Goal: Information Seeking & Learning: Learn about a topic

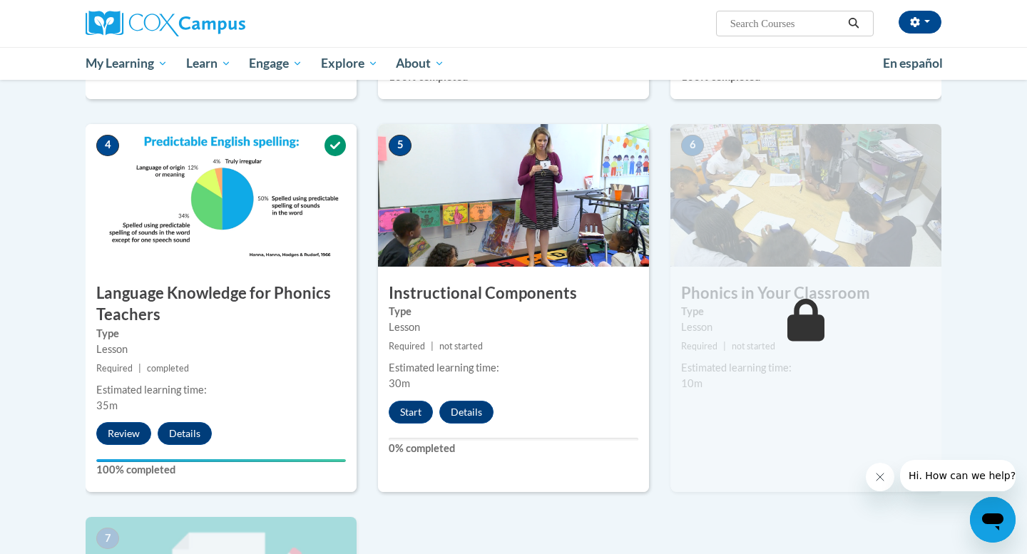
scroll to position [625, 0]
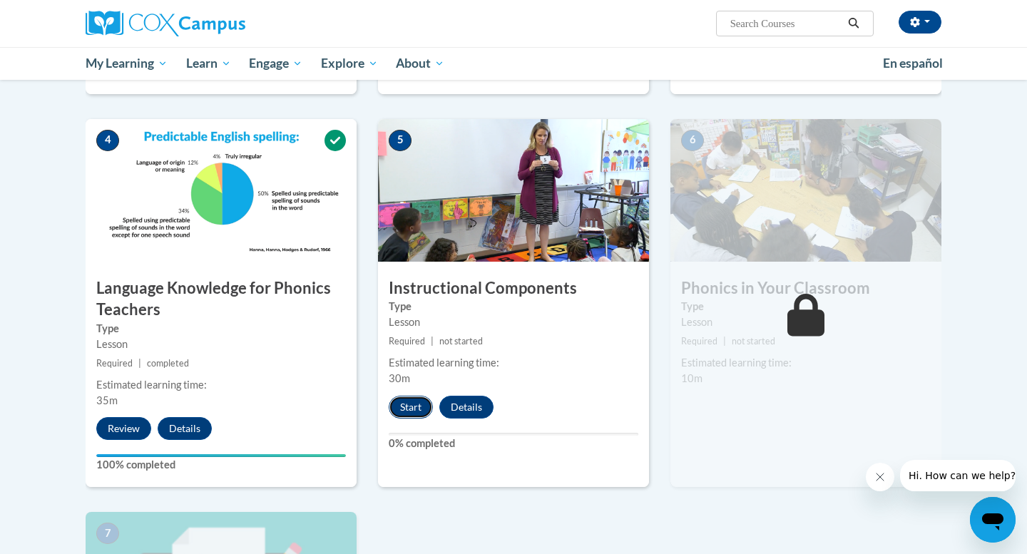
click at [412, 411] on button "Start" at bounding box center [411, 407] width 44 height 23
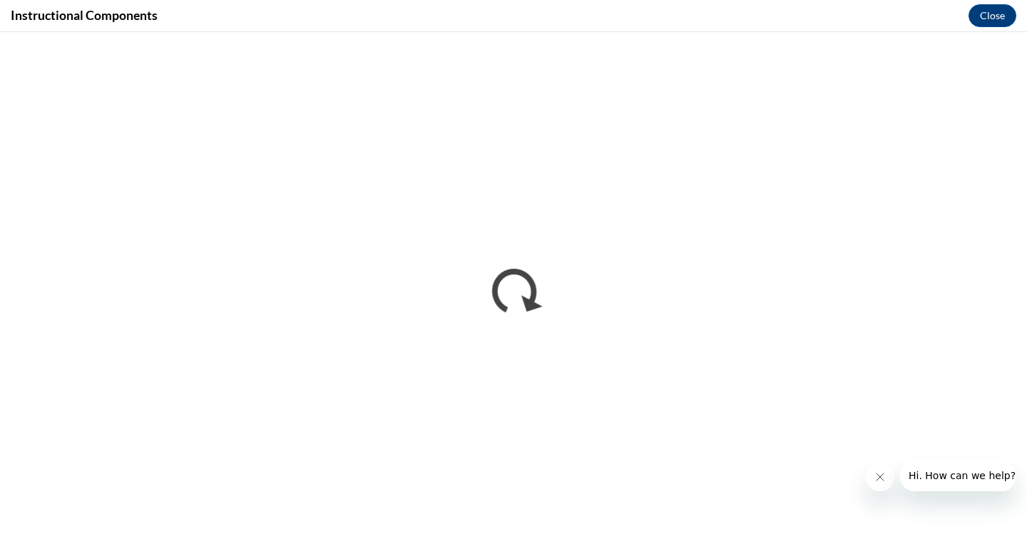
scroll to position [0, 0]
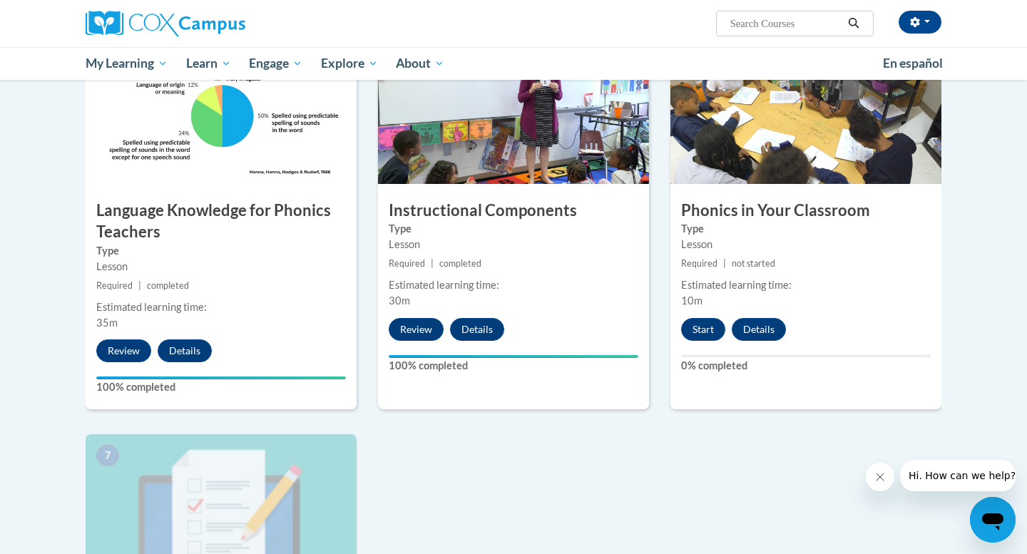
scroll to position [689, 0]
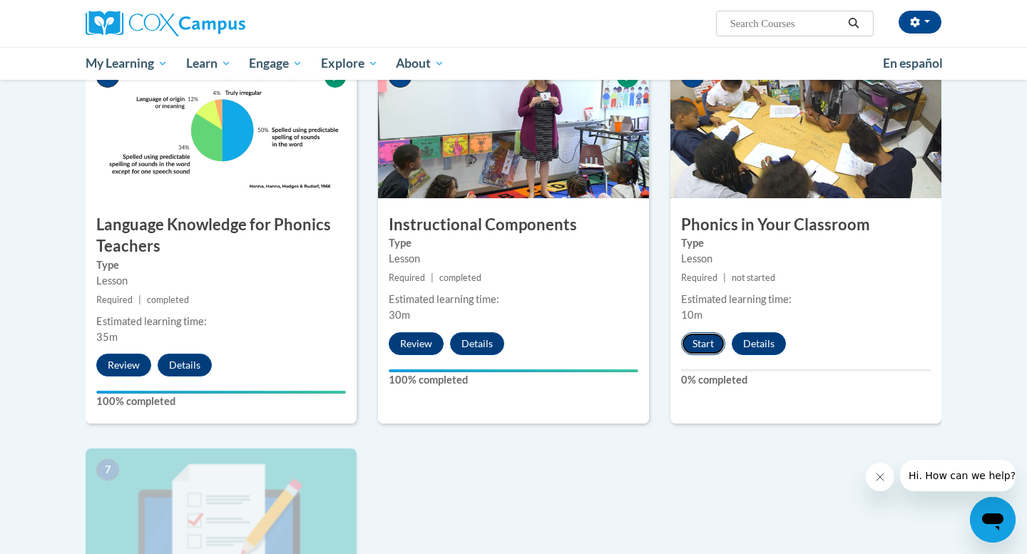
click at [717, 339] on button "Start" at bounding box center [703, 343] width 44 height 23
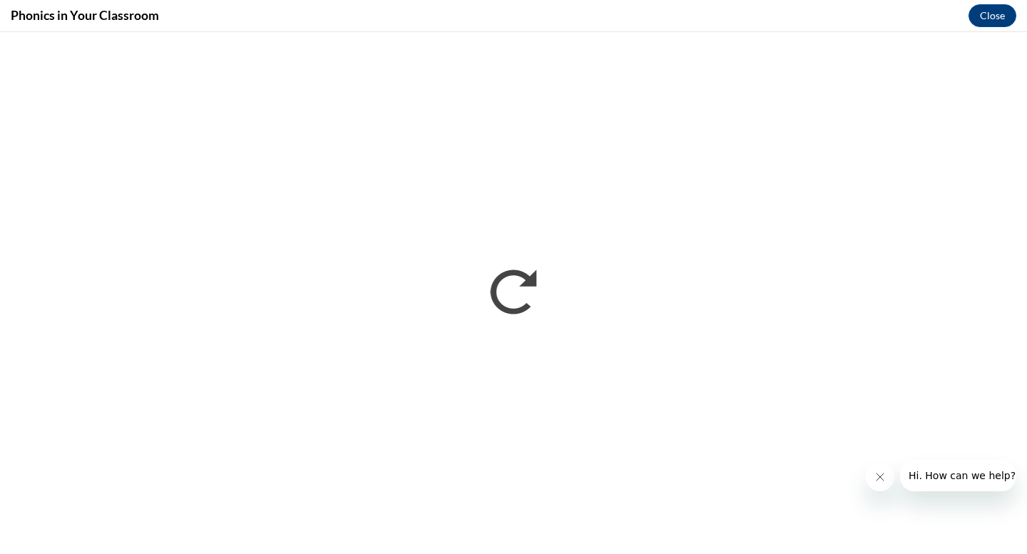
scroll to position [0, 0]
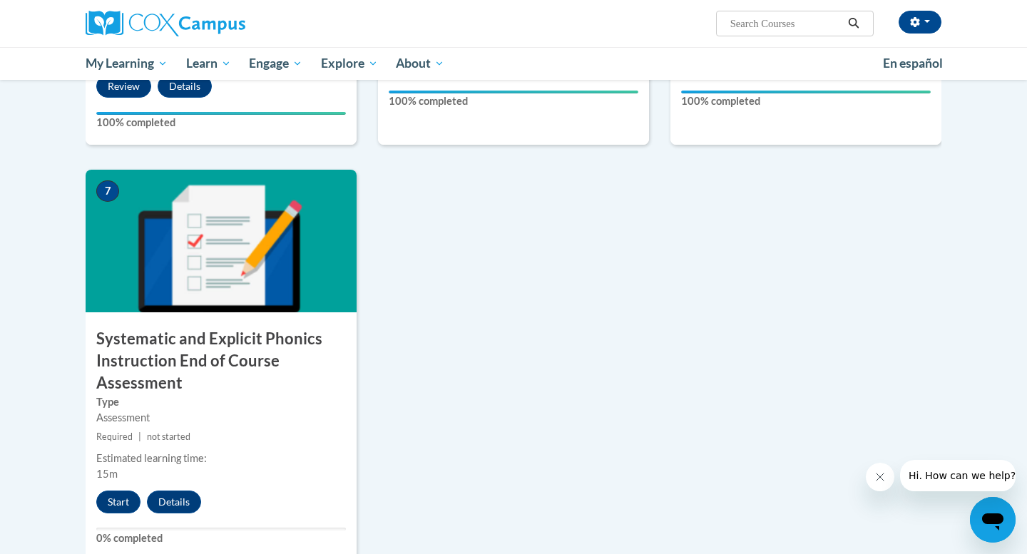
scroll to position [969, 0]
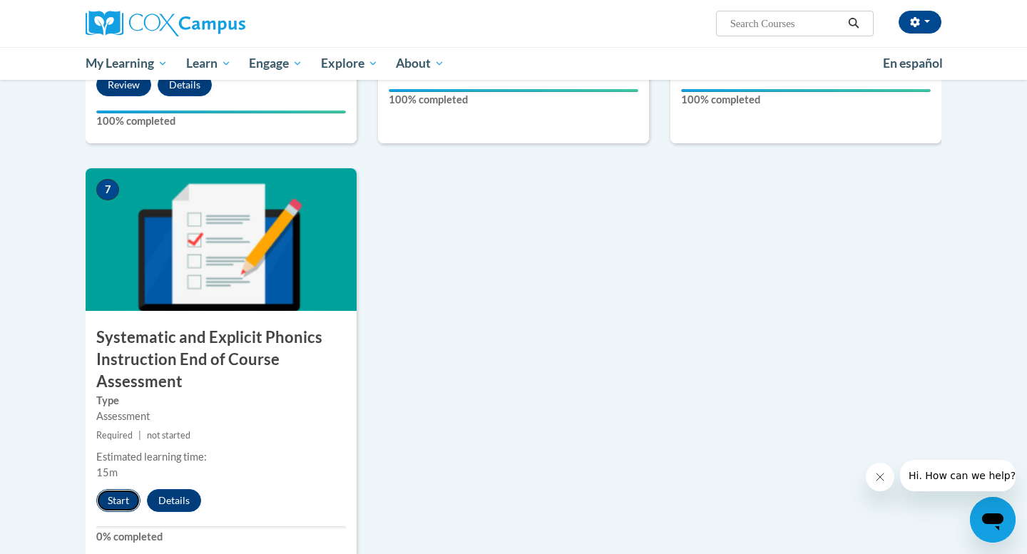
click at [123, 498] on button "Start" at bounding box center [118, 500] width 44 height 23
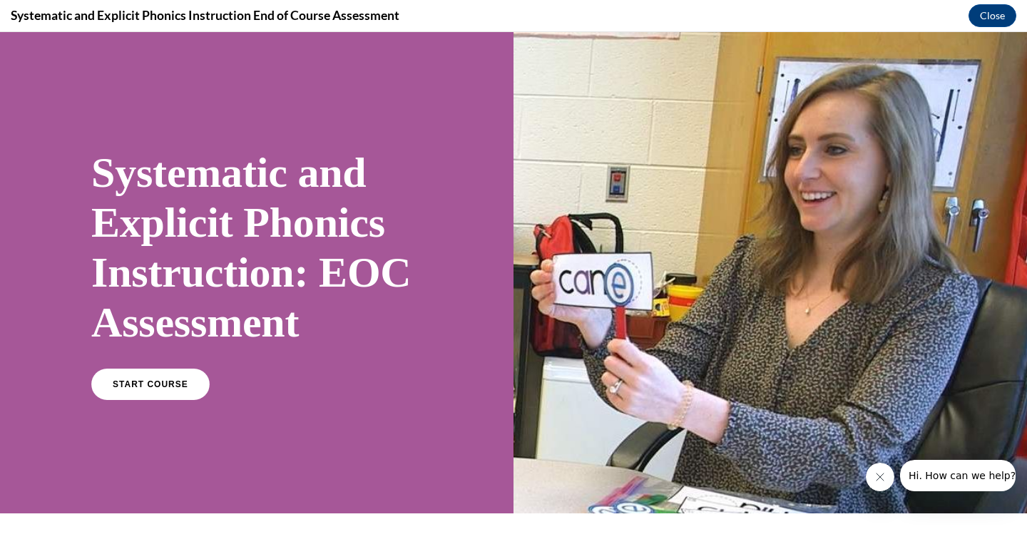
scroll to position [0, 0]
click at [132, 389] on link "START COURSE" at bounding box center [150, 384] width 124 height 33
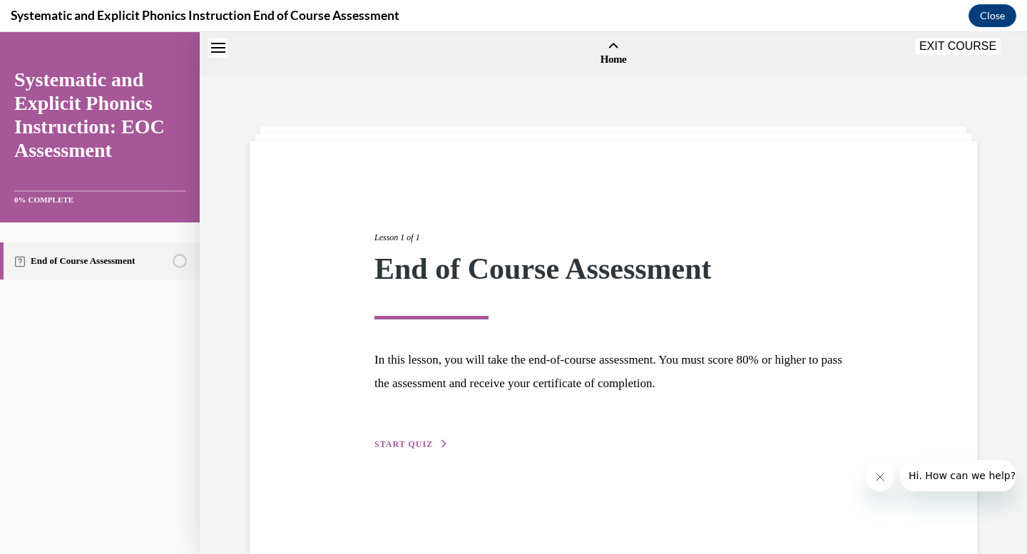
scroll to position [44, 0]
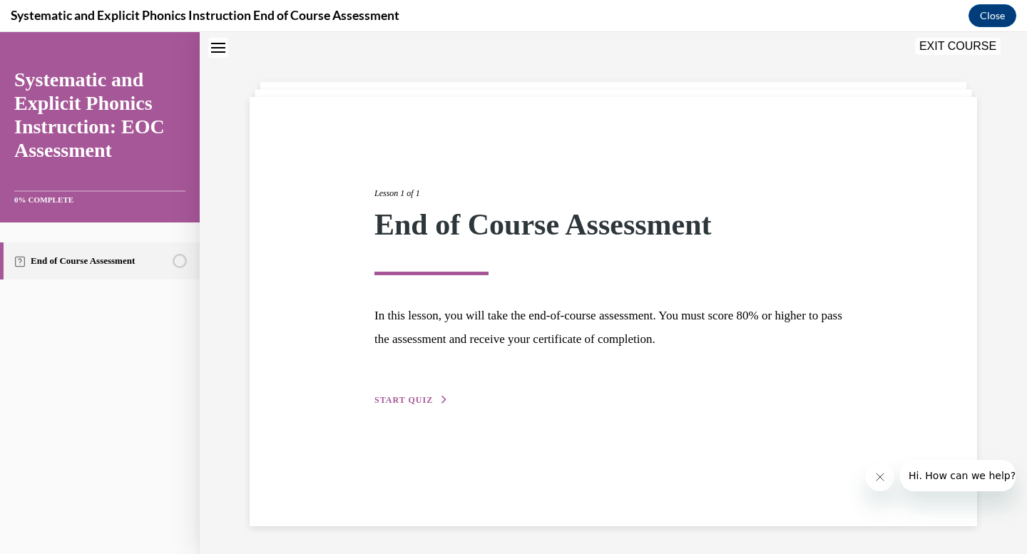
click at [412, 405] on button "START QUIZ" at bounding box center [411, 400] width 74 height 13
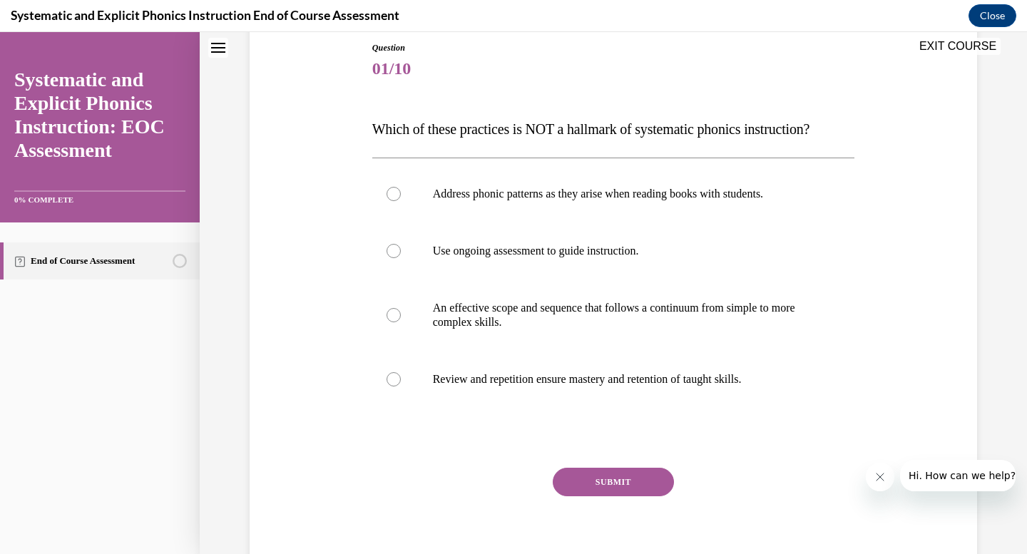
scroll to position [162, 0]
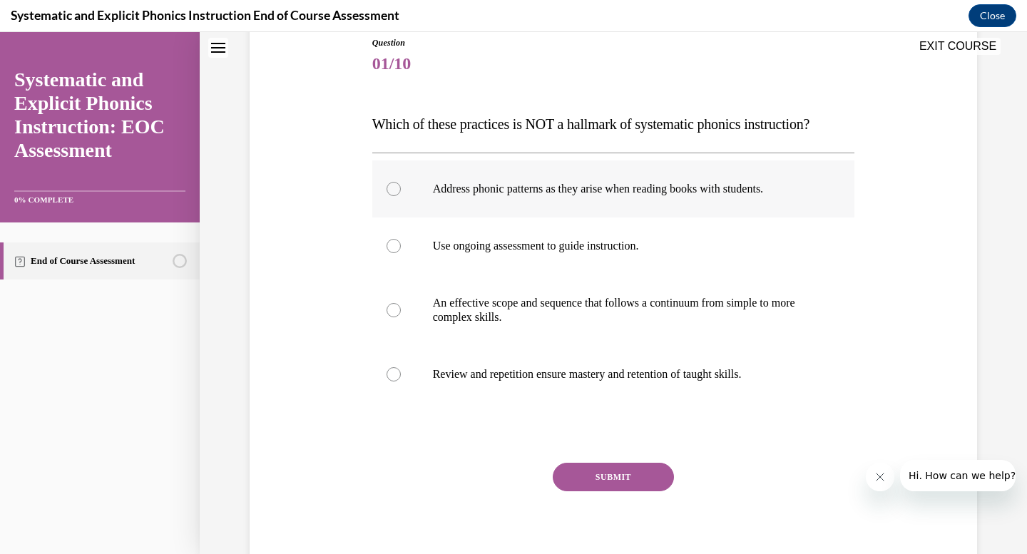
click at [388, 186] on div at bounding box center [394, 189] width 14 height 14
click at [575, 484] on button "SUBMIT" at bounding box center [613, 477] width 121 height 29
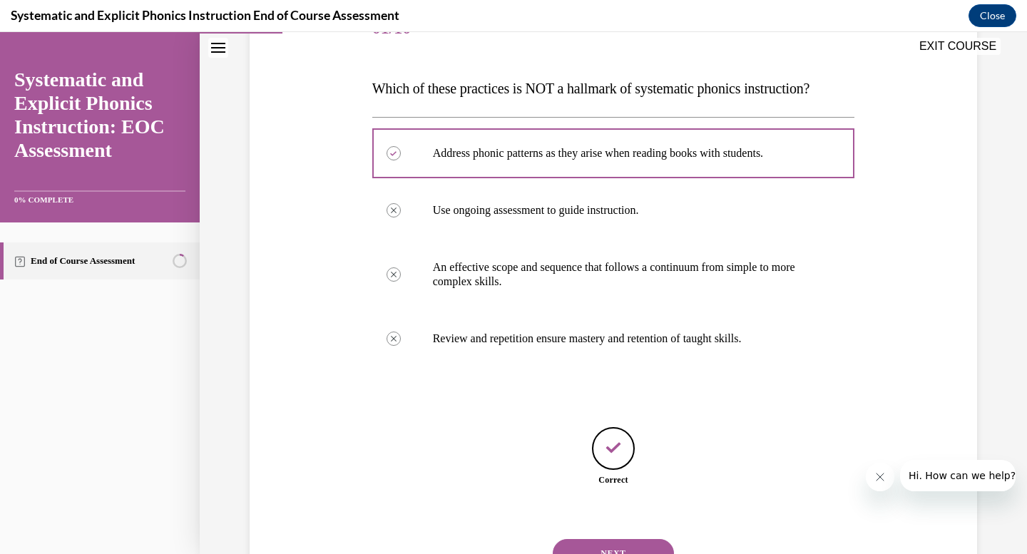
scroll to position [203, 0]
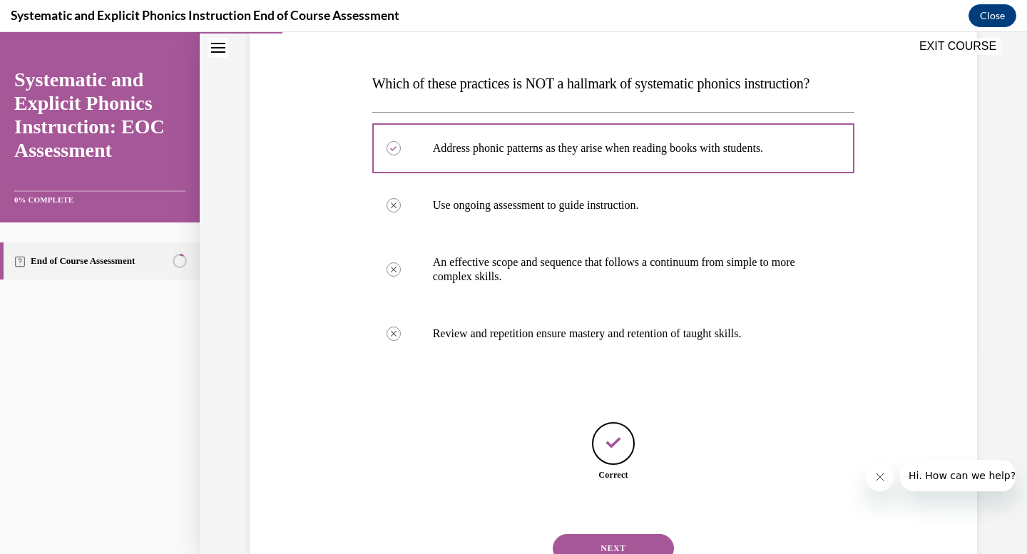
click at [598, 543] on button "NEXT" at bounding box center [613, 548] width 121 height 29
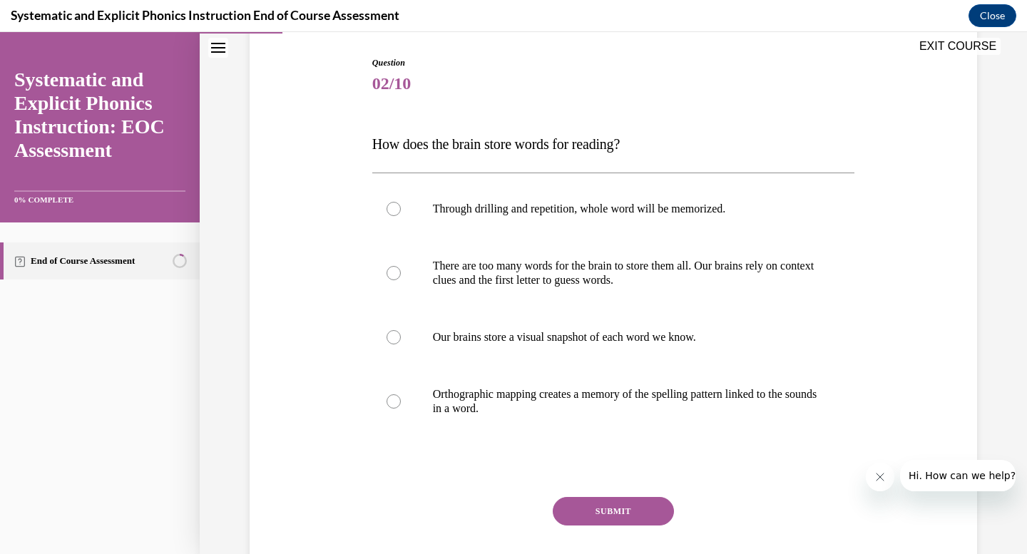
scroll to position [145, 0]
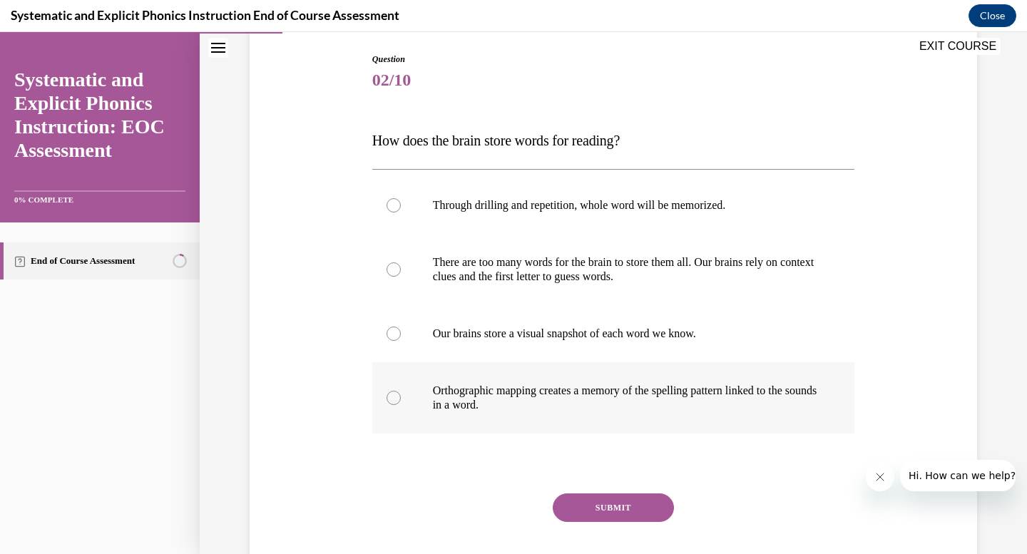
click at [391, 401] on div at bounding box center [394, 398] width 14 height 14
click at [595, 501] on button "SUBMIT" at bounding box center [613, 507] width 121 height 29
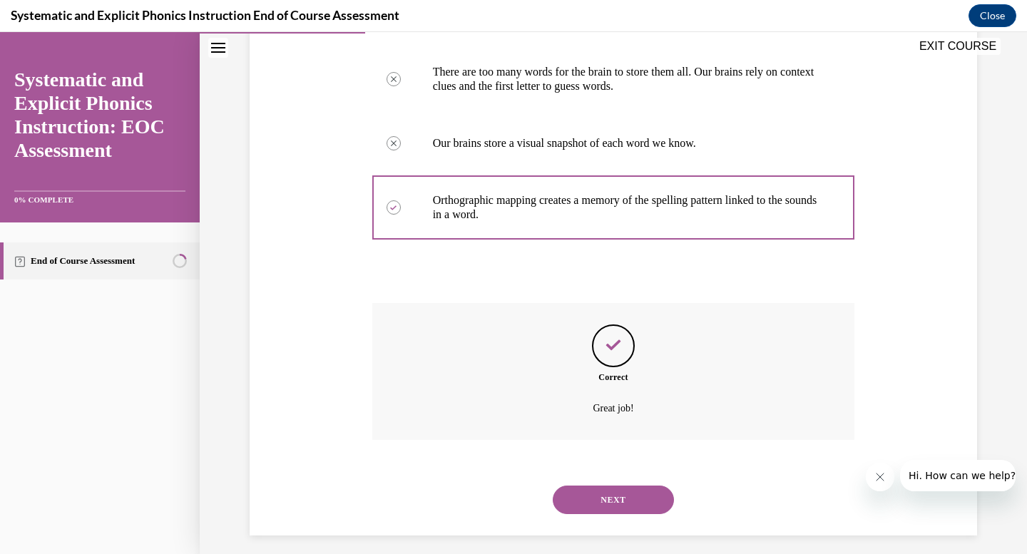
scroll to position [346, 0]
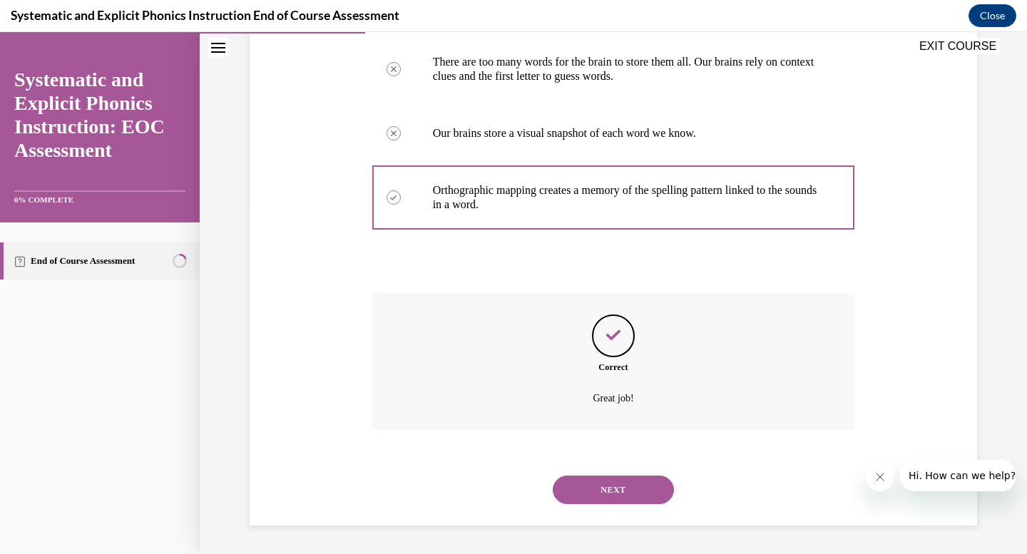
click at [597, 493] on button "NEXT" at bounding box center [613, 490] width 121 height 29
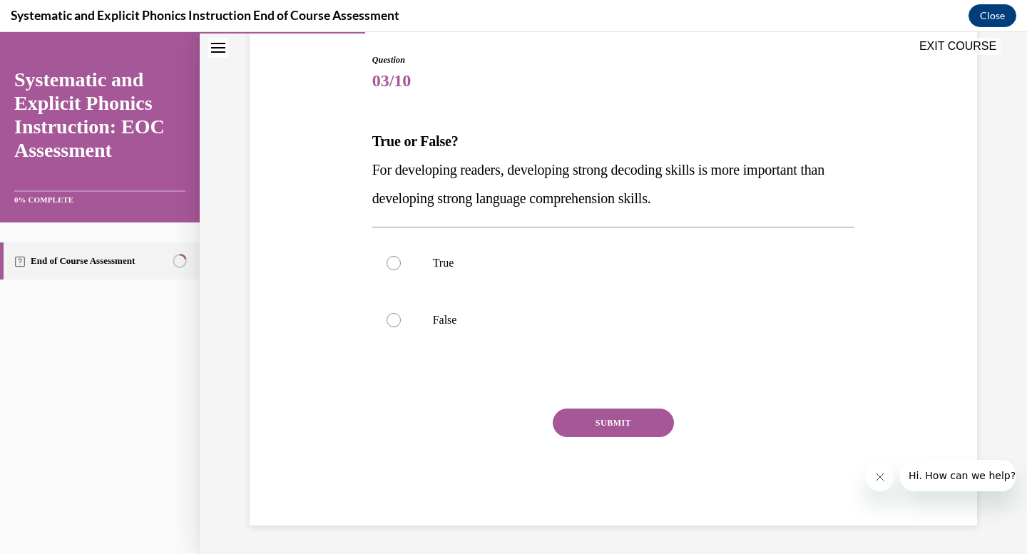
scroll to position [145, 0]
click at [392, 267] on div at bounding box center [394, 263] width 14 height 14
click at [563, 421] on button "SUBMIT" at bounding box center [613, 423] width 121 height 29
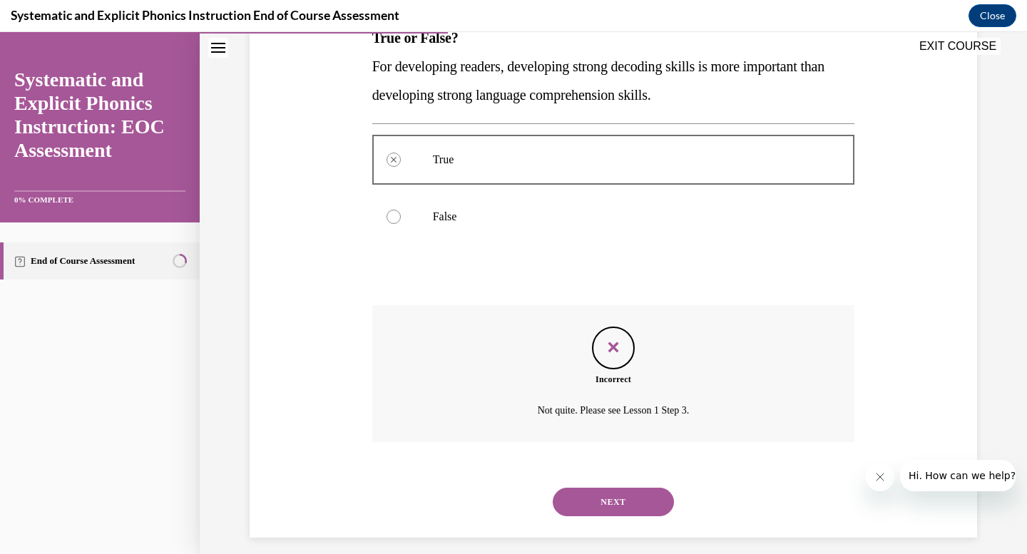
scroll to position [260, 0]
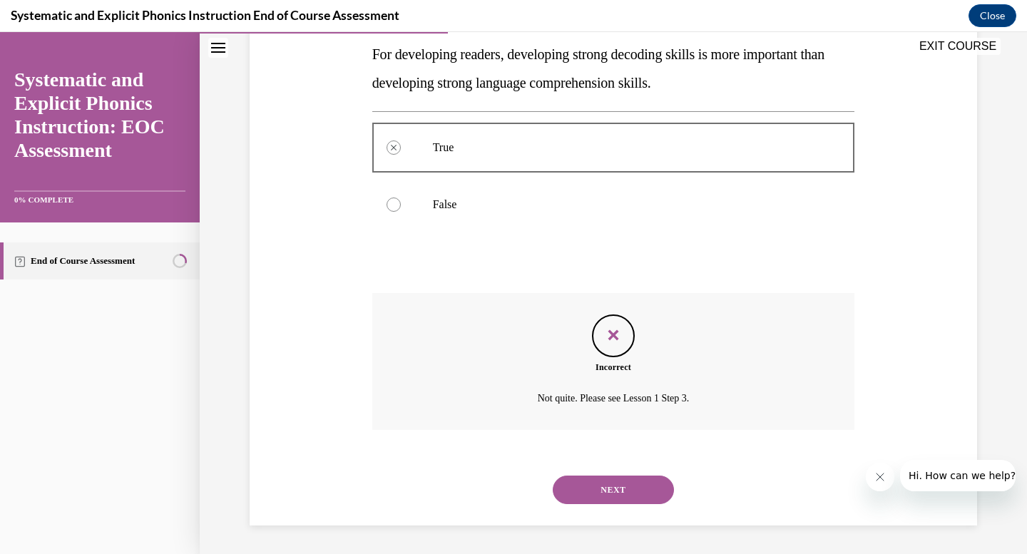
click at [615, 497] on button "NEXT" at bounding box center [613, 490] width 121 height 29
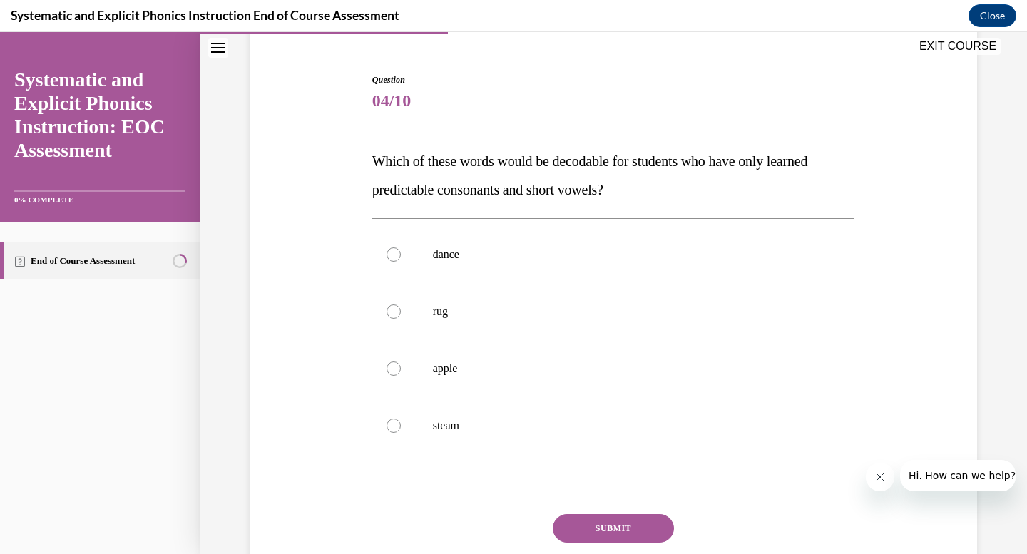
scroll to position [127, 0]
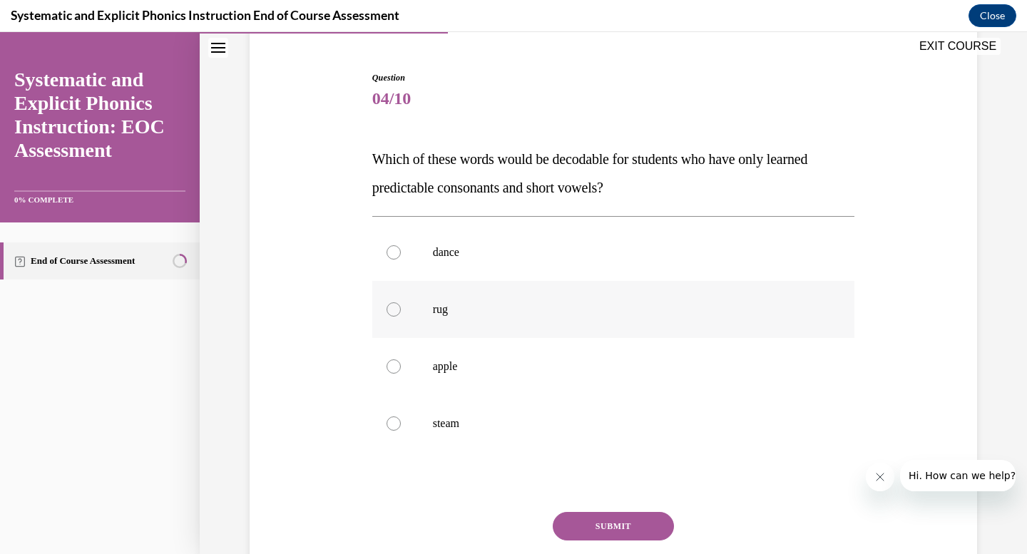
click at [392, 309] on div at bounding box center [394, 309] width 14 height 14
click at [625, 528] on button "SUBMIT" at bounding box center [613, 526] width 121 height 29
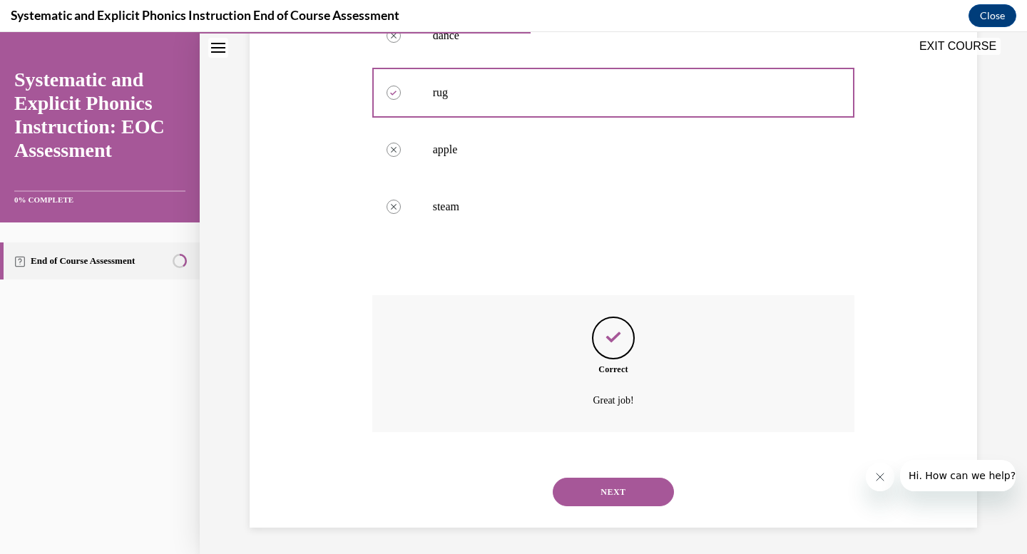
scroll to position [346, 0]
click at [613, 497] on button "NEXT" at bounding box center [613, 490] width 121 height 29
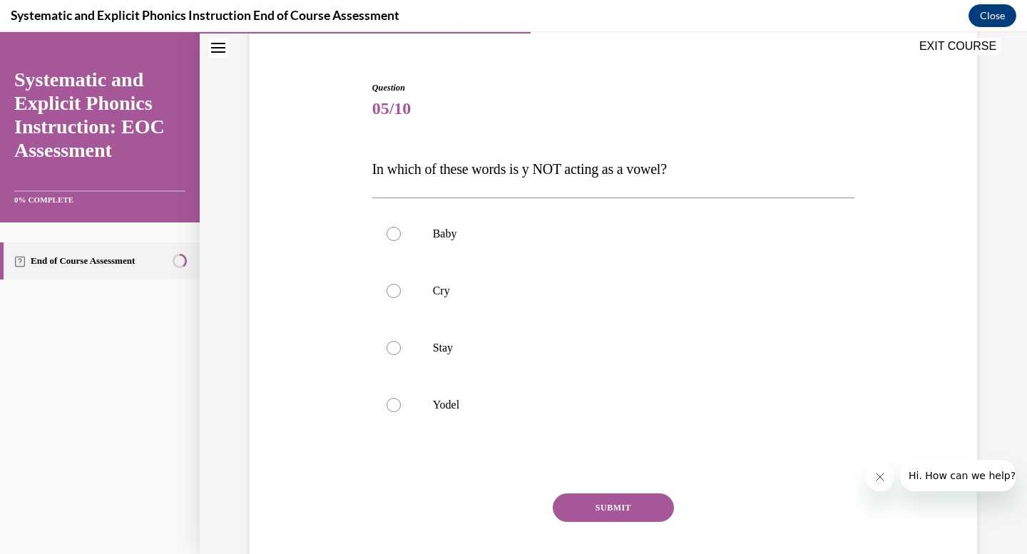
scroll to position [118, 0]
click at [397, 346] on div at bounding box center [394, 347] width 14 height 14
click at [618, 511] on button "SUBMIT" at bounding box center [613, 507] width 121 height 29
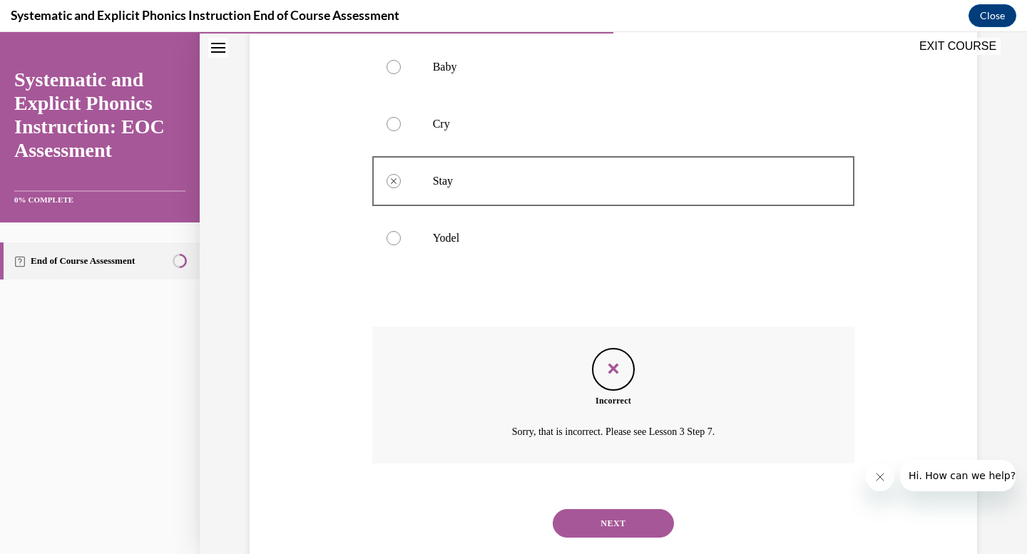
scroll to position [285, 0]
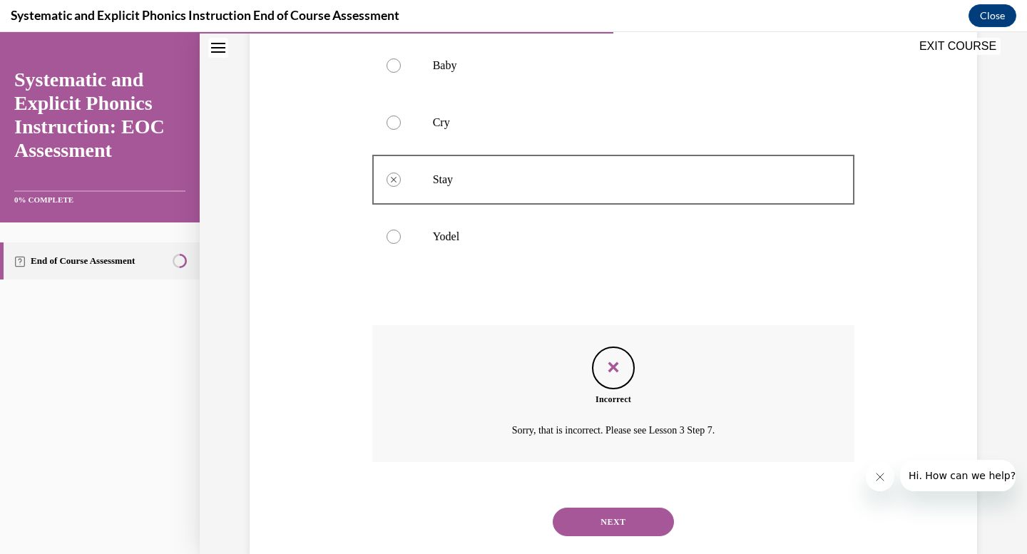
click at [393, 123] on div at bounding box center [394, 123] width 14 height 14
click at [617, 375] on icon "Feedback" at bounding box center [613, 367] width 21 height 21
click at [613, 523] on button "NEXT" at bounding box center [613, 522] width 121 height 29
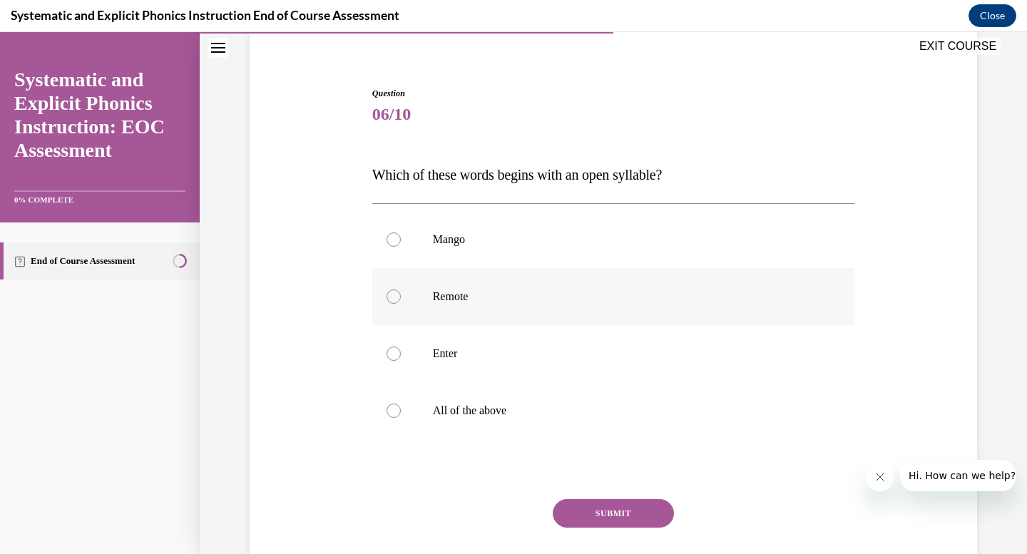
scroll to position [113, 0]
click at [392, 411] on div at bounding box center [394, 408] width 14 height 14
click at [631, 520] on button "SUBMIT" at bounding box center [613, 511] width 121 height 29
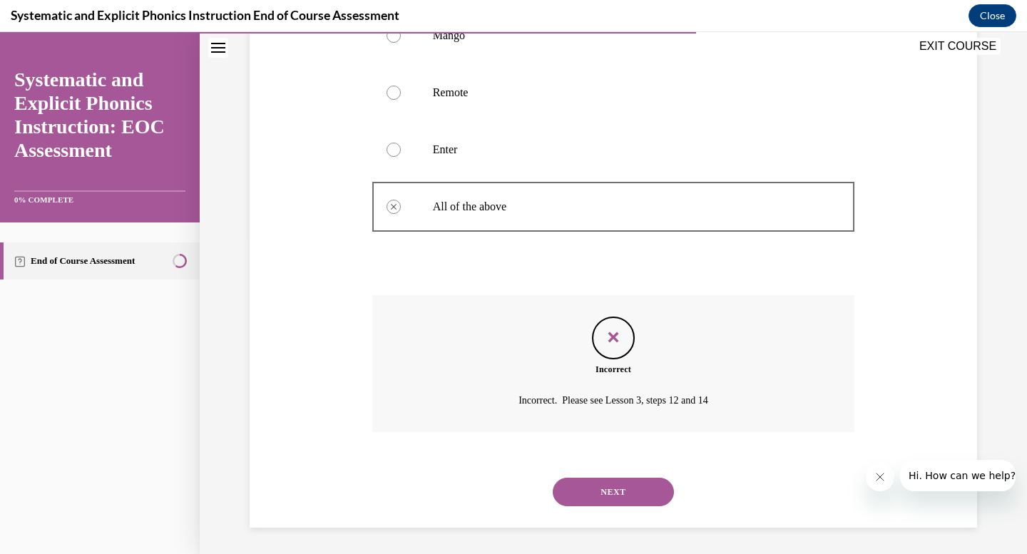
scroll to position [317, 0]
click at [630, 496] on button "NEXT" at bounding box center [613, 490] width 121 height 29
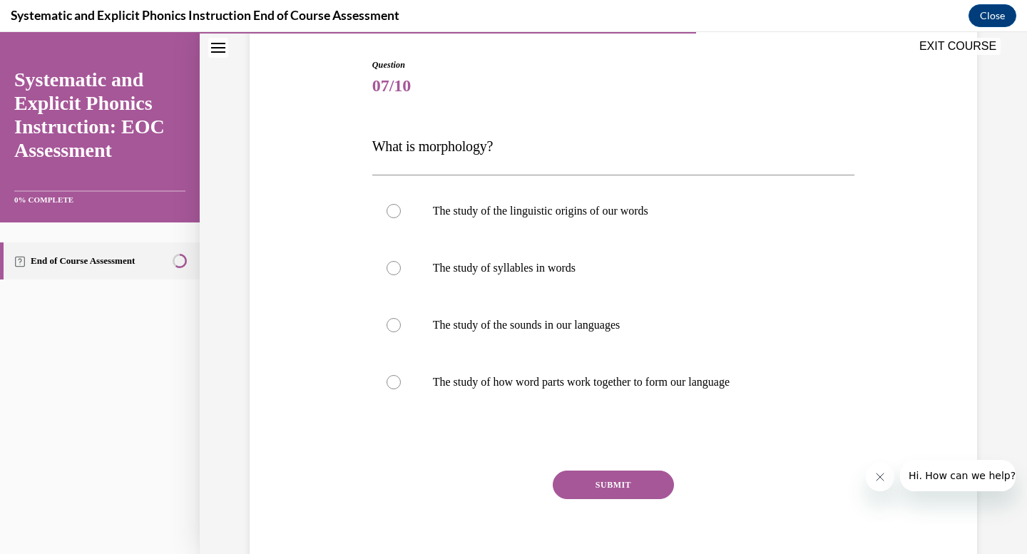
scroll to position [140, 0]
click at [397, 381] on div at bounding box center [394, 381] width 14 height 14
click at [603, 477] on button "SUBMIT" at bounding box center [613, 484] width 121 height 29
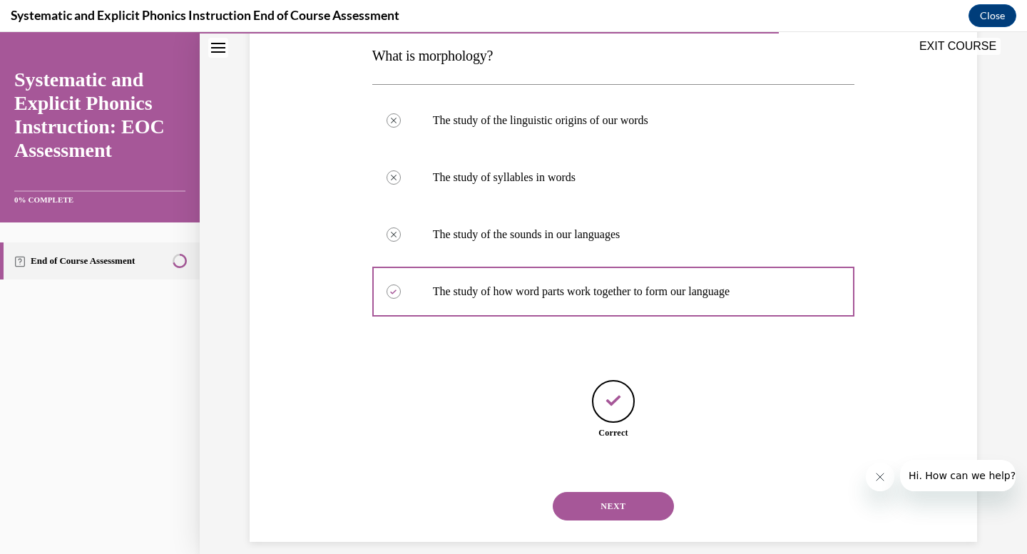
scroll to position [247, 0]
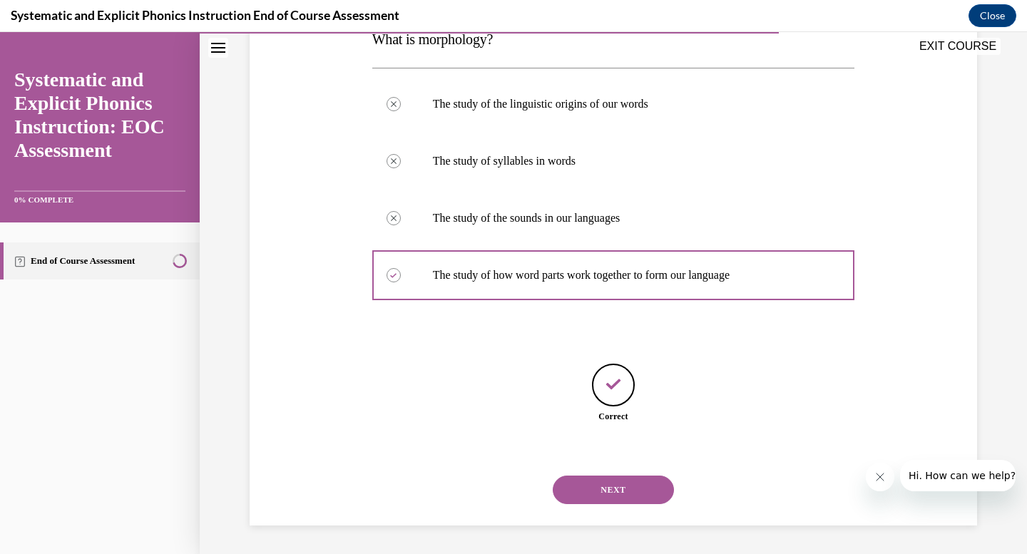
click at [604, 484] on button "NEXT" at bounding box center [613, 490] width 121 height 29
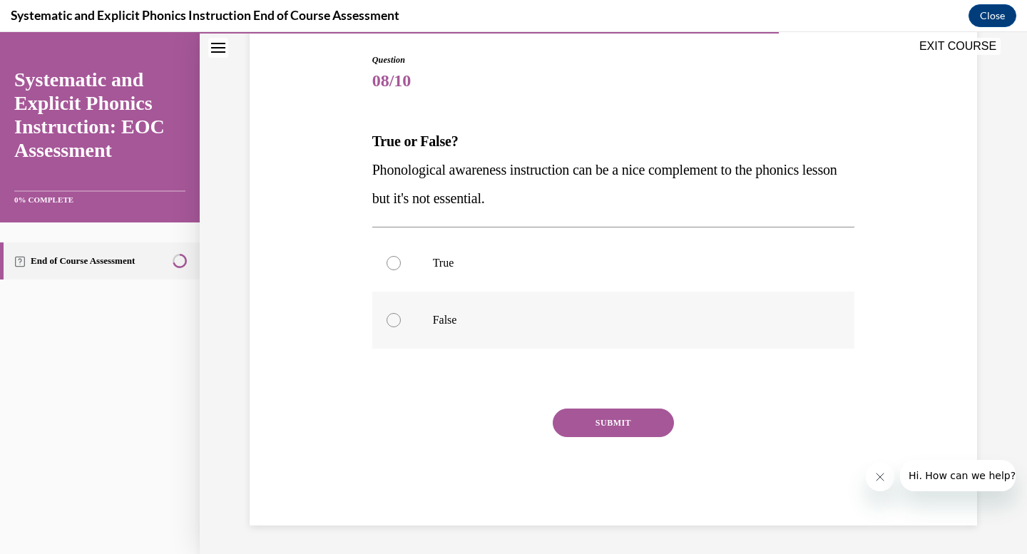
click at [389, 324] on div at bounding box center [394, 320] width 14 height 14
click at [601, 433] on button "SUBMIT" at bounding box center [613, 423] width 121 height 29
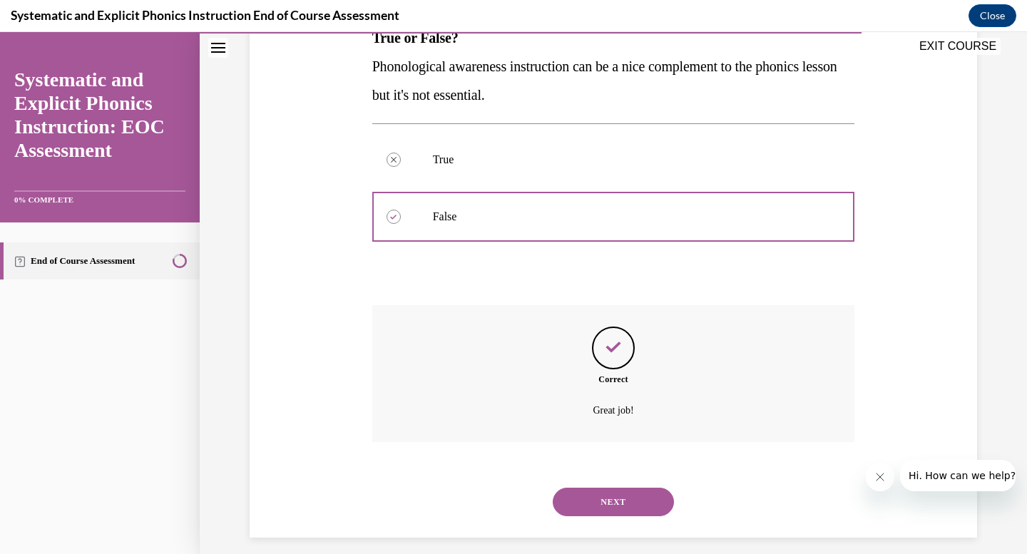
scroll to position [260, 0]
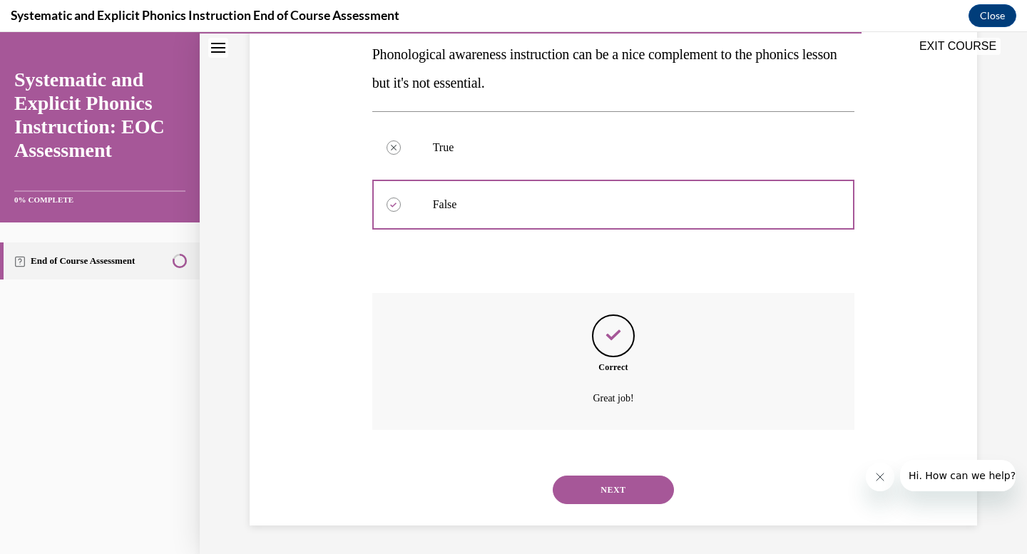
click at [607, 486] on button "NEXT" at bounding box center [613, 490] width 121 height 29
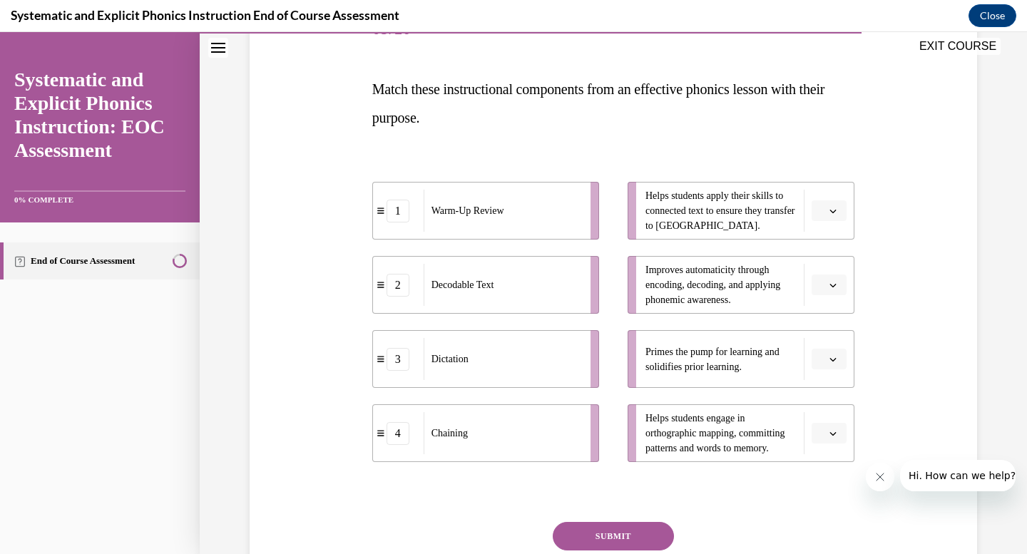
scroll to position [198, 0]
click at [834, 359] on icon "button" at bounding box center [832, 357] width 7 height 7
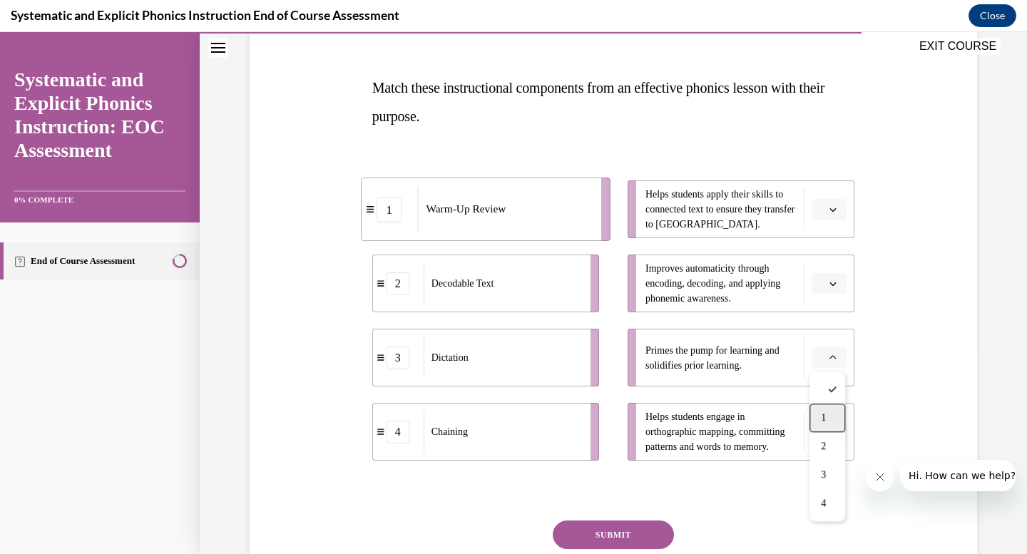
click at [826, 424] on div "1" at bounding box center [827, 418] width 36 height 29
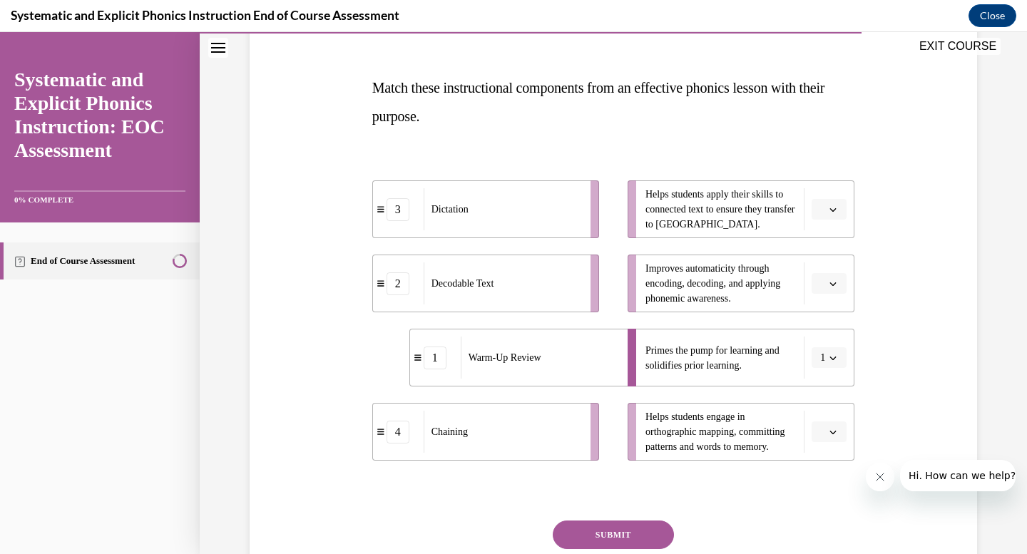
click at [838, 285] on span "button" at bounding box center [833, 284] width 10 height 10
click at [836, 393] on div "3" at bounding box center [827, 401] width 36 height 29
click at [836, 434] on icon "button" at bounding box center [832, 432] width 7 height 7
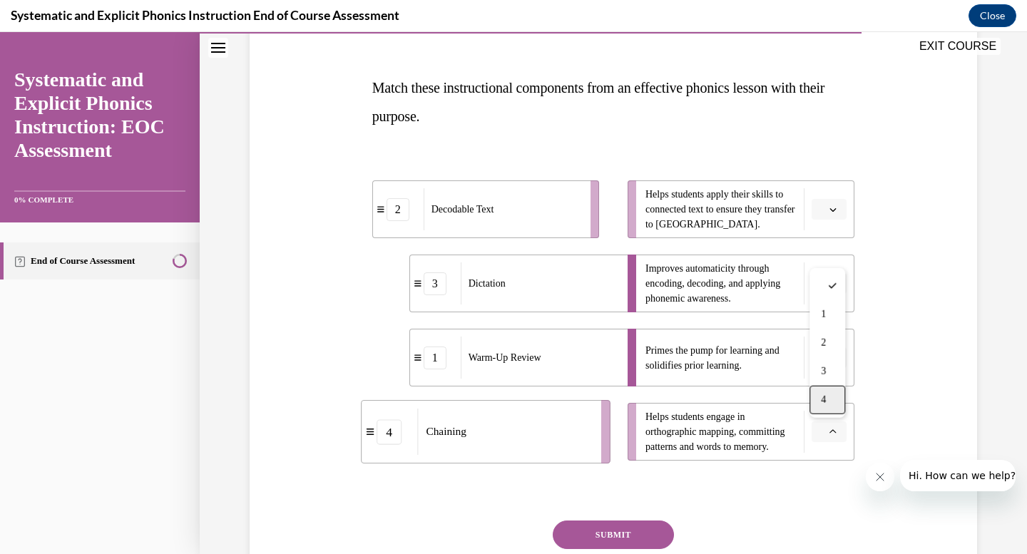
click at [831, 404] on div "4" at bounding box center [827, 400] width 36 height 29
click at [836, 209] on icon "button" at bounding box center [832, 209] width 7 height 7
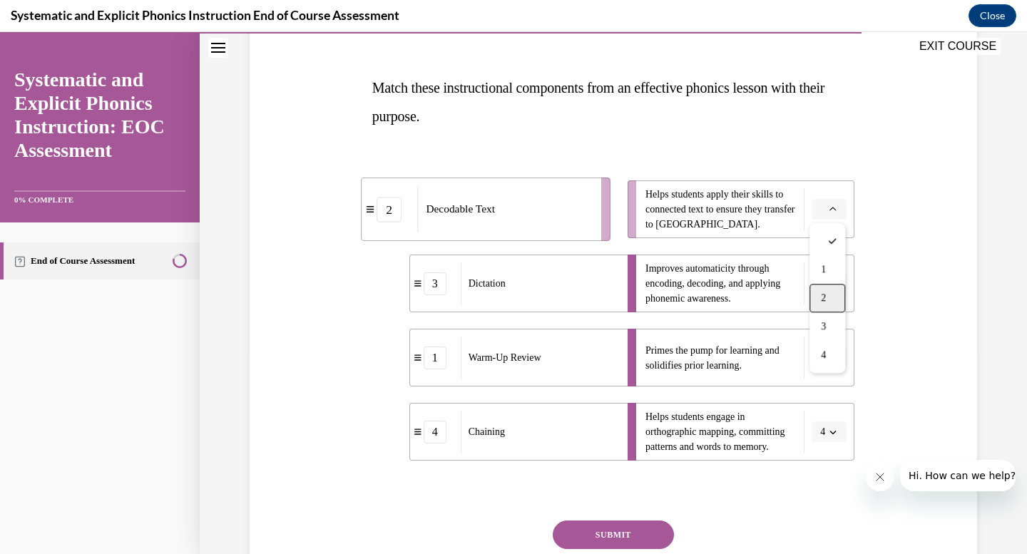
click at [831, 298] on div "2" at bounding box center [827, 298] width 36 height 29
click at [636, 536] on button "SUBMIT" at bounding box center [613, 535] width 121 height 29
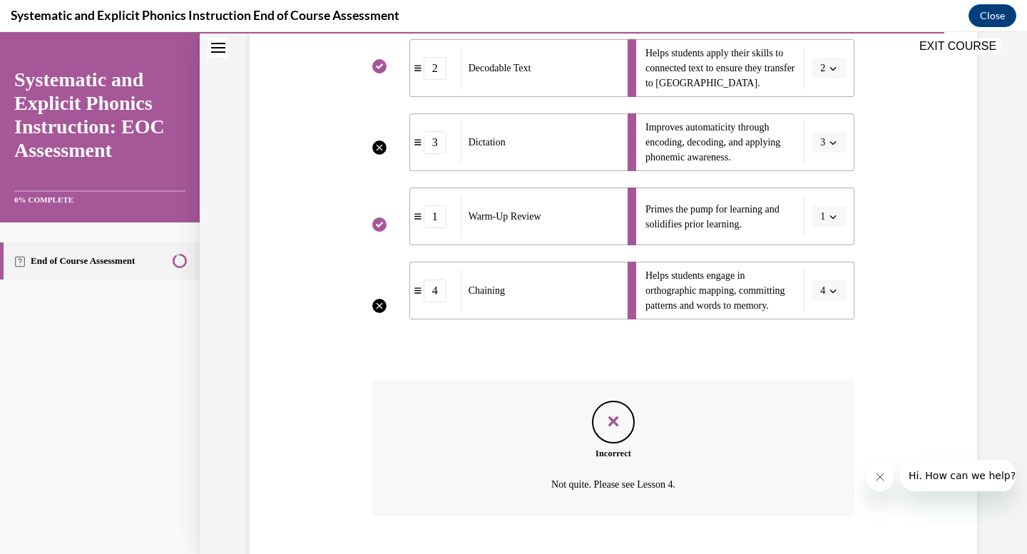
scroll to position [350, 0]
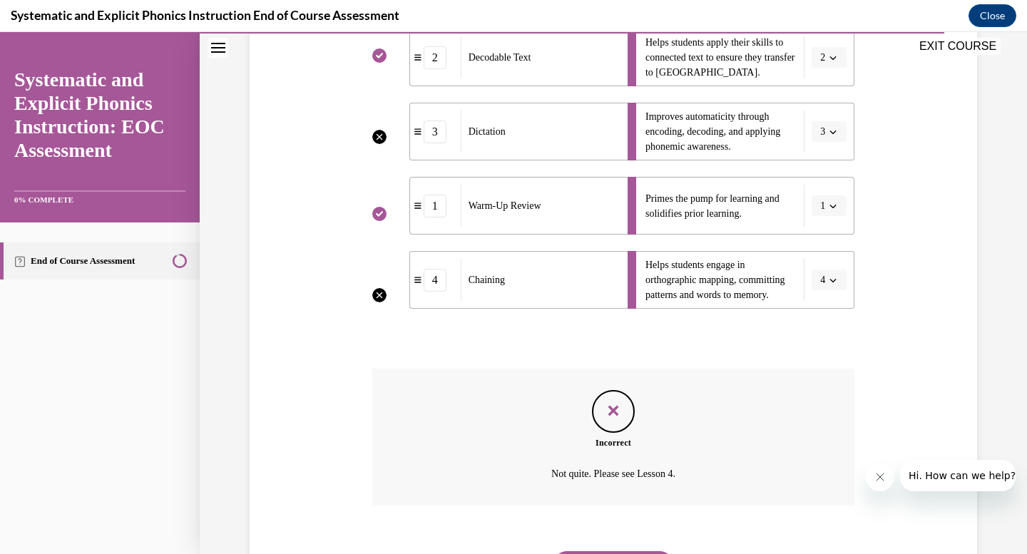
click at [832, 284] on li "Helps students engage in orthographic mapping, committing patterns and words to…" at bounding box center [741, 280] width 227 height 58
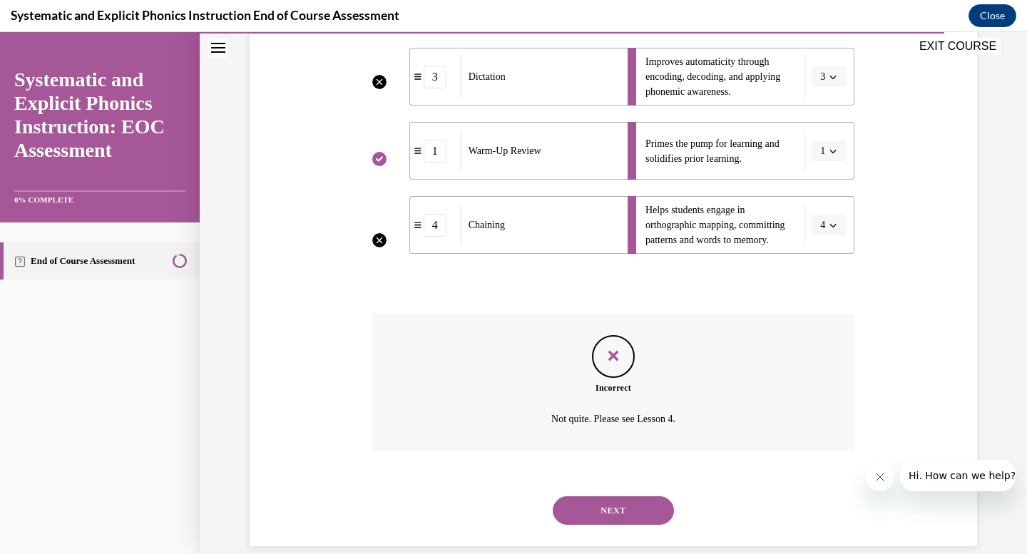
scroll to position [426, 0]
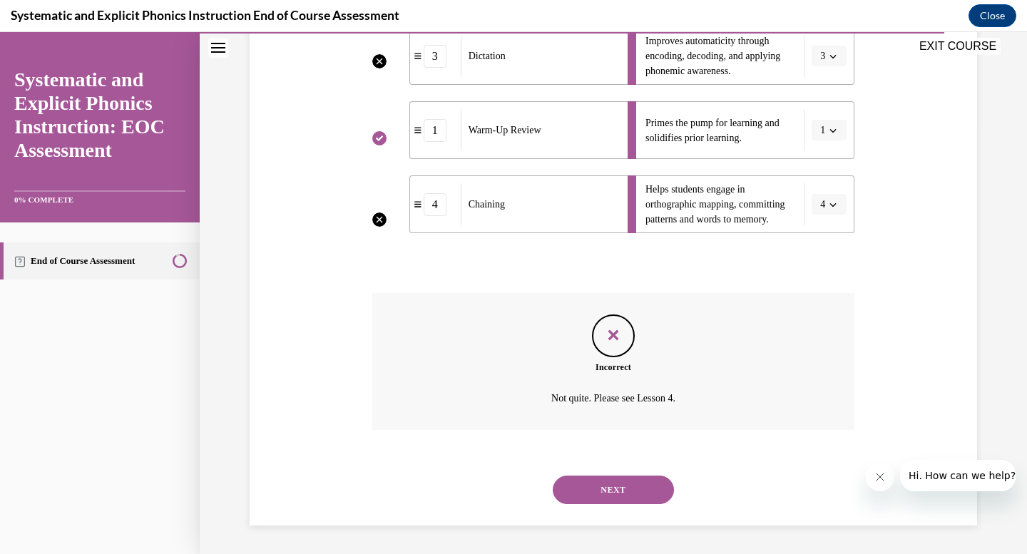
click at [645, 494] on button "NEXT" at bounding box center [613, 490] width 121 height 29
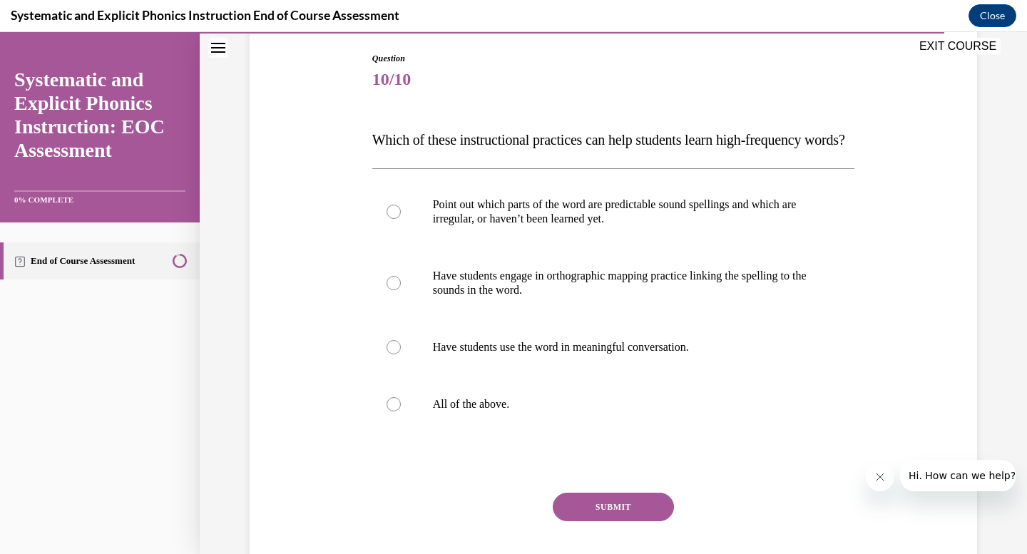
scroll to position [145, 0]
click at [396, 412] on div at bounding box center [394, 405] width 14 height 14
click at [584, 522] on button "SUBMIT" at bounding box center [613, 507] width 121 height 29
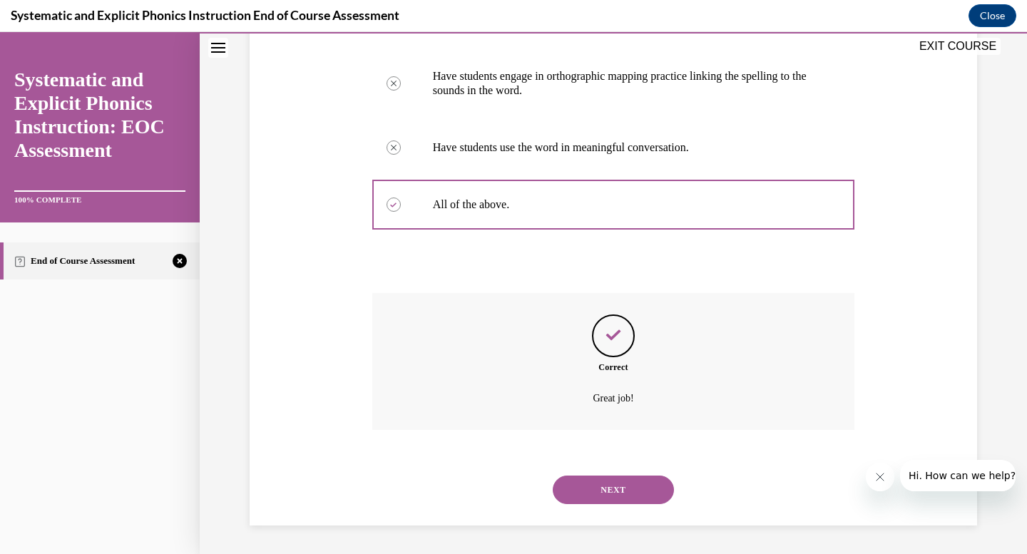
scroll to position [374, 0]
click at [606, 497] on button "NEXT" at bounding box center [613, 490] width 121 height 29
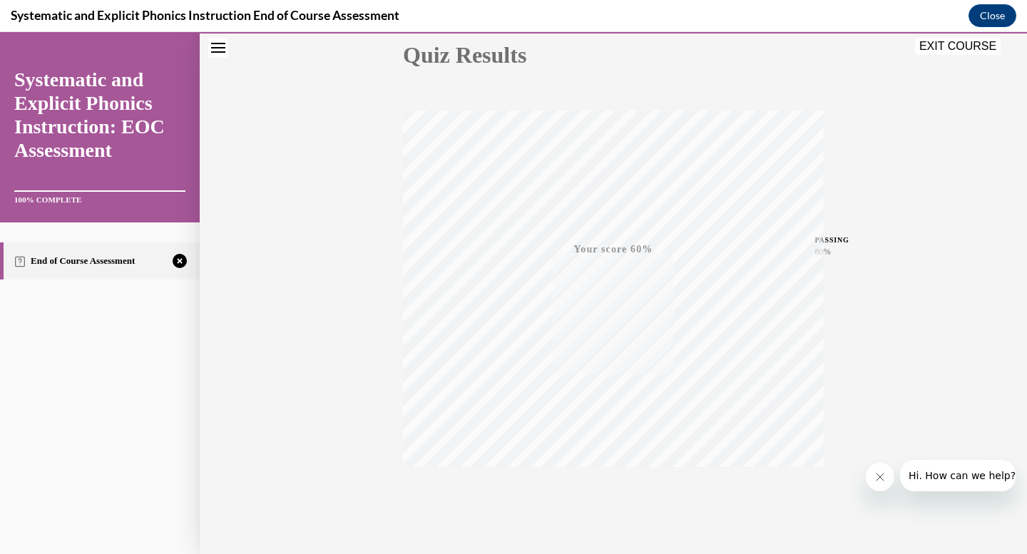
scroll to position [209, 0]
click at [611, 464] on icon "button" at bounding box center [613, 467] width 51 height 16
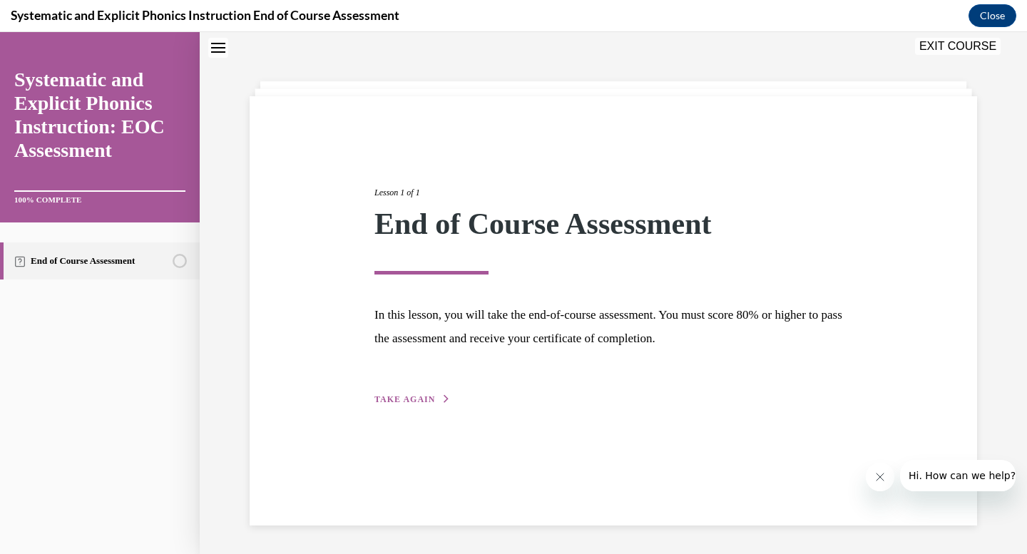
scroll to position [45, 0]
click at [424, 393] on button "TAKE AGAIN" at bounding box center [412, 399] width 76 height 13
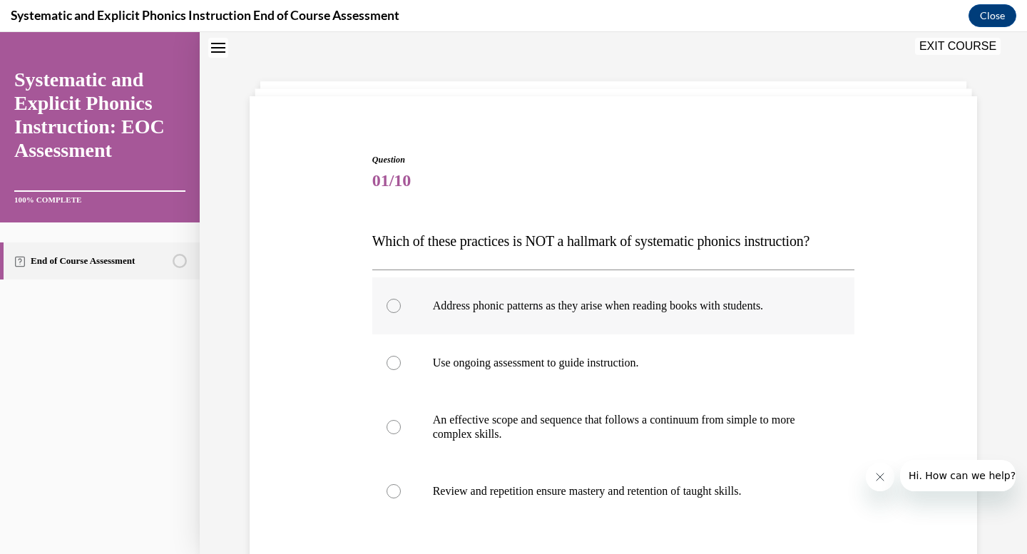
click at [392, 304] on div at bounding box center [394, 306] width 14 height 14
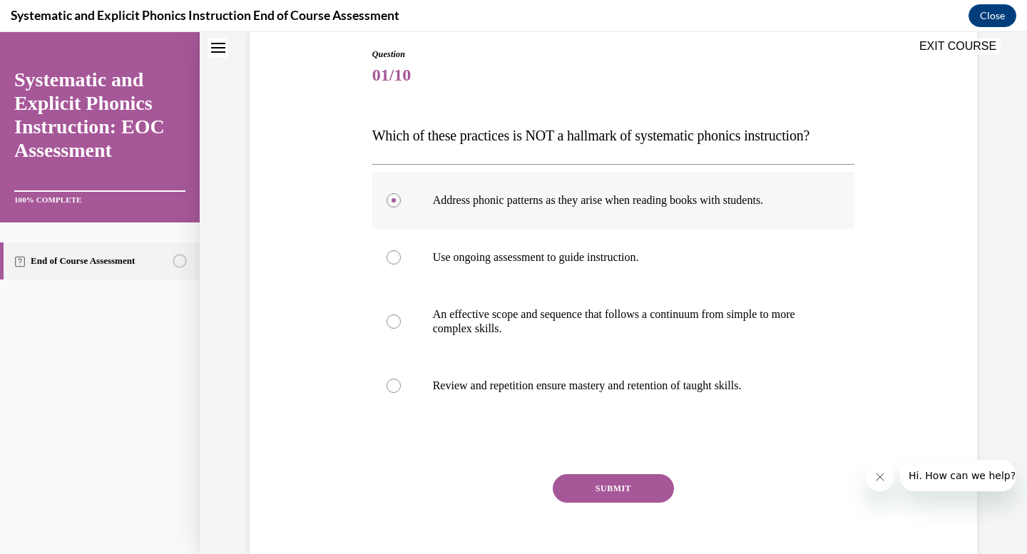
scroll to position [172, 0]
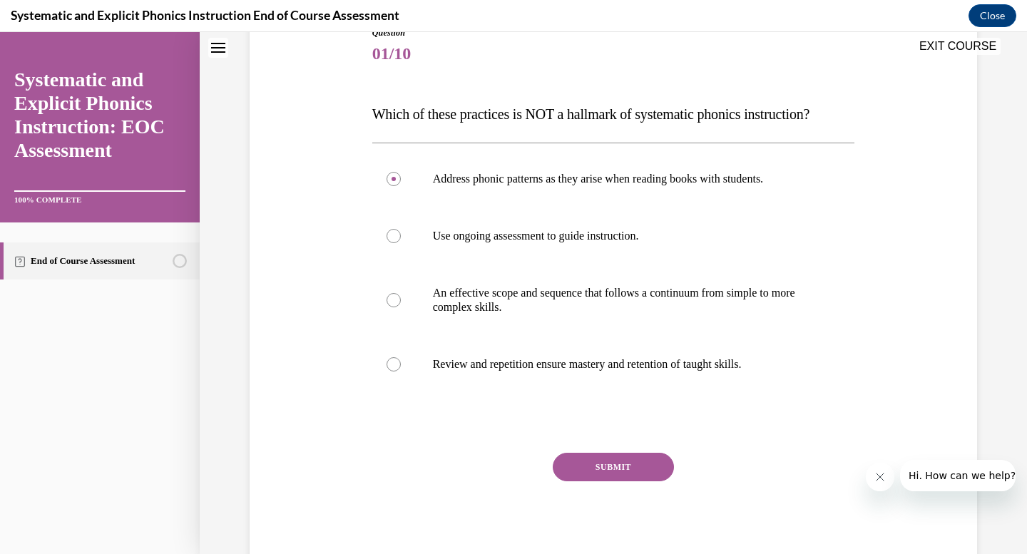
click at [621, 471] on button "SUBMIT" at bounding box center [613, 467] width 121 height 29
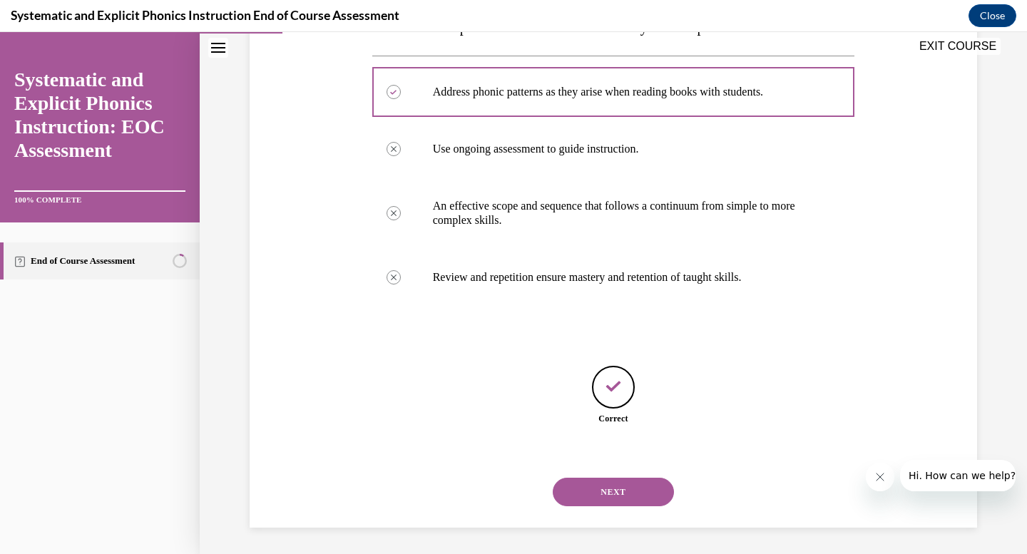
scroll to position [261, 0]
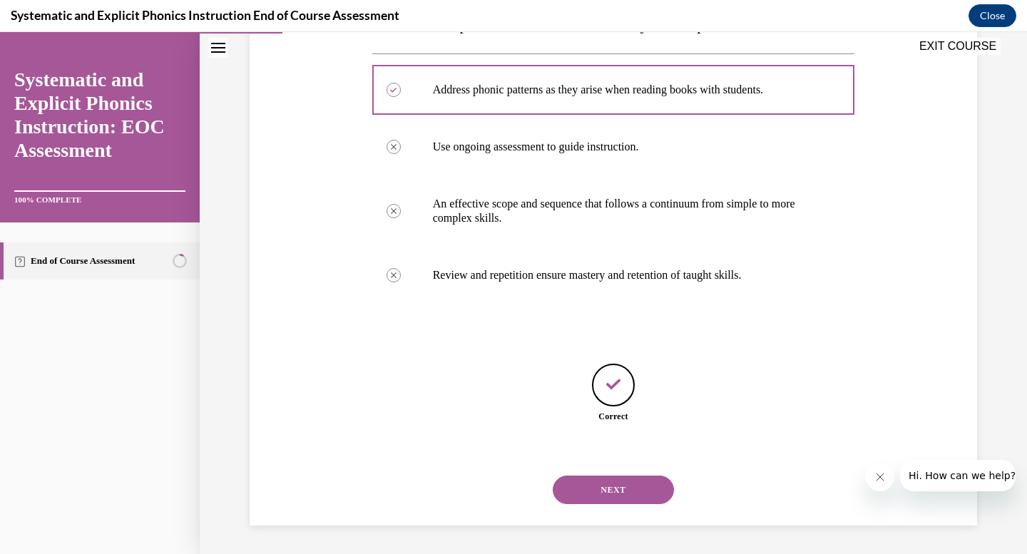
click at [618, 493] on button "NEXT" at bounding box center [613, 490] width 121 height 29
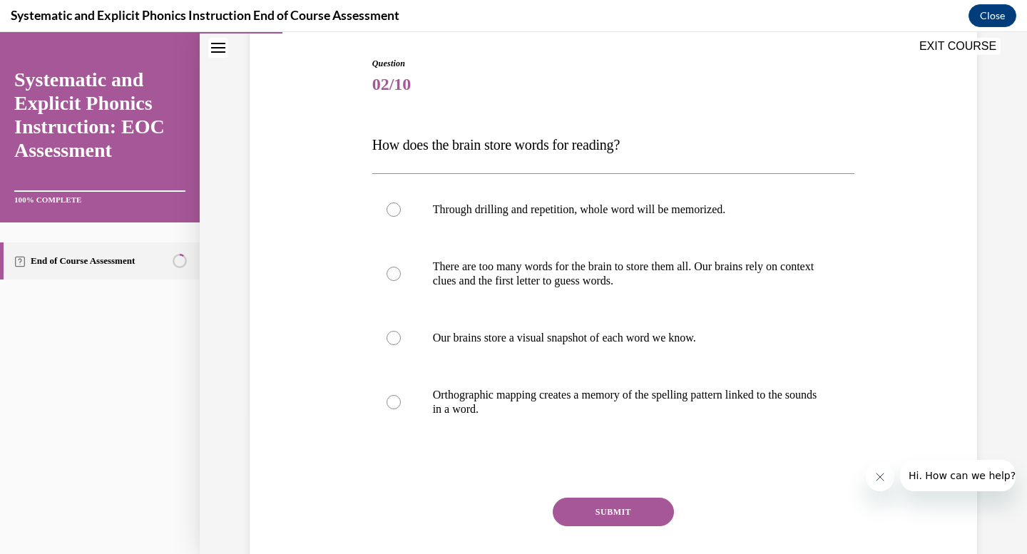
scroll to position [143, 0]
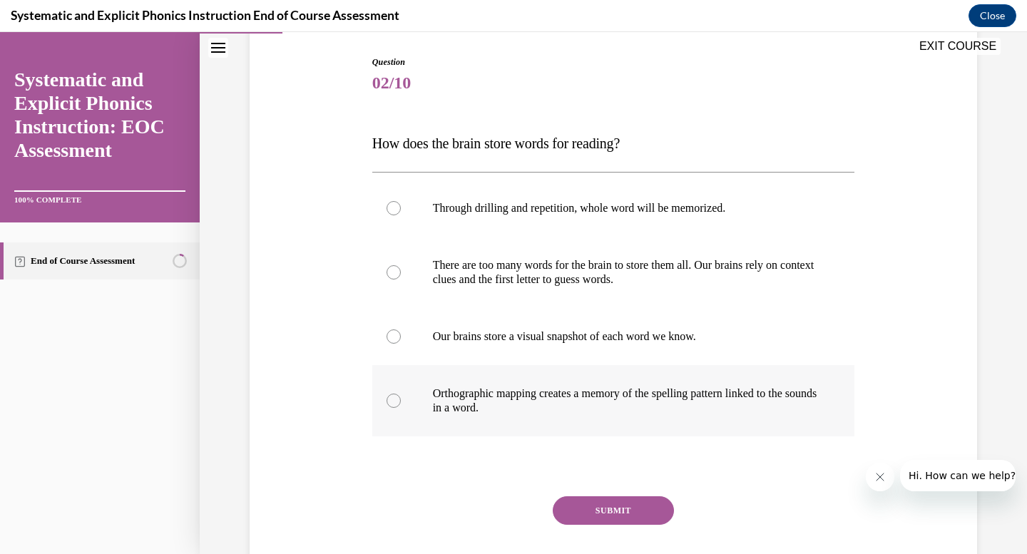
click at [392, 401] on div at bounding box center [394, 401] width 14 height 14
click at [583, 523] on button "SUBMIT" at bounding box center [613, 510] width 121 height 29
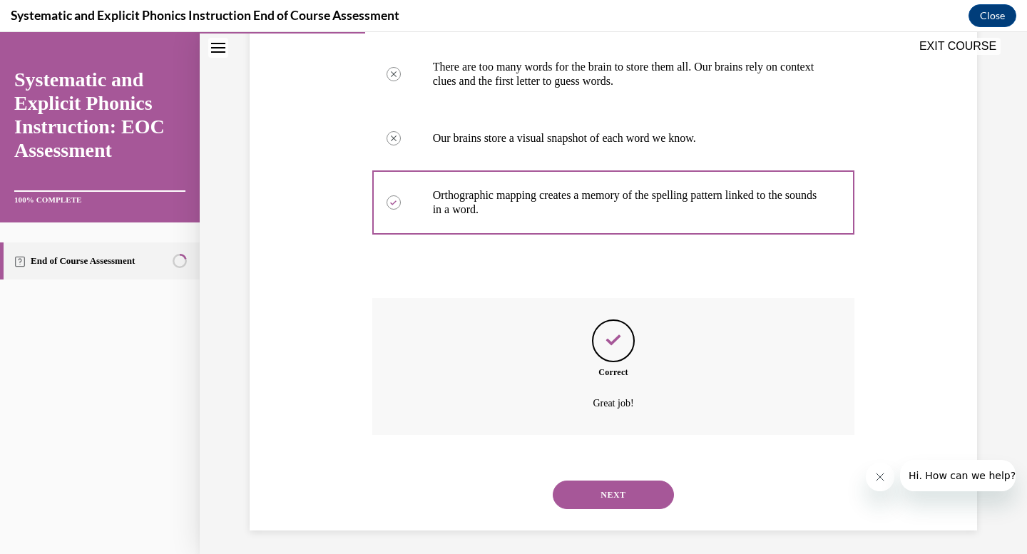
scroll to position [346, 0]
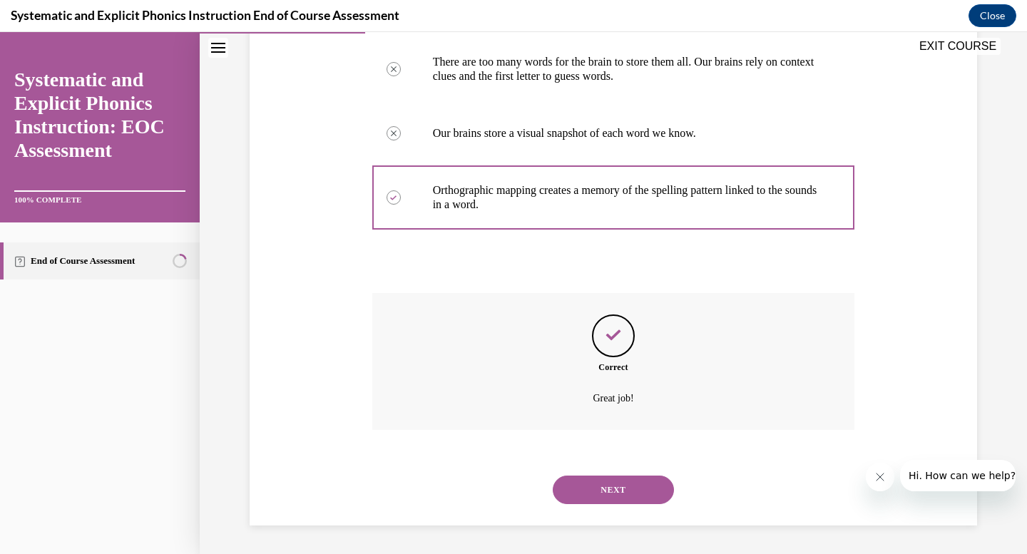
click at [600, 488] on button "NEXT" at bounding box center [613, 490] width 121 height 29
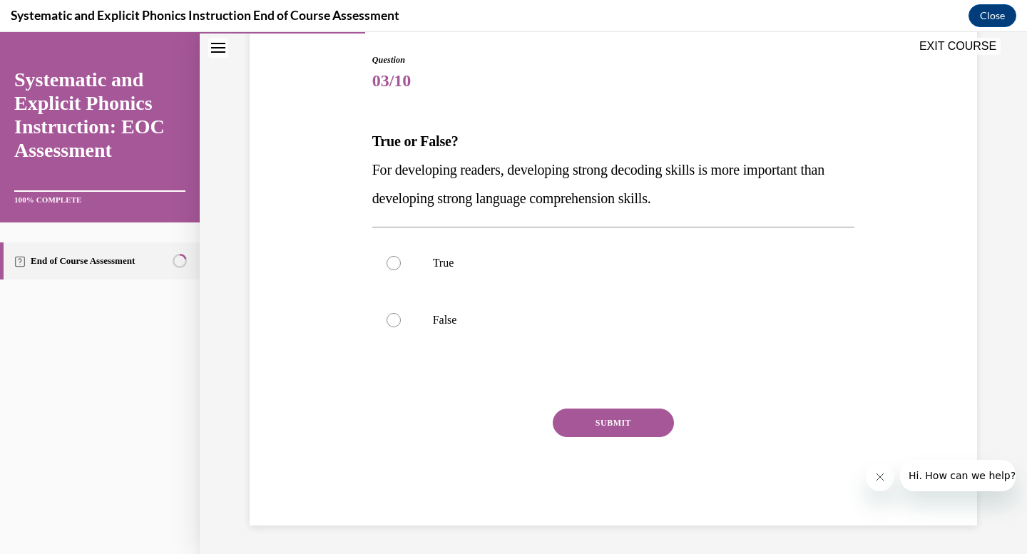
scroll to position [145, 0]
click at [392, 262] on div at bounding box center [394, 263] width 14 height 14
click at [585, 418] on button "SUBMIT" at bounding box center [613, 423] width 121 height 29
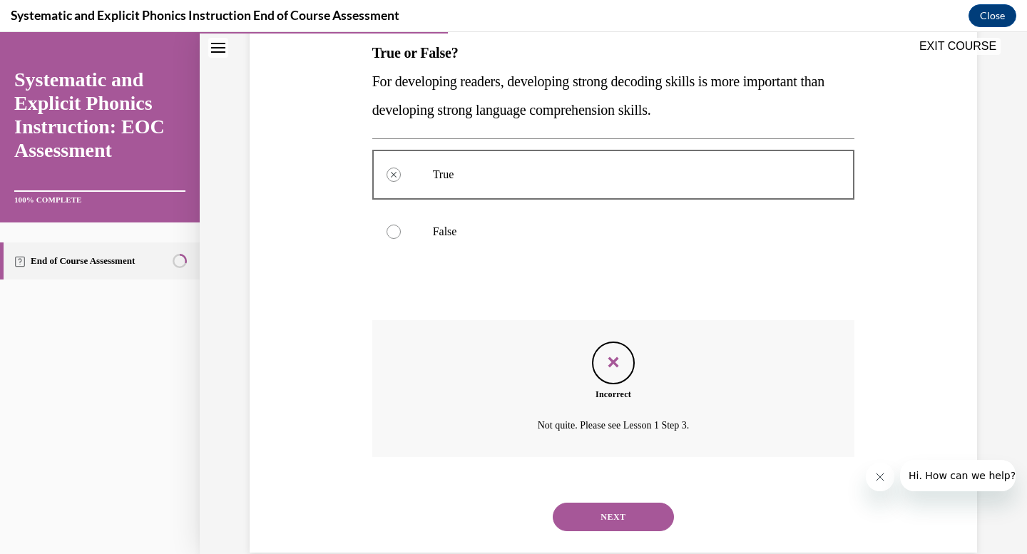
scroll to position [260, 0]
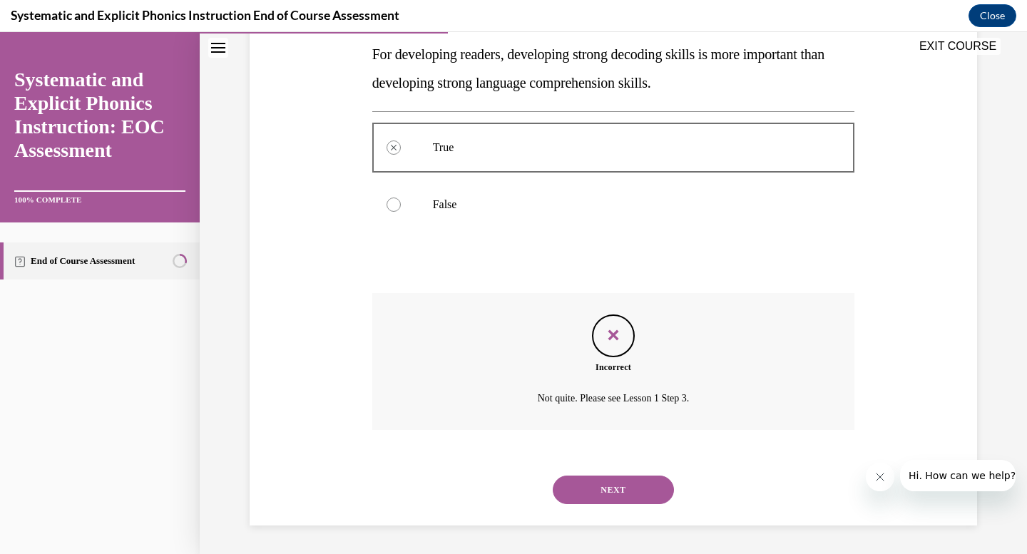
click at [613, 491] on button "NEXT" at bounding box center [613, 490] width 121 height 29
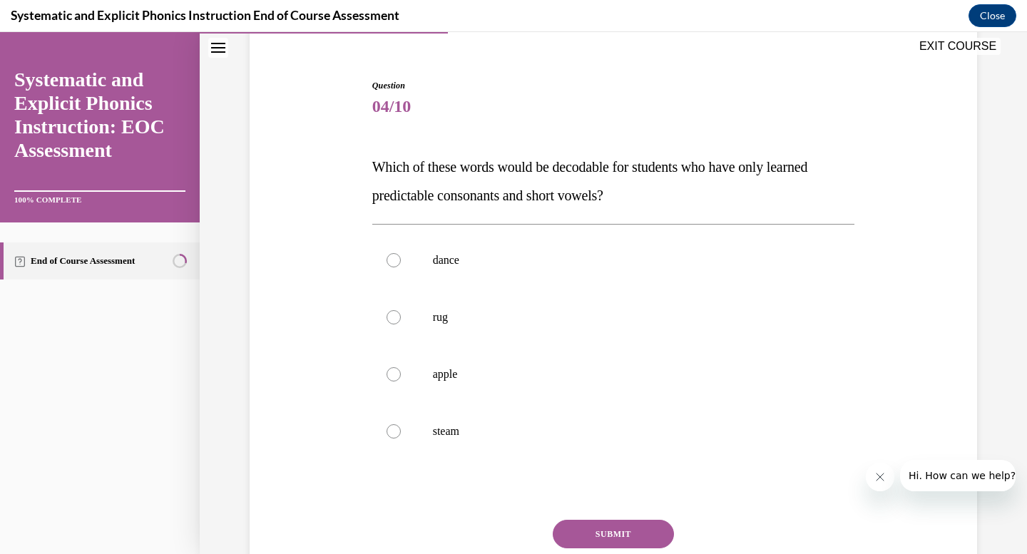
scroll to position [125, 0]
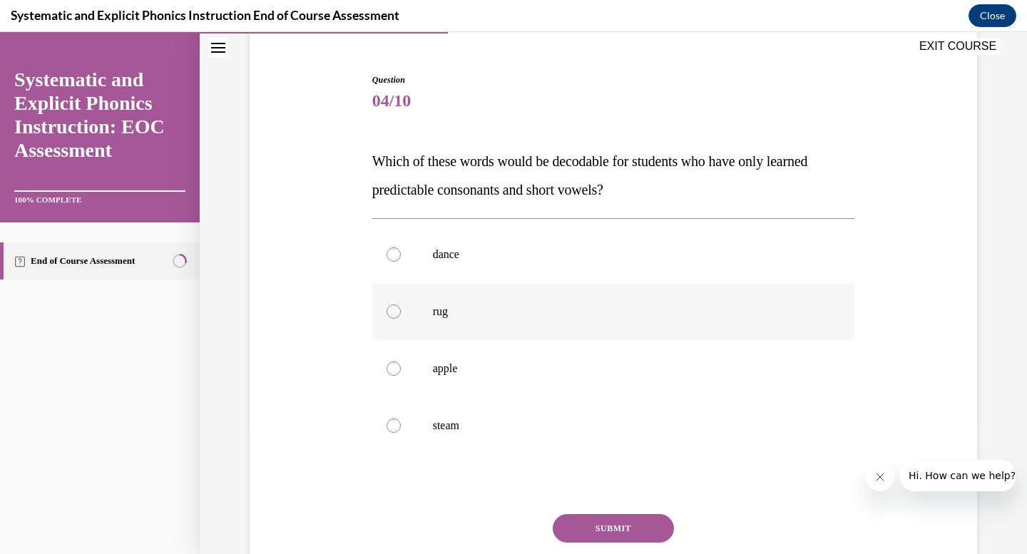
click at [398, 316] on div at bounding box center [394, 312] width 14 height 14
click at [605, 531] on button "SUBMIT" at bounding box center [613, 528] width 121 height 29
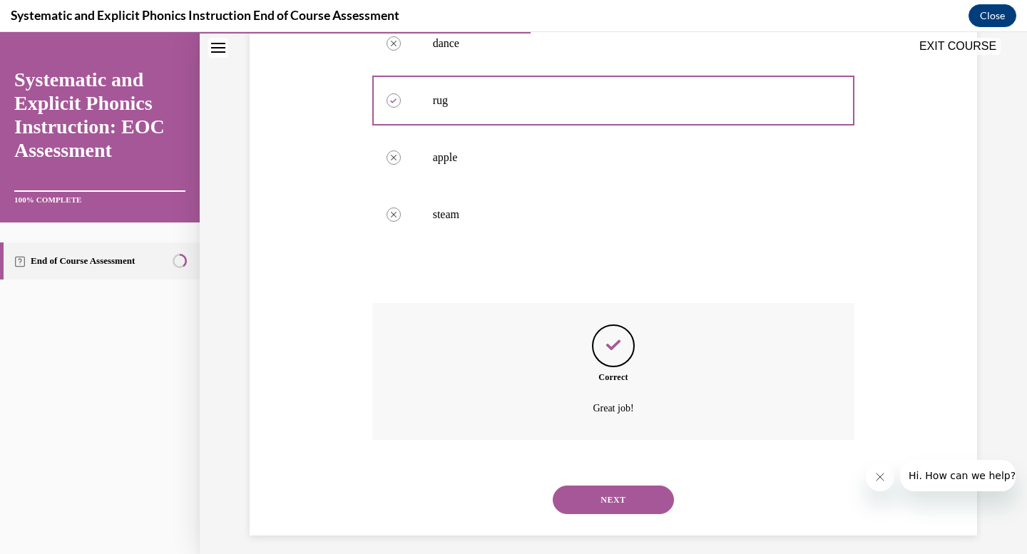
scroll to position [346, 0]
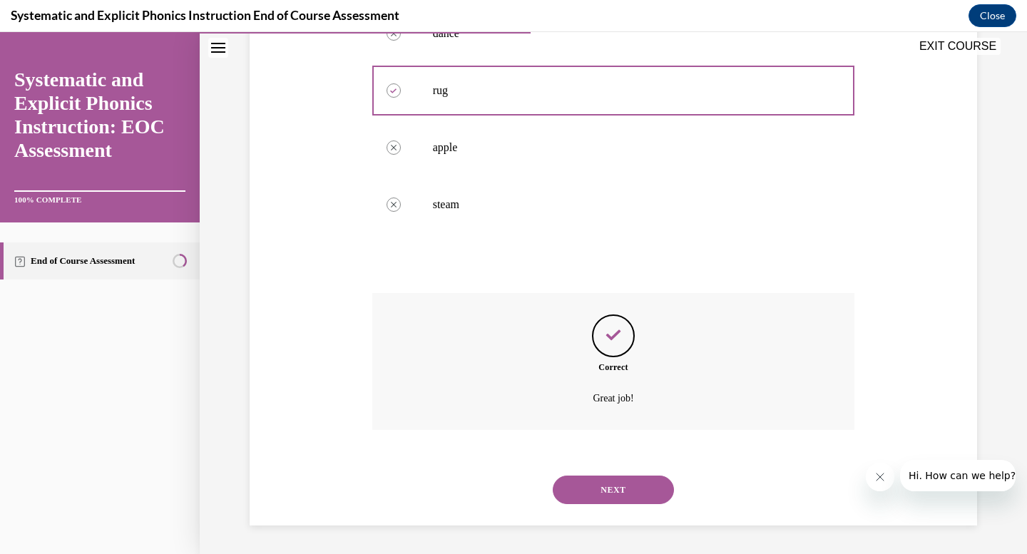
click at [610, 492] on button "NEXT" at bounding box center [613, 490] width 121 height 29
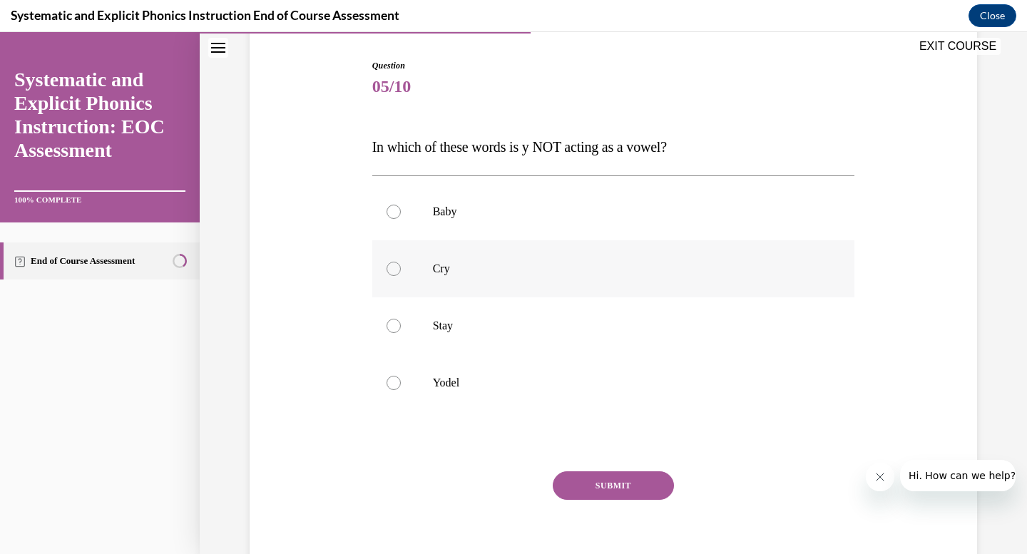
scroll to position [134, 0]
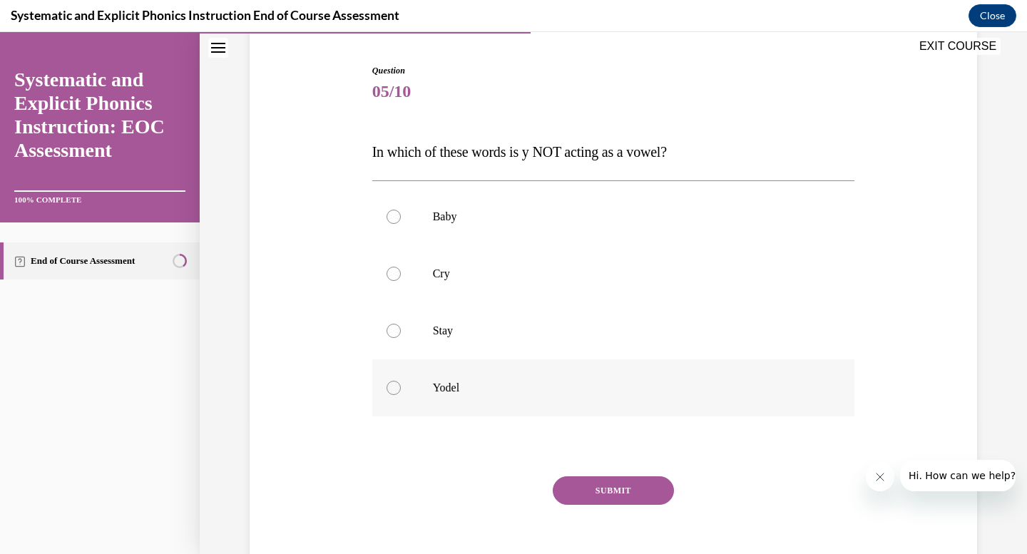
click at [392, 388] on div at bounding box center [394, 388] width 14 height 14
click at [630, 492] on button "SUBMIT" at bounding box center [613, 490] width 121 height 29
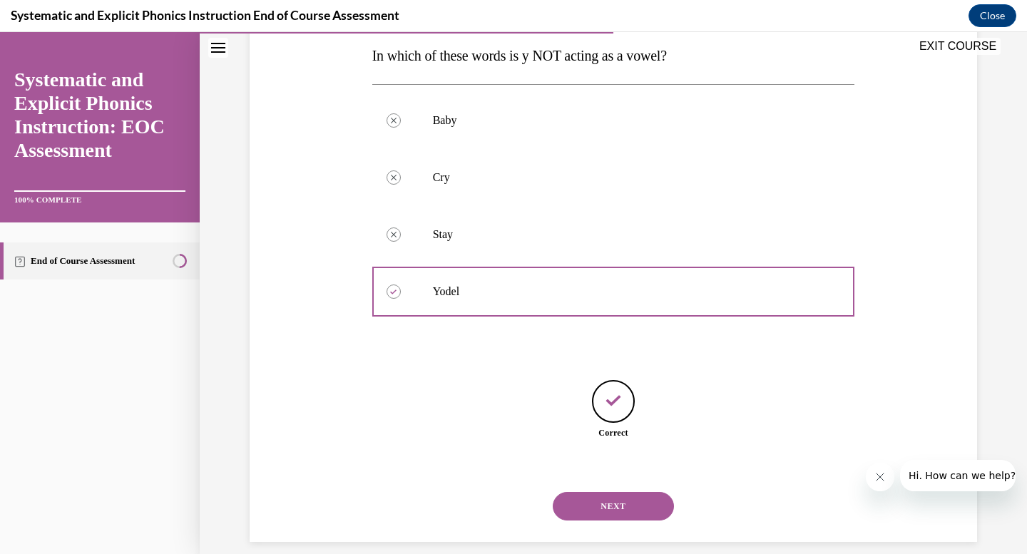
scroll to position [247, 0]
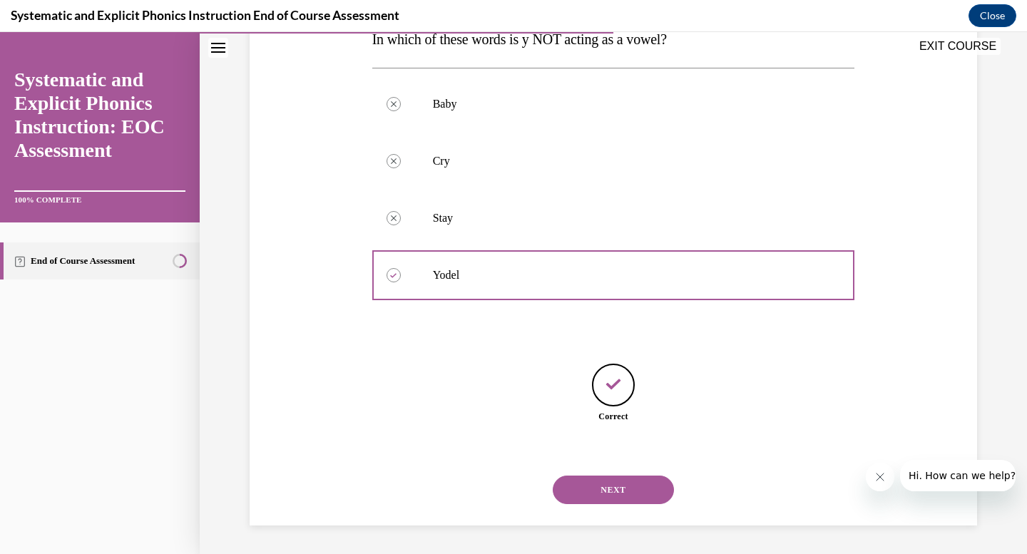
click at [623, 496] on button "NEXT" at bounding box center [613, 490] width 121 height 29
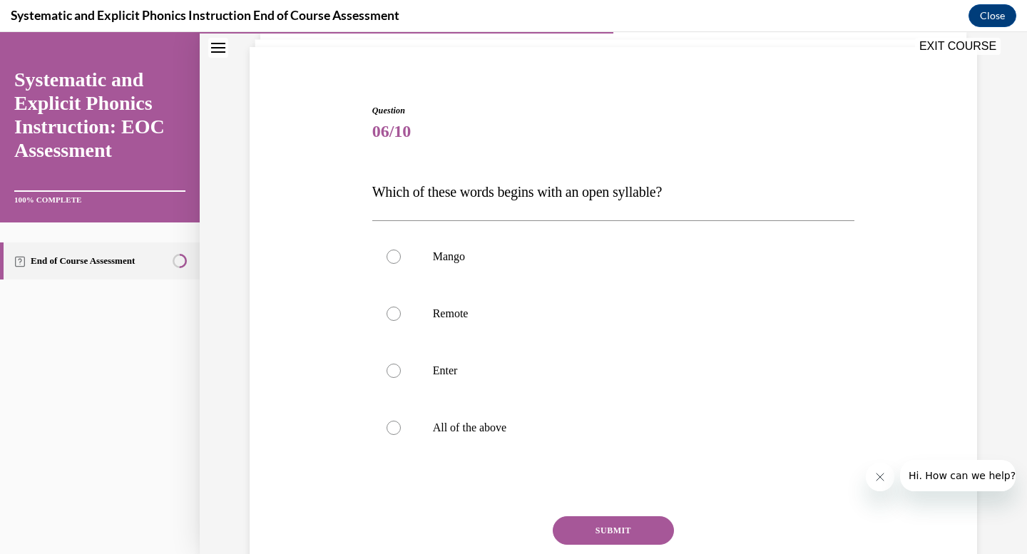
scroll to position [101, 0]
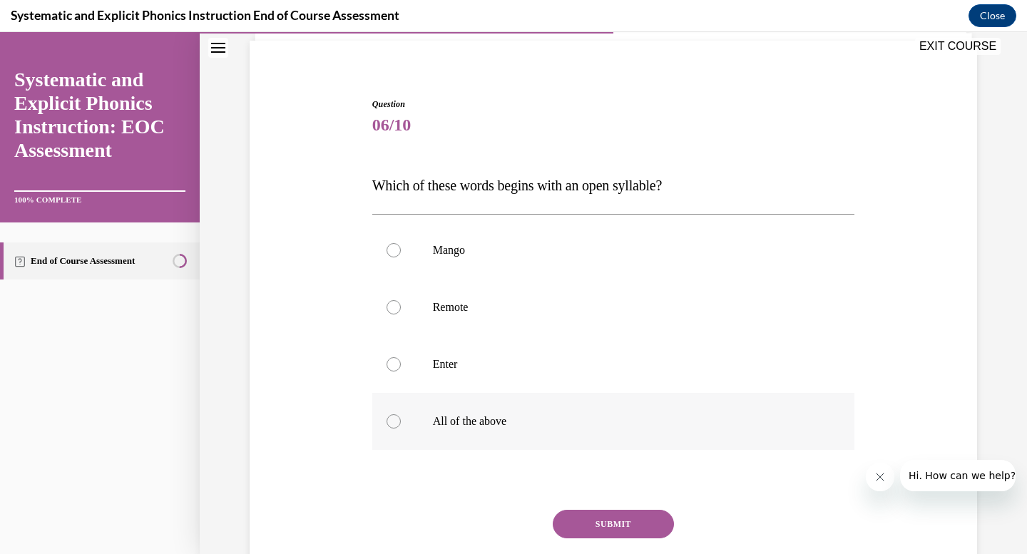
click at [395, 424] on div at bounding box center [394, 421] width 14 height 14
click at [593, 531] on button "SUBMIT" at bounding box center [613, 524] width 121 height 29
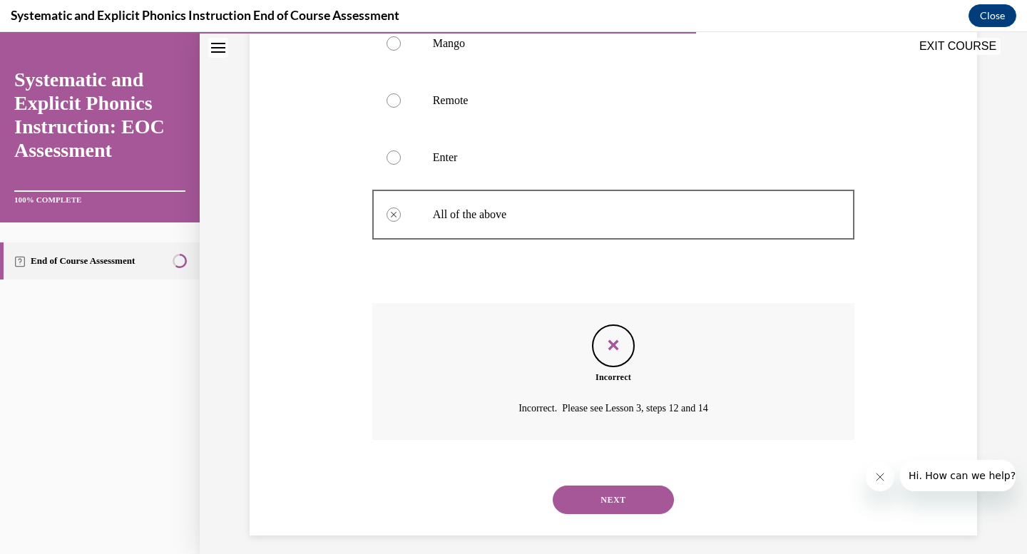
scroll to position [317, 0]
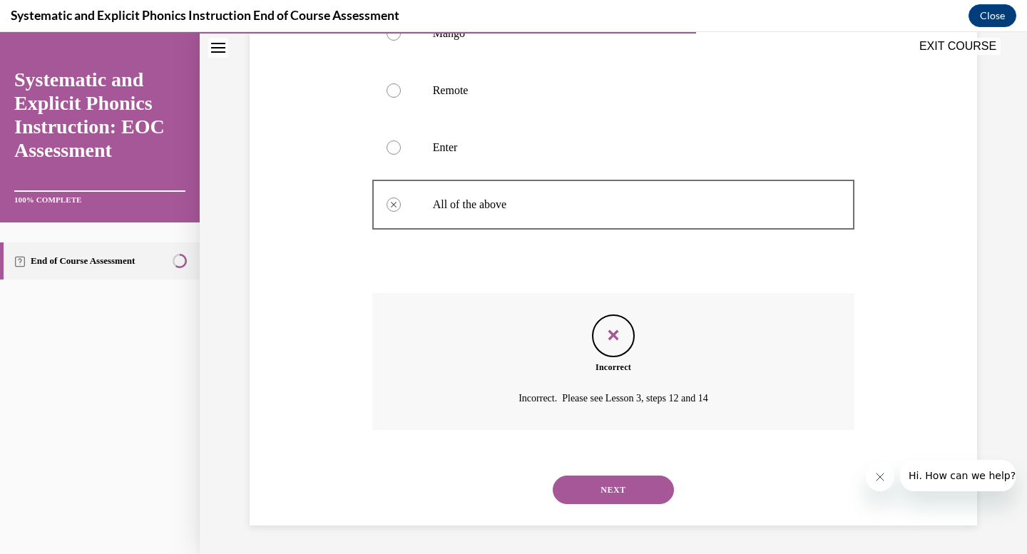
click at [614, 496] on button "NEXT" at bounding box center [613, 490] width 121 height 29
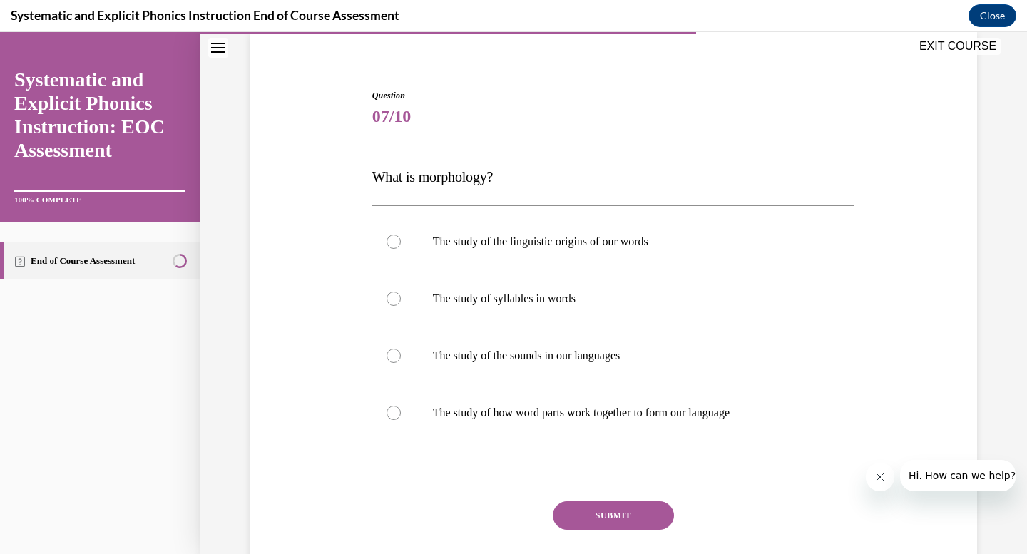
scroll to position [113, 0]
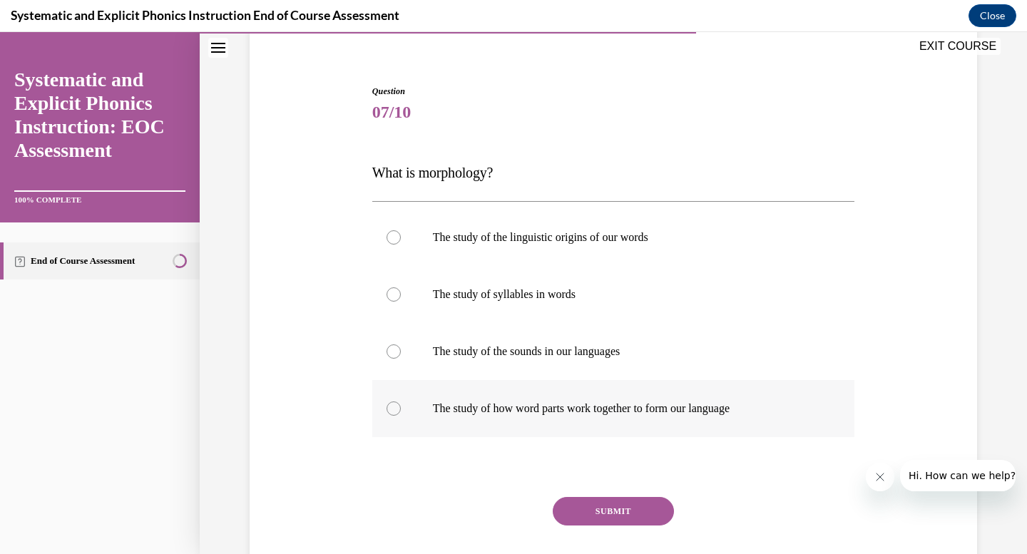
click at [394, 404] on div at bounding box center [394, 408] width 14 height 14
click at [578, 509] on button "SUBMIT" at bounding box center [613, 511] width 121 height 29
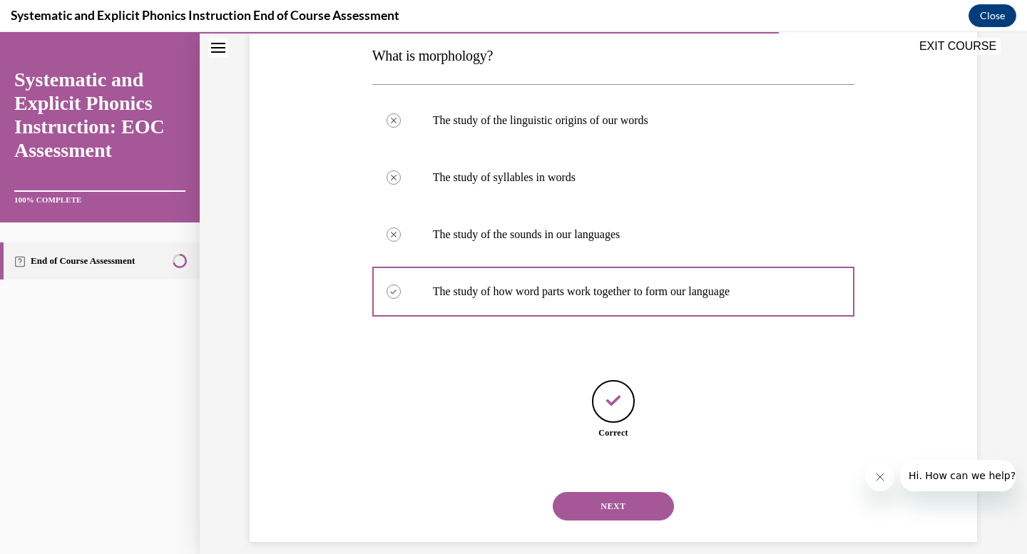
scroll to position [247, 0]
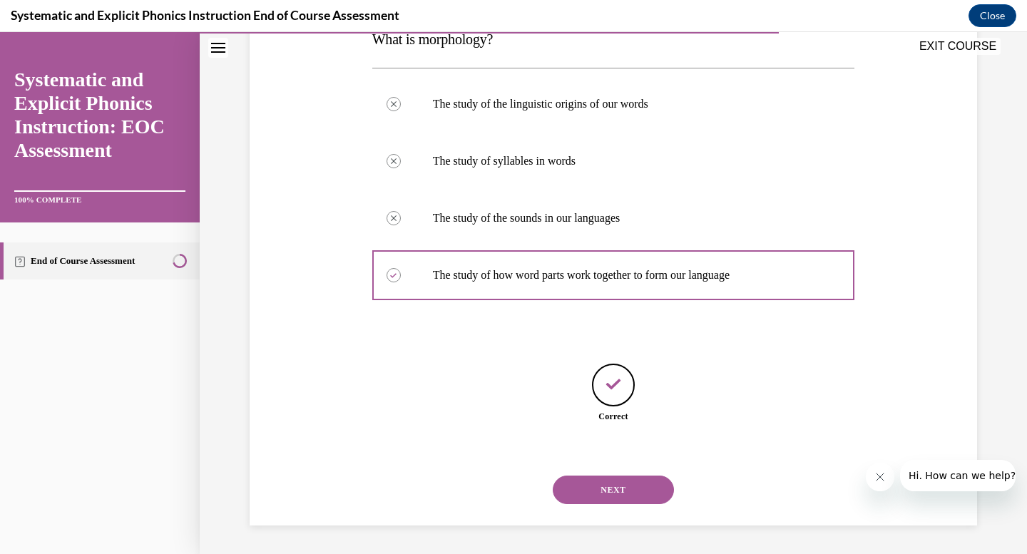
click at [589, 492] on button "NEXT" at bounding box center [613, 490] width 121 height 29
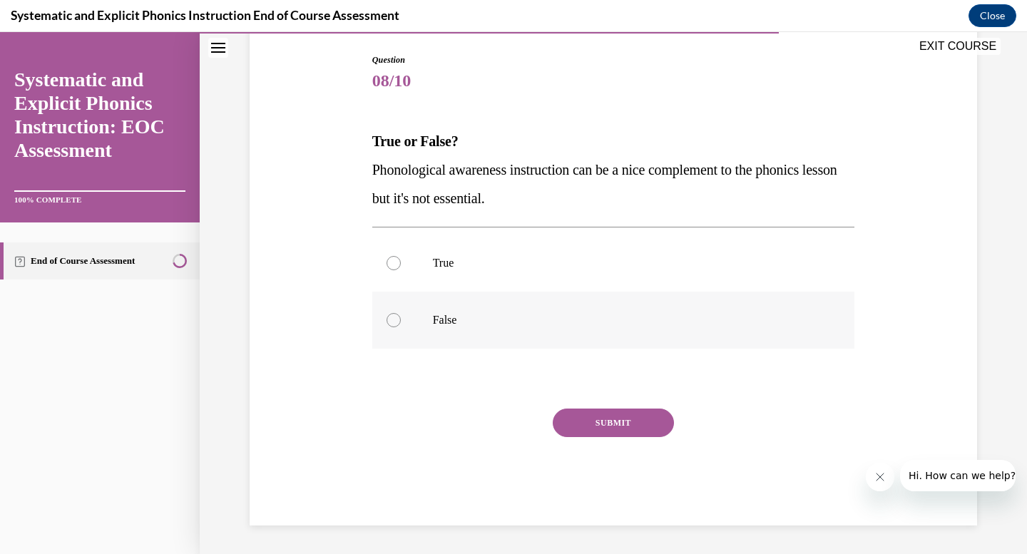
click at [394, 322] on div at bounding box center [394, 320] width 14 height 14
click at [606, 418] on button "SUBMIT" at bounding box center [613, 423] width 121 height 29
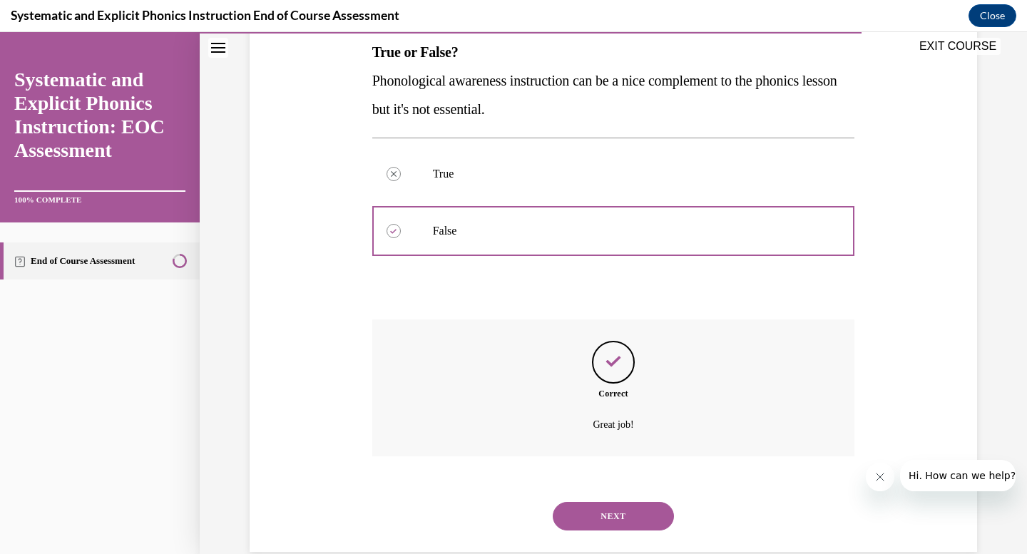
scroll to position [260, 0]
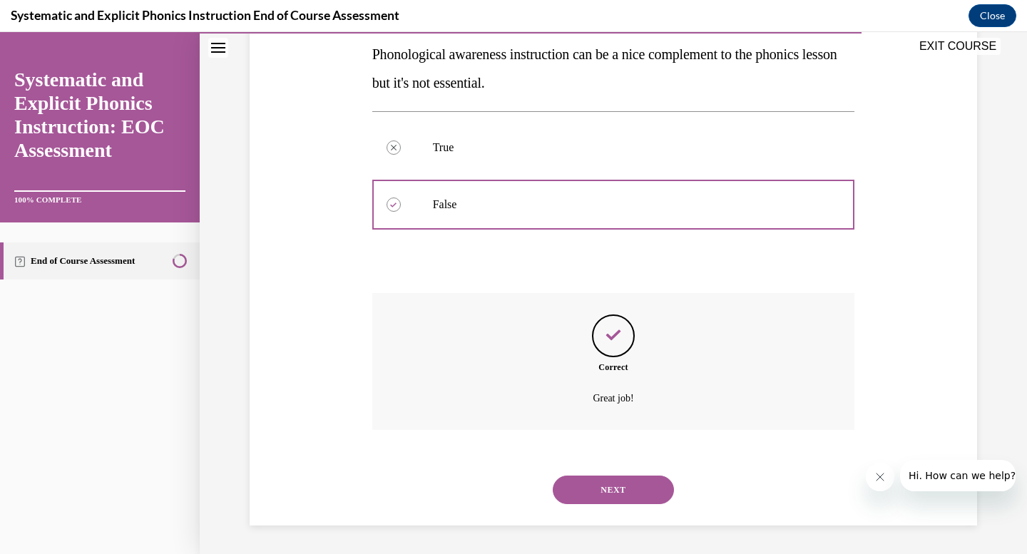
click at [612, 493] on button "NEXT" at bounding box center [613, 490] width 121 height 29
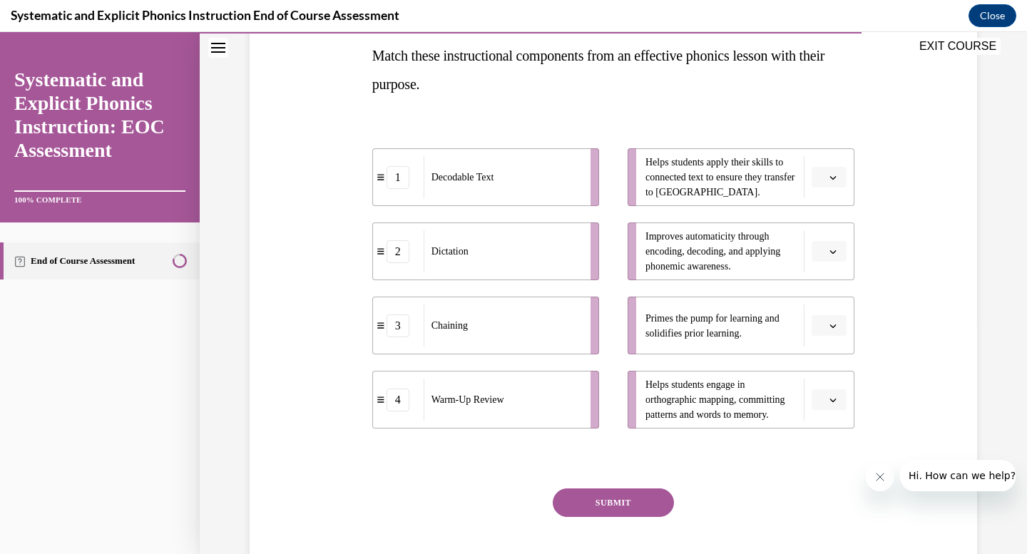
scroll to position [232, 0]
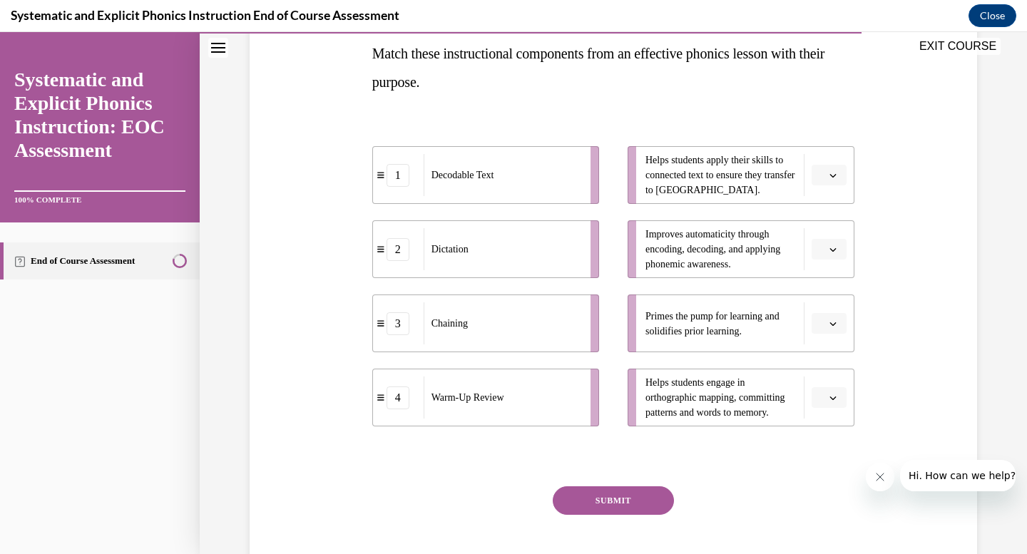
click at [834, 396] on icon "button" at bounding box center [832, 397] width 7 height 7
click at [820, 305] on div "2" at bounding box center [827, 309] width 36 height 29
click at [835, 324] on icon "button" at bounding box center [832, 323] width 7 height 7
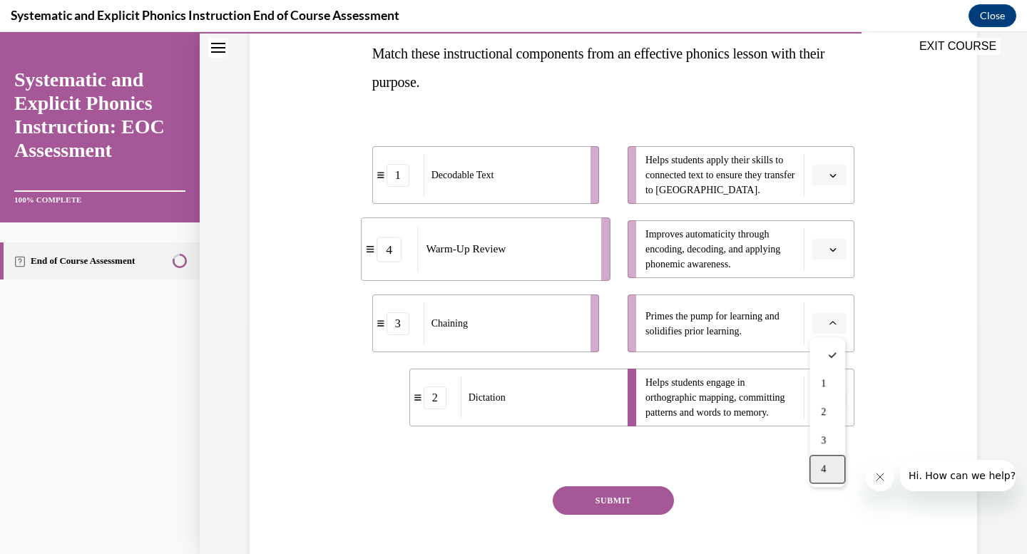
click at [831, 471] on div "4" at bounding box center [827, 469] width 36 height 29
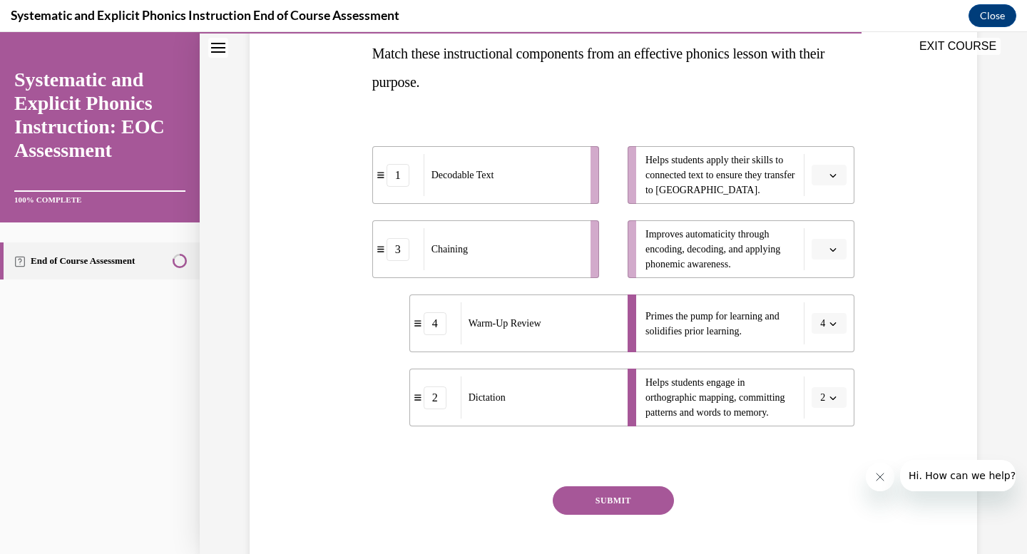
click at [837, 250] on span "button" at bounding box center [833, 250] width 10 height 10
click at [829, 357] on div "3" at bounding box center [827, 366] width 36 height 29
click at [834, 175] on icon "button" at bounding box center [833, 176] width 6 height 4
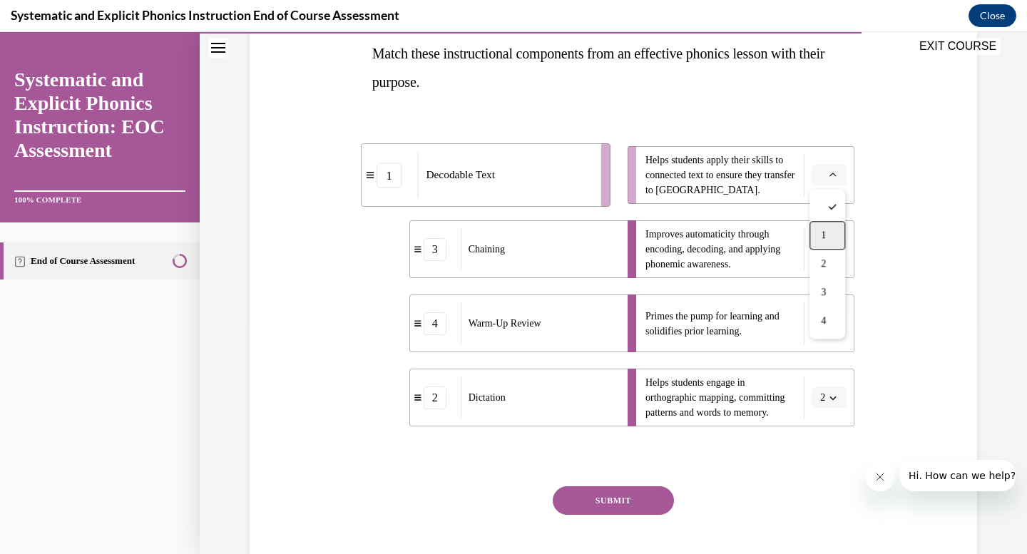
click at [832, 240] on div "1" at bounding box center [827, 235] width 36 height 29
click at [650, 499] on button "SUBMIT" at bounding box center [613, 500] width 121 height 29
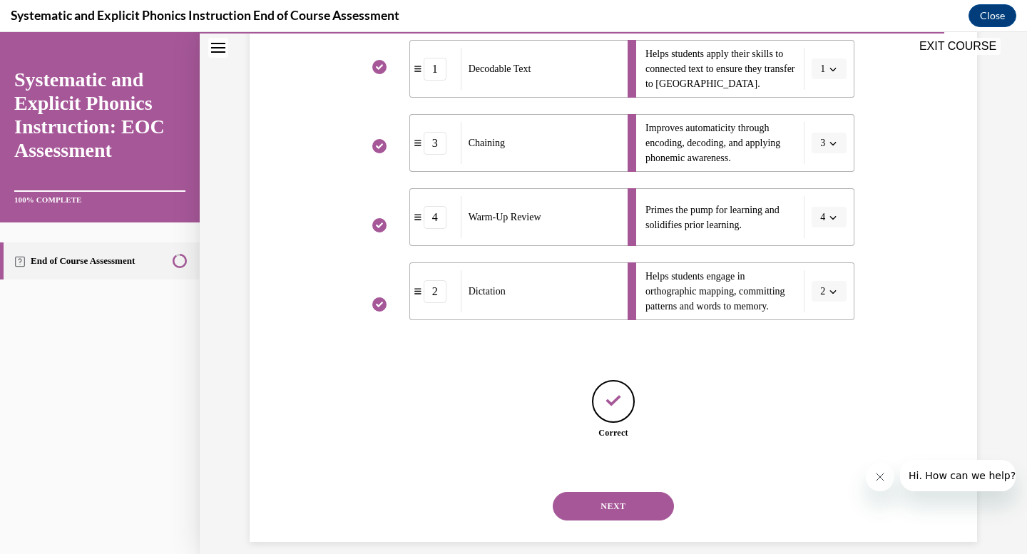
scroll to position [355, 0]
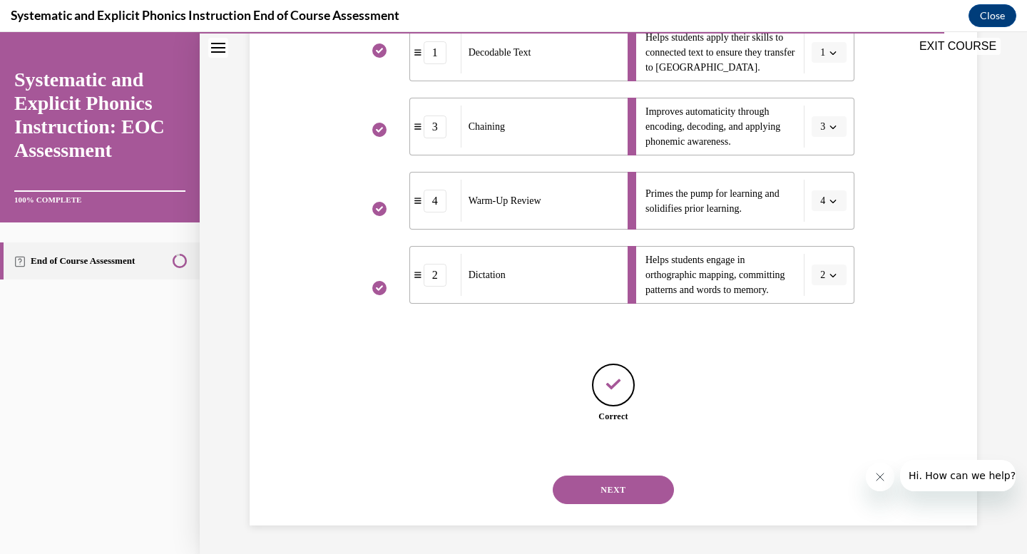
click at [648, 494] on button "NEXT" at bounding box center [613, 490] width 121 height 29
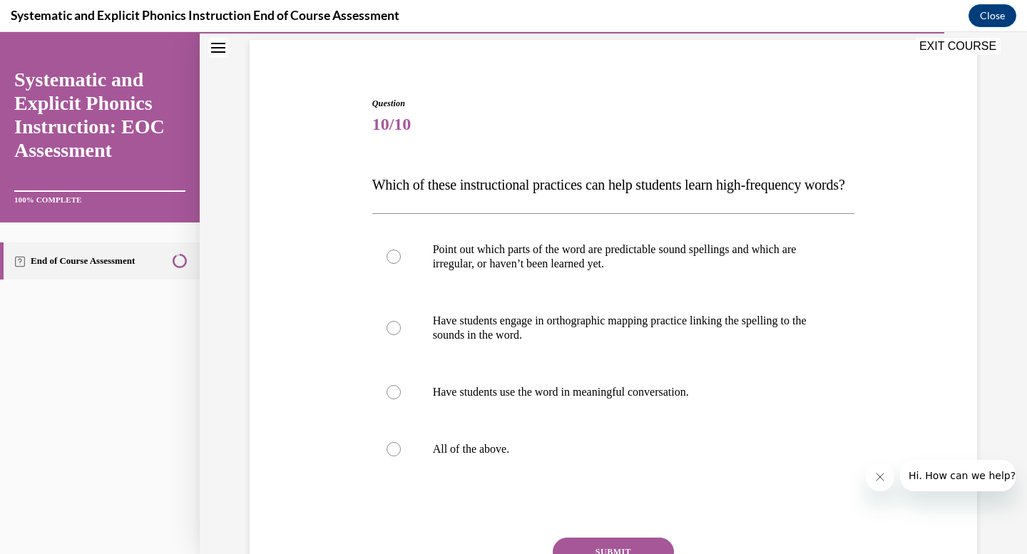
scroll to position [113, 0]
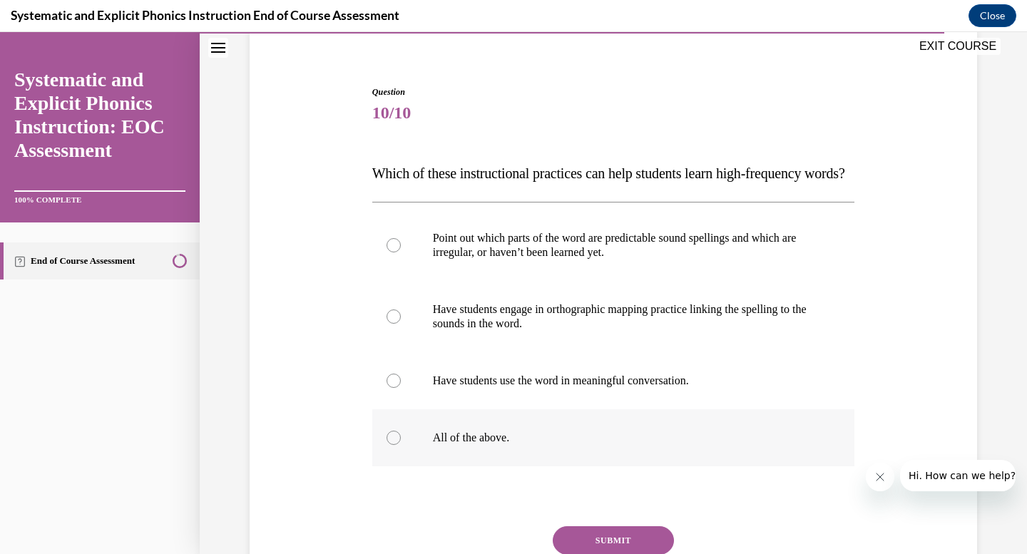
click at [396, 445] on div at bounding box center [394, 438] width 14 height 14
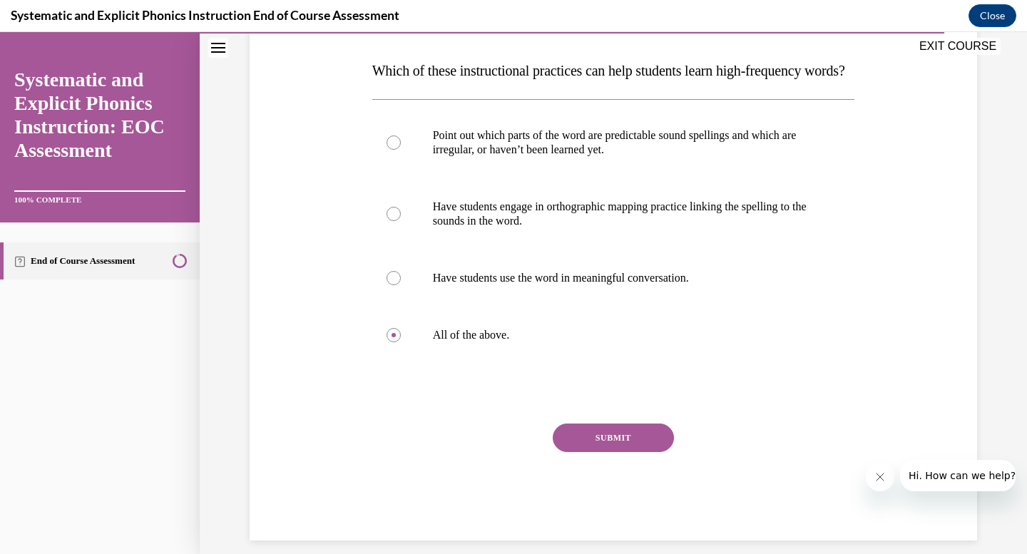
click at [591, 452] on button "SUBMIT" at bounding box center [613, 438] width 121 height 29
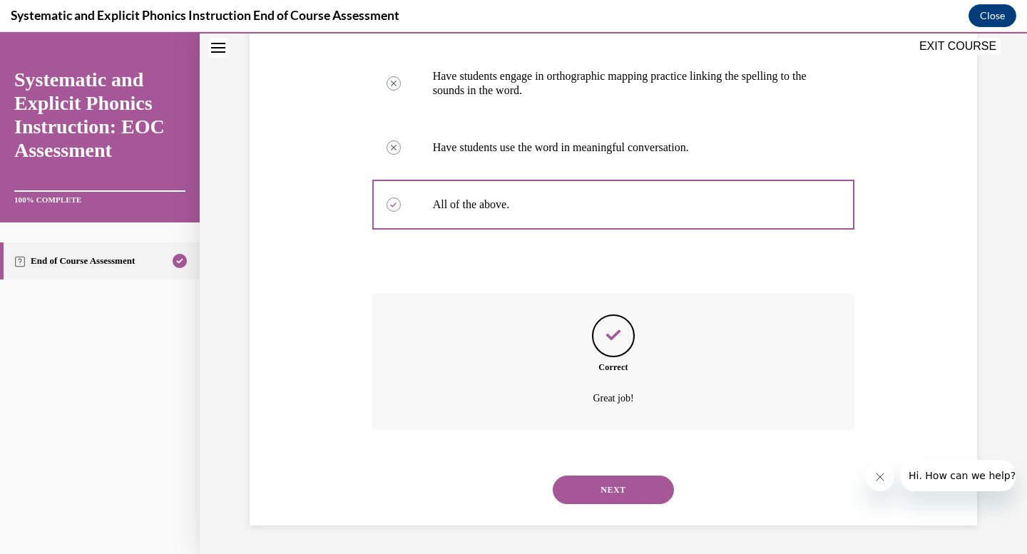
scroll to position [374, 0]
click at [598, 485] on button "NEXT" at bounding box center [613, 490] width 121 height 29
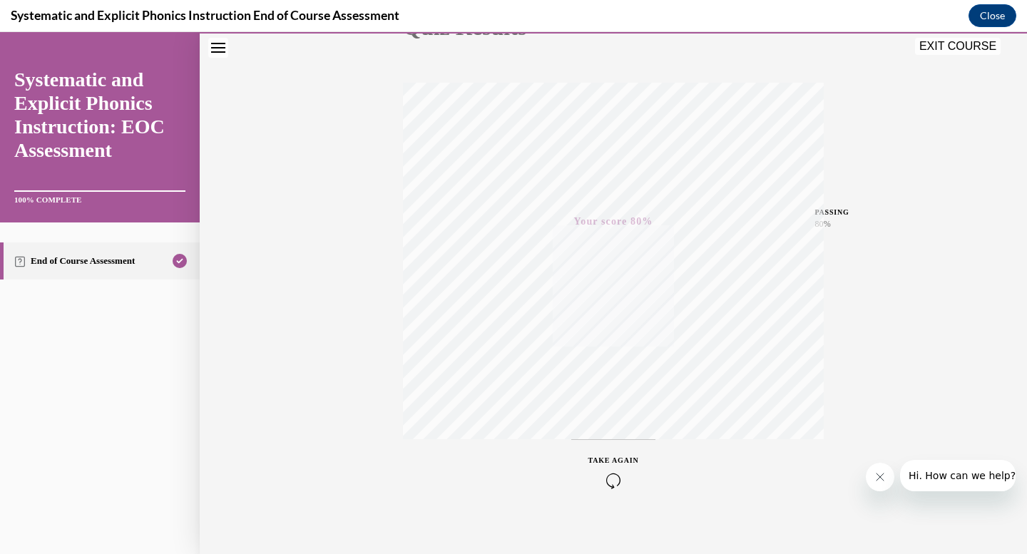
scroll to position [209, 0]
click at [612, 464] on icon "button" at bounding box center [613, 467] width 51 height 16
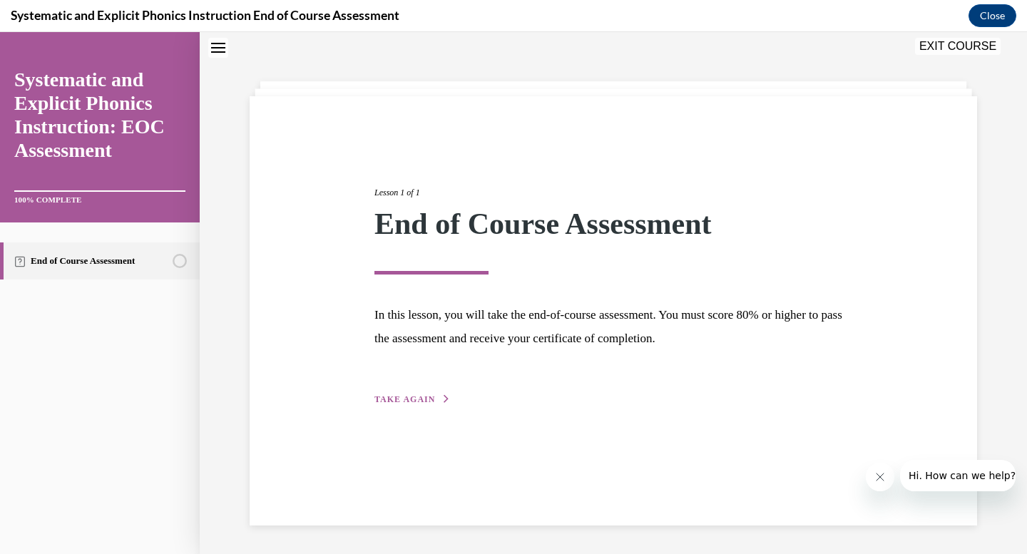
scroll to position [45, 0]
click at [401, 397] on span "TAKE AGAIN" at bounding box center [404, 399] width 61 height 10
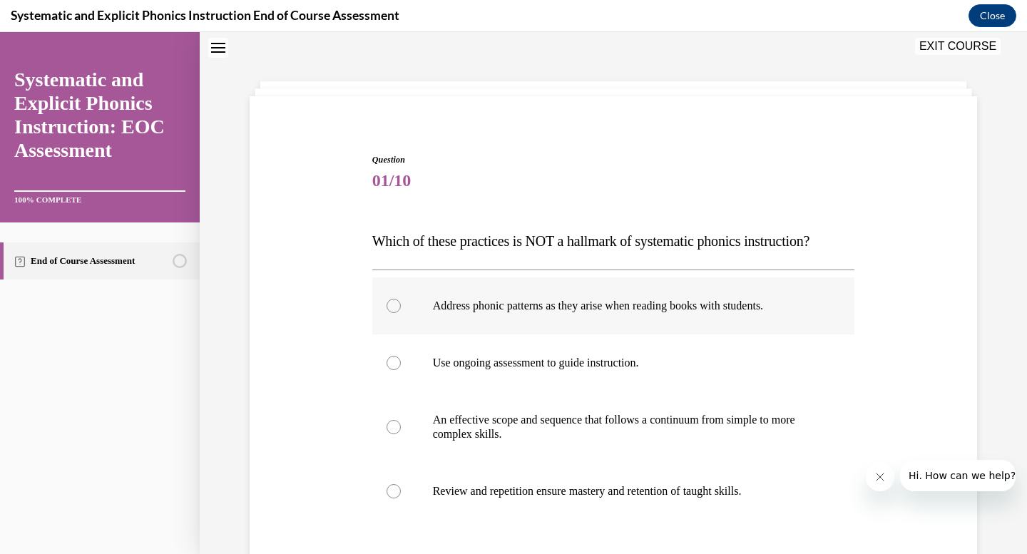
click at [392, 302] on div at bounding box center [394, 306] width 14 height 14
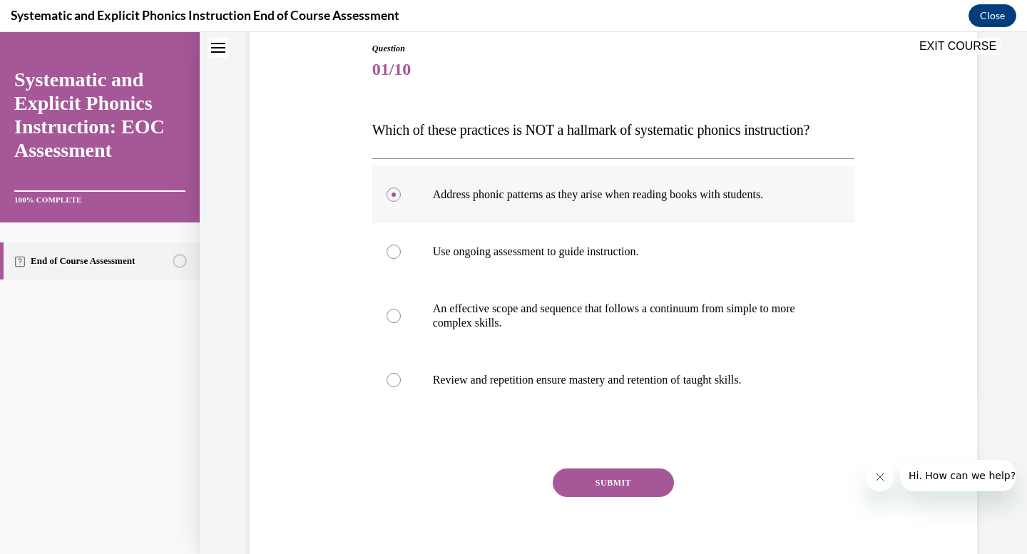
scroll to position [216, 0]
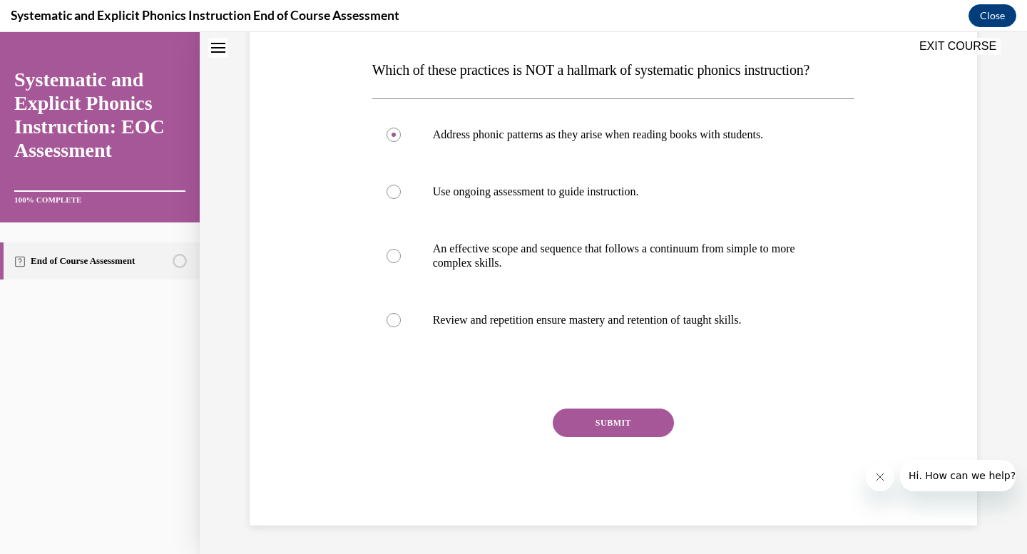
click at [582, 428] on button "SUBMIT" at bounding box center [613, 423] width 121 height 29
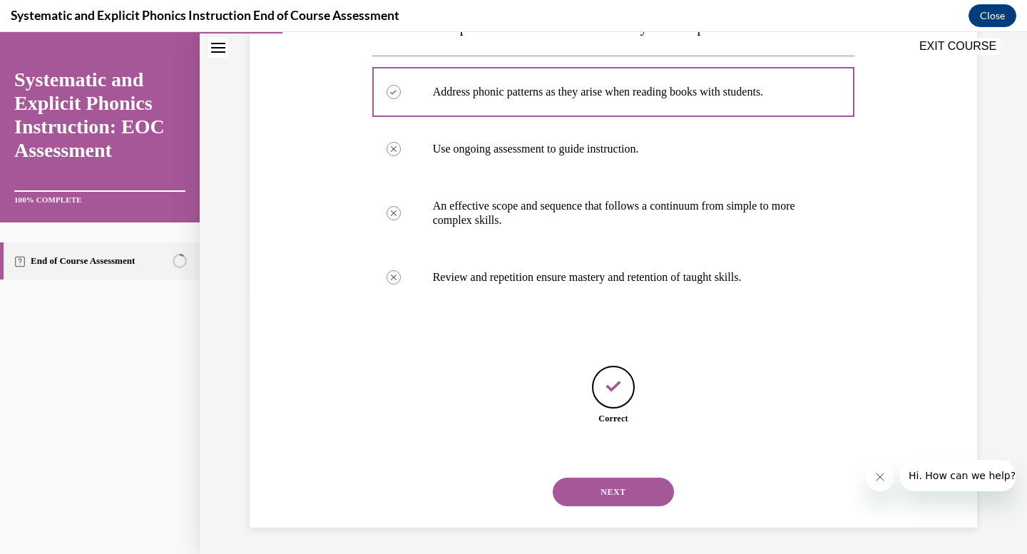
scroll to position [261, 0]
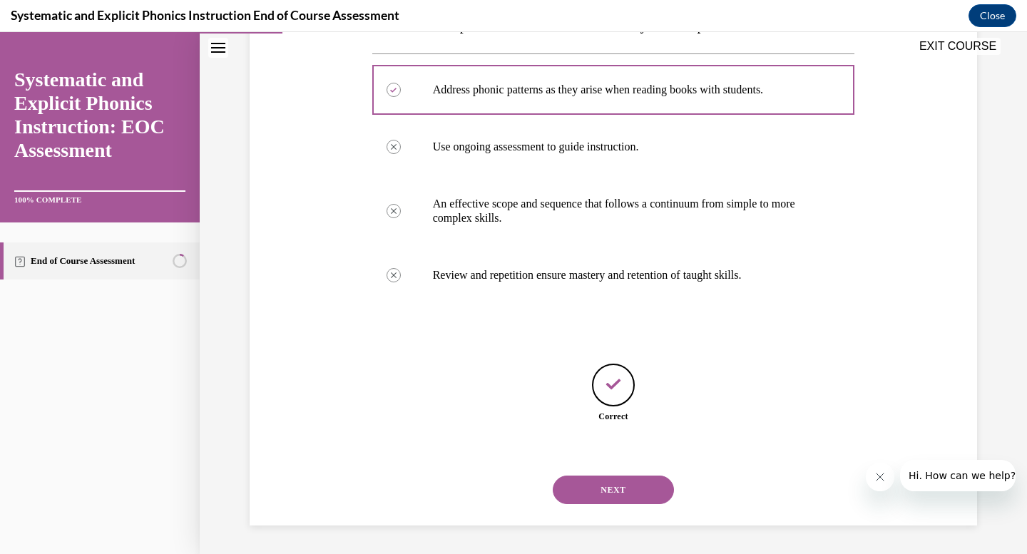
click at [585, 487] on button "NEXT" at bounding box center [613, 490] width 121 height 29
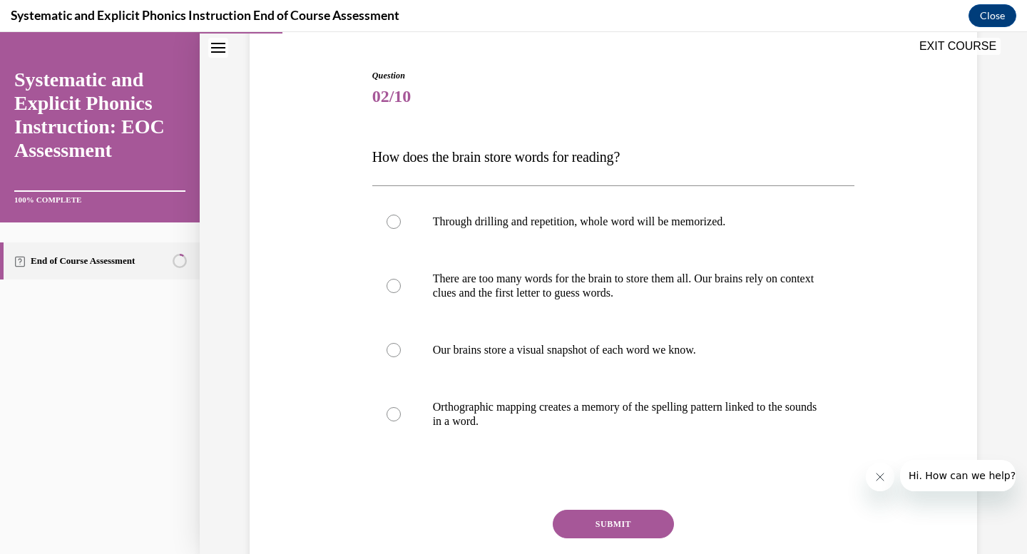
scroll to position [145, 0]
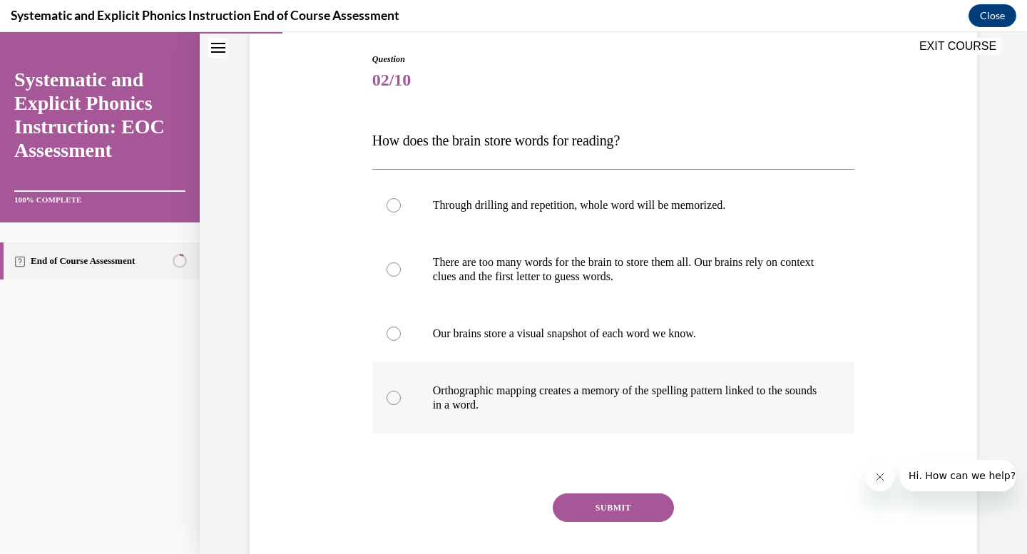
click at [456, 400] on p "Orthographic mapping creates a memory of the spelling pattern linked to the sou…" at bounding box center [626, 398] width 387 height 29
click at [598, 502] on button "SUBMIT" at bounding box center [613, 507] width 121 height 29
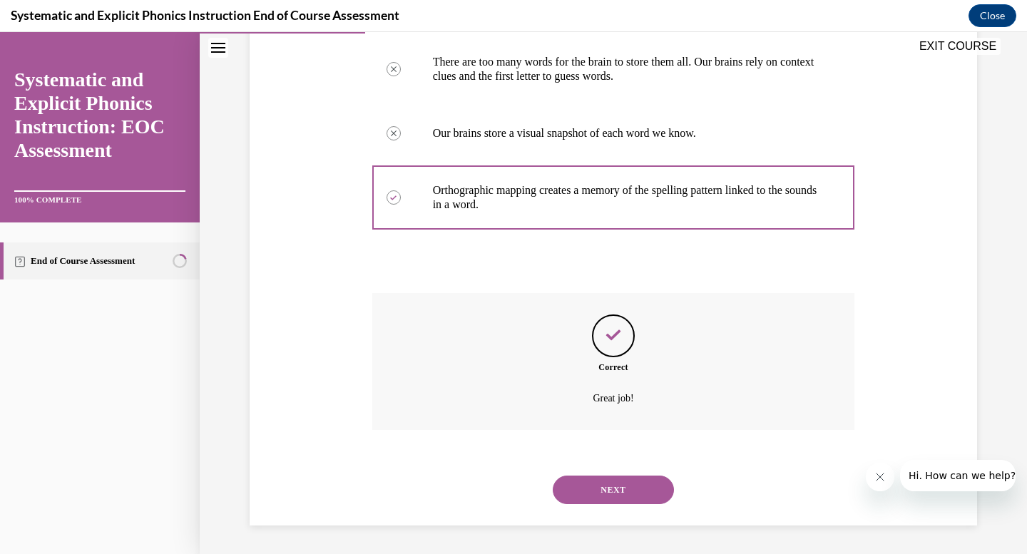
click at [598, 502] on button "NEXT" at bounding box center [613, 490] width 121 height 29
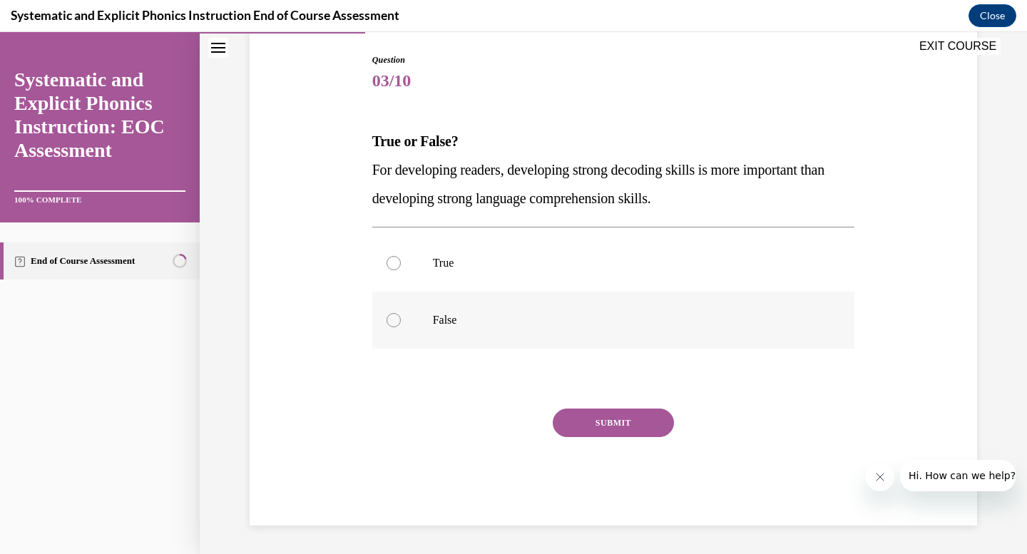
click at [394, 320] on div at bounding box center [394, 320] width 14 height 14
click at [575, 422] on button "SUBMIT" at bounding box center [613, 423] width 121 height 29
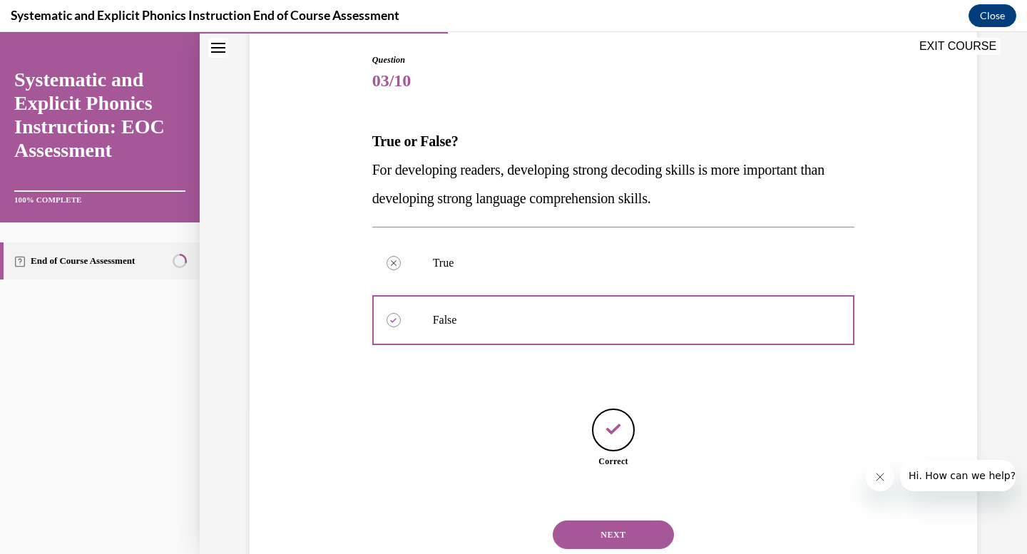
scroll to position [190, 0]
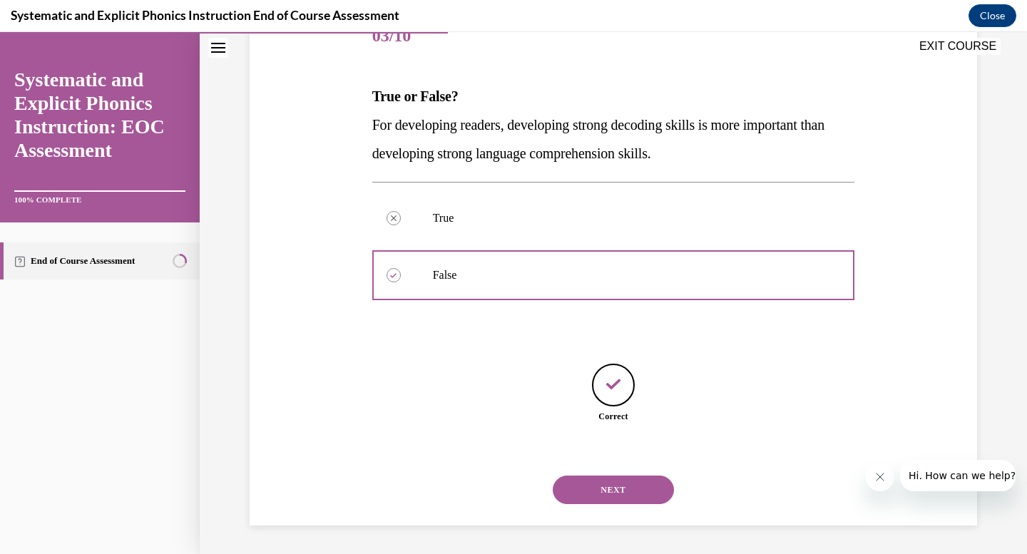
click at [609, 498] on button "NEXT" at bounding box center [613, 490] width 121 height 29
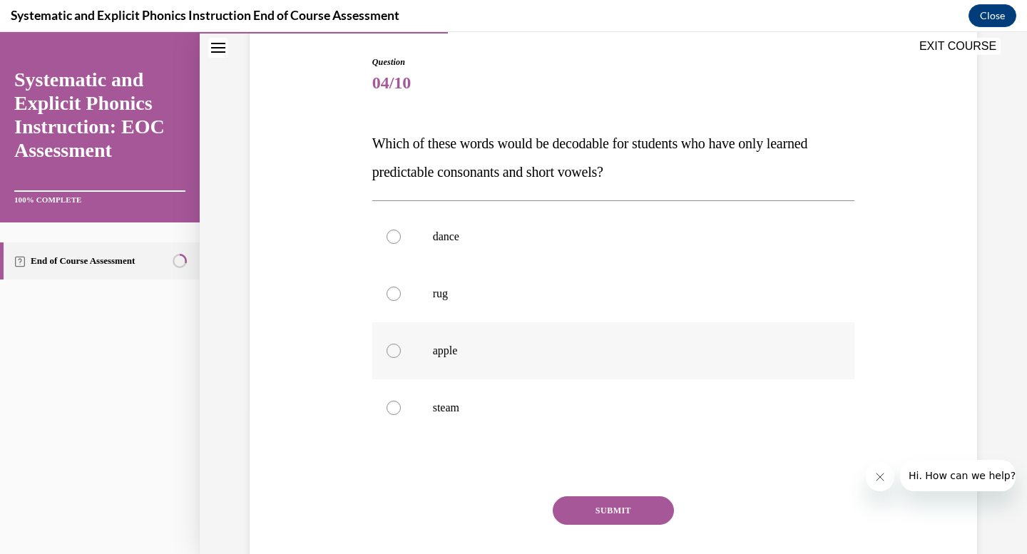
scroll to position [144, 0]
click at [394, 294] on div at bounding box center [394, 292] width 14 height 14
click at [589, 500] on button "SUBMIT" at bounding box center [613, 509] width 121 height 29
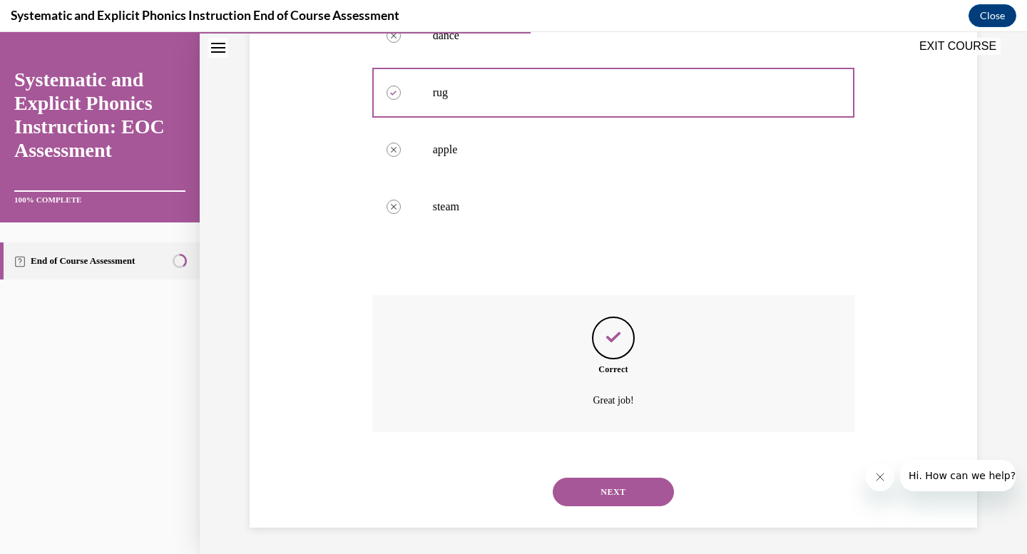
scroll to position [346, 0]
click at [589, 500] on button "NEXT" at bounding box center [613, 490] width 121 height 29
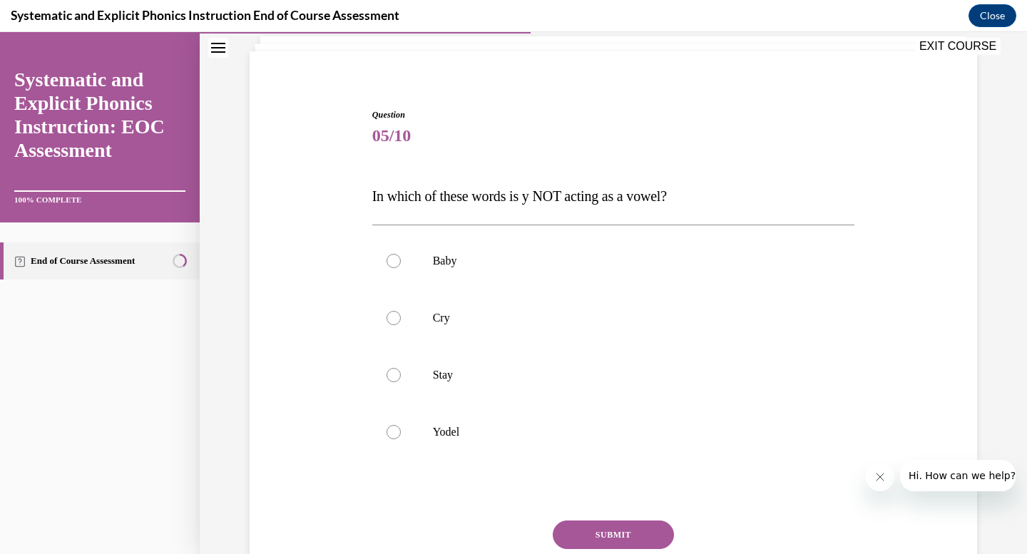
scroll to position [127, 0]
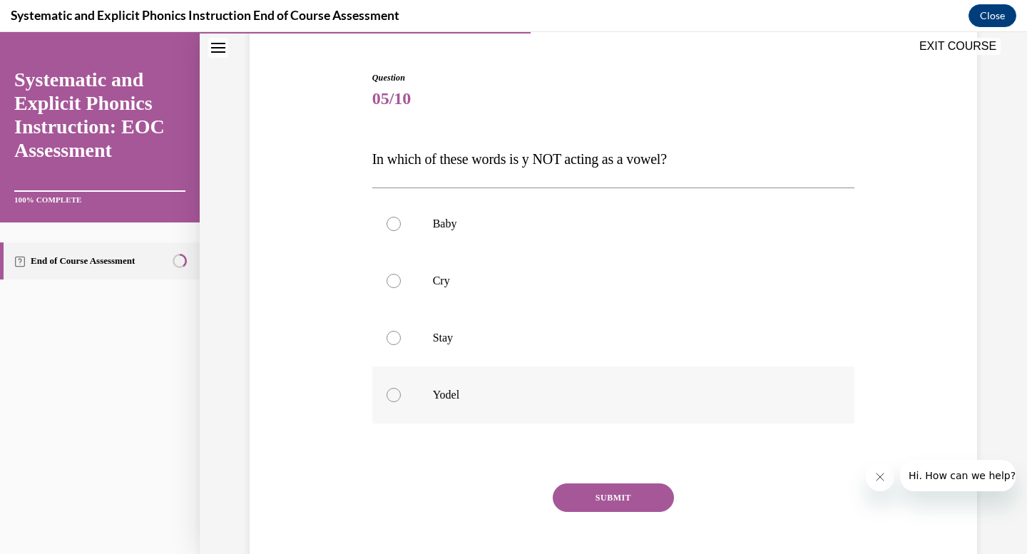
click at [401, 393] on div at bounding box center [613, 395] width 483 height 57
click at [600, 496] on button "SUBMIT" at bounding box center [613, 498] width 121 height 29
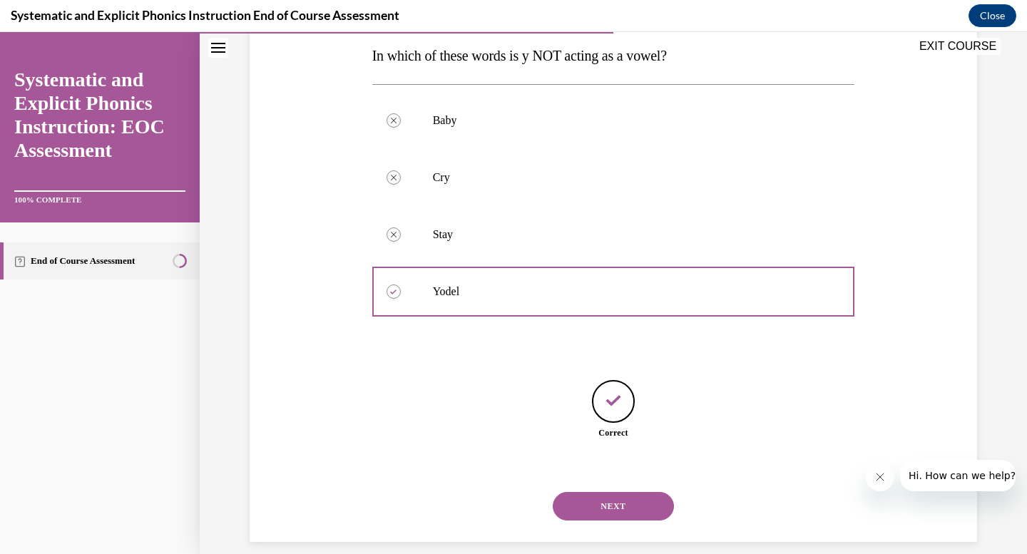
scroll to position [247, 0]
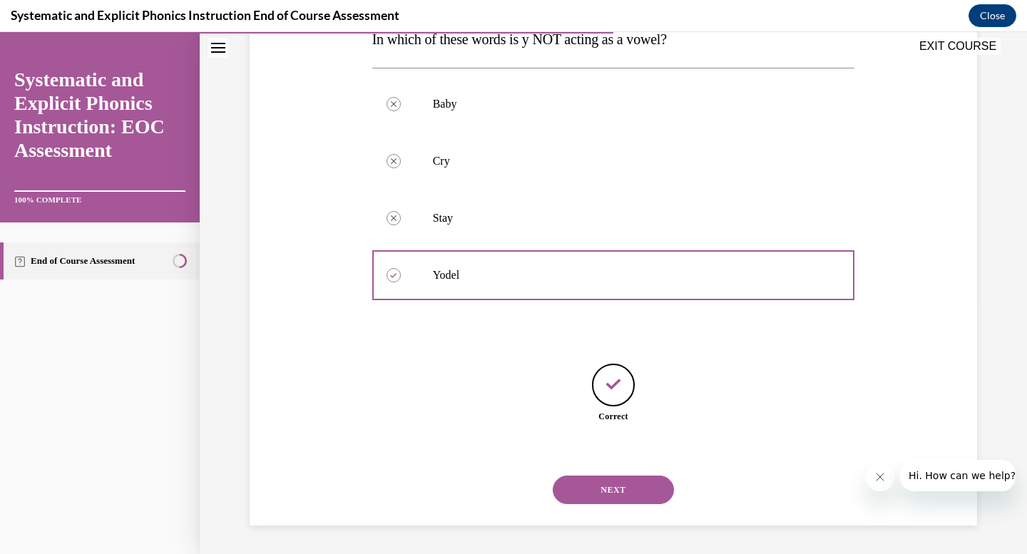
click at [600, 494] on button "NEXT" at bounding box center [613, 490] width 121 height 29
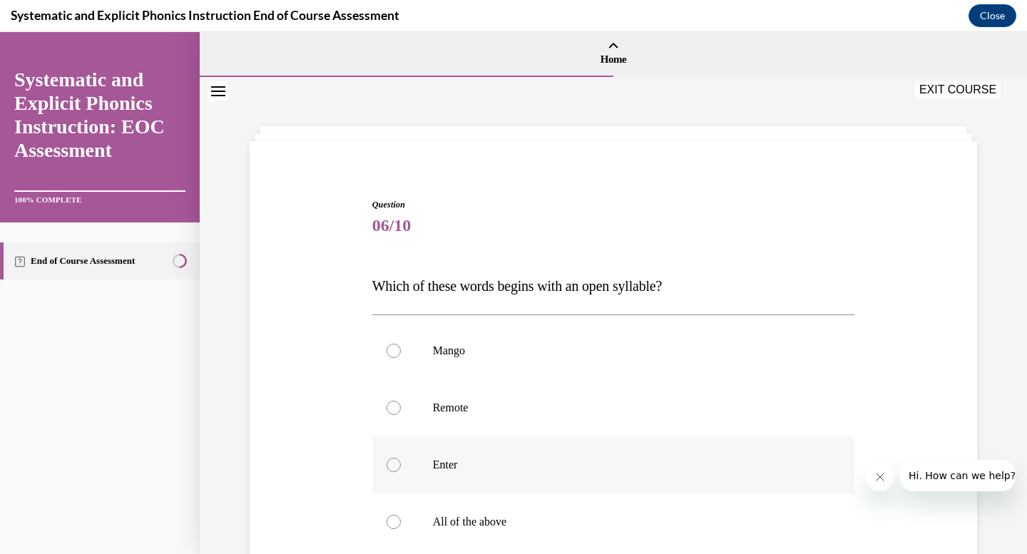
click at [396, 462] on div at bounding box center [394, 465] width 14 height 14
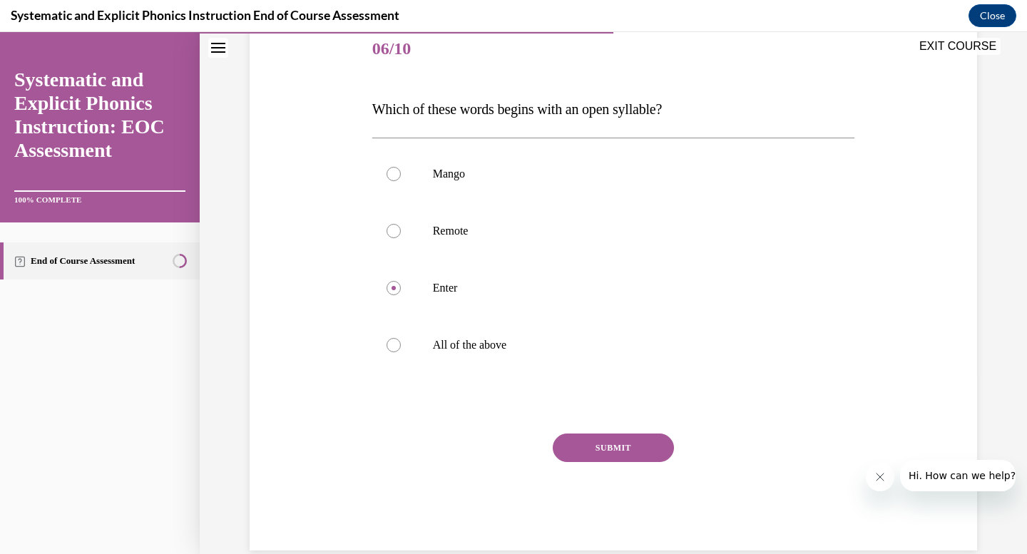
click at [609, 449] on button "SUBMIT" at bounding box center [613, 448] width 121 height 29
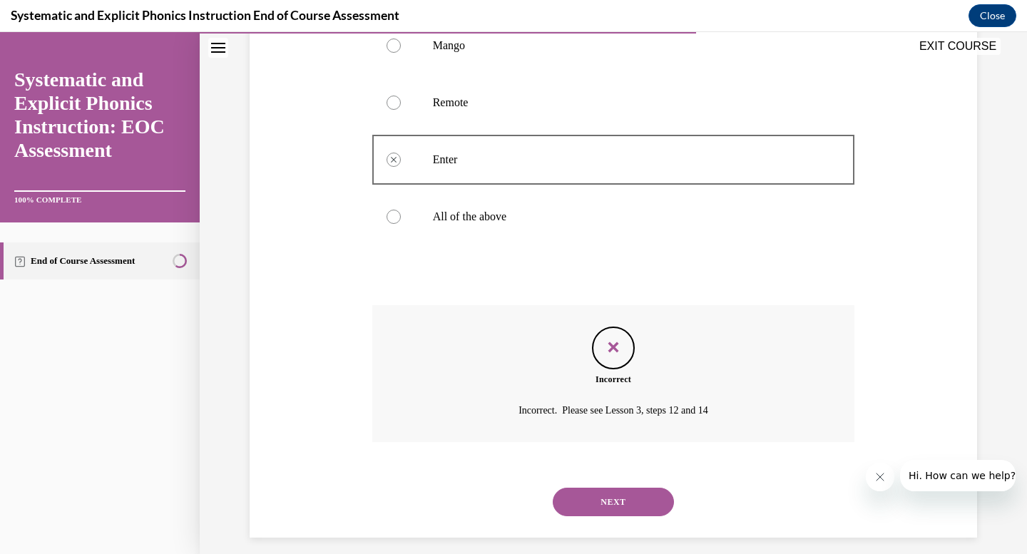
scroll to position [317, 0]
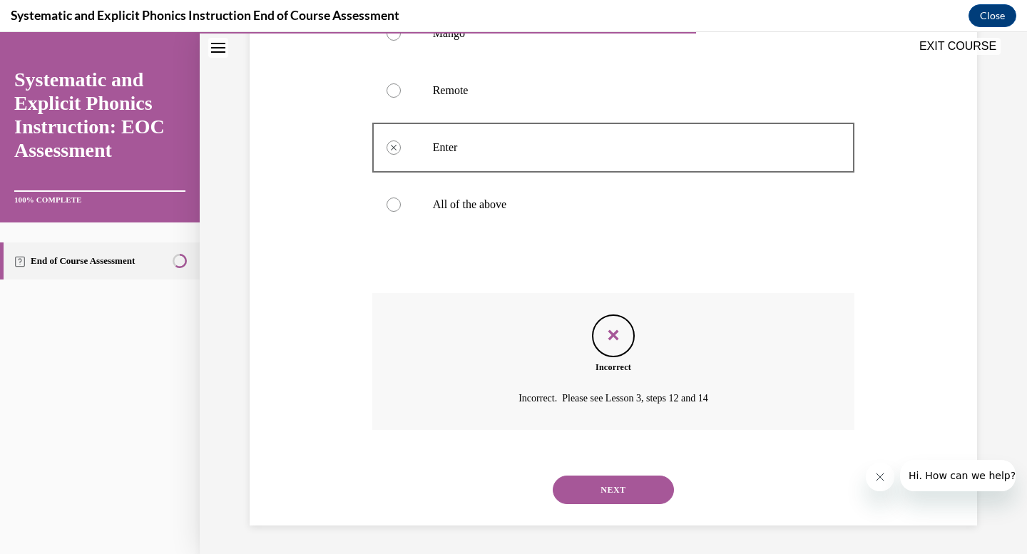
click at [606, 481] on button "NEXT" at bounding box center [613, 490] width 121 height 29
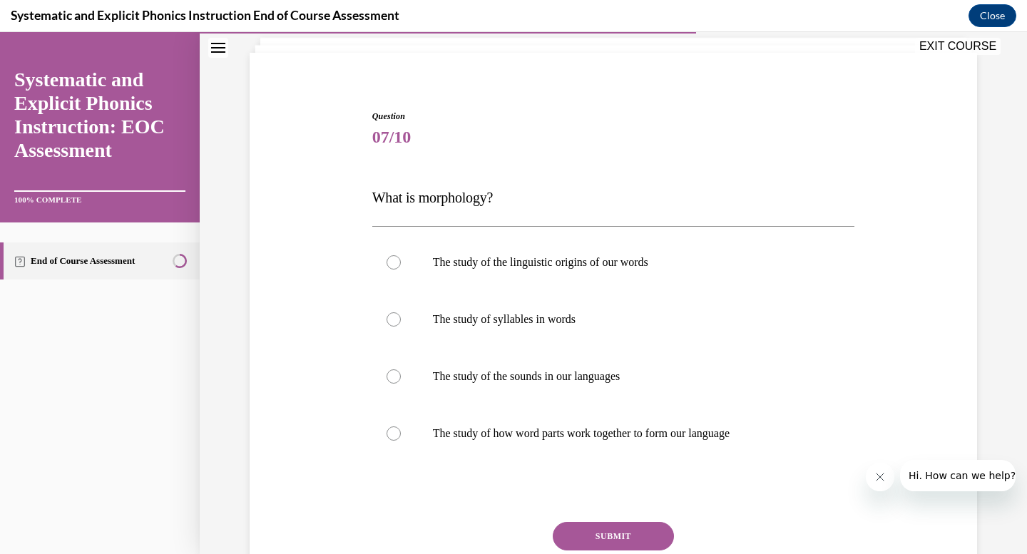
scroll to position [93, 0]
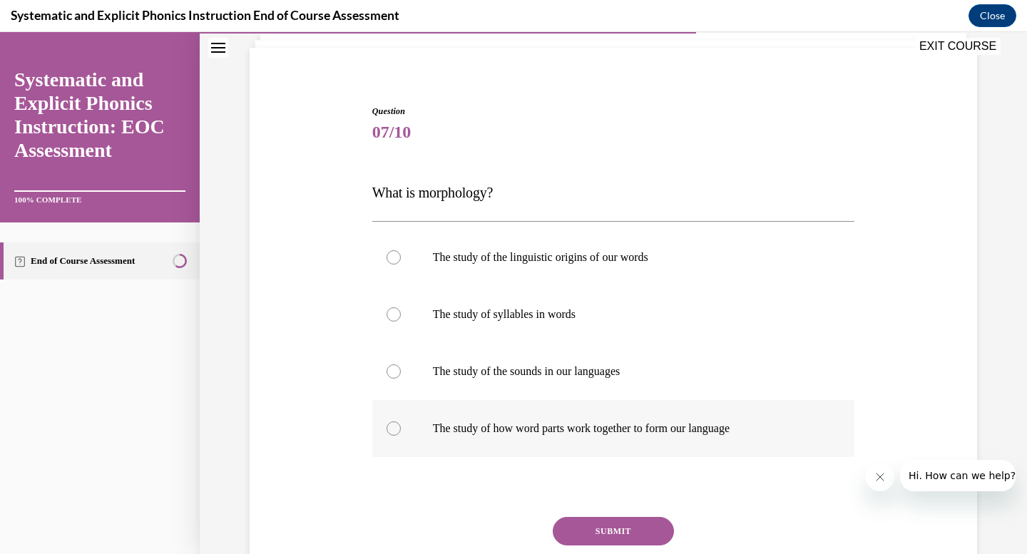
click at [395, 429] on div at bounding box center [394, 428] width 14 height 14
click at [602, 533] on button "SUBMIT" at bounding box center [613, 531] width 121 height 29
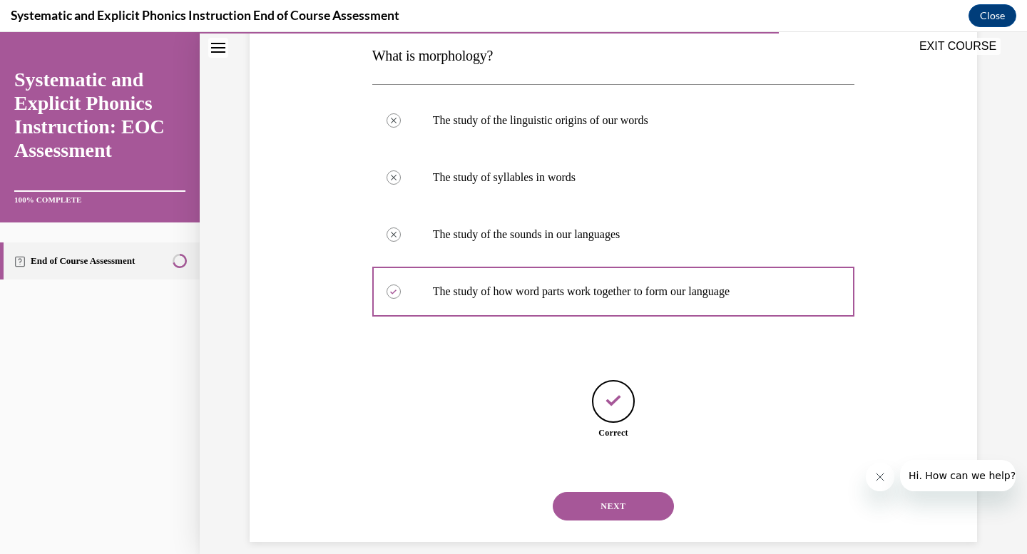
scroll to position [247, 0]
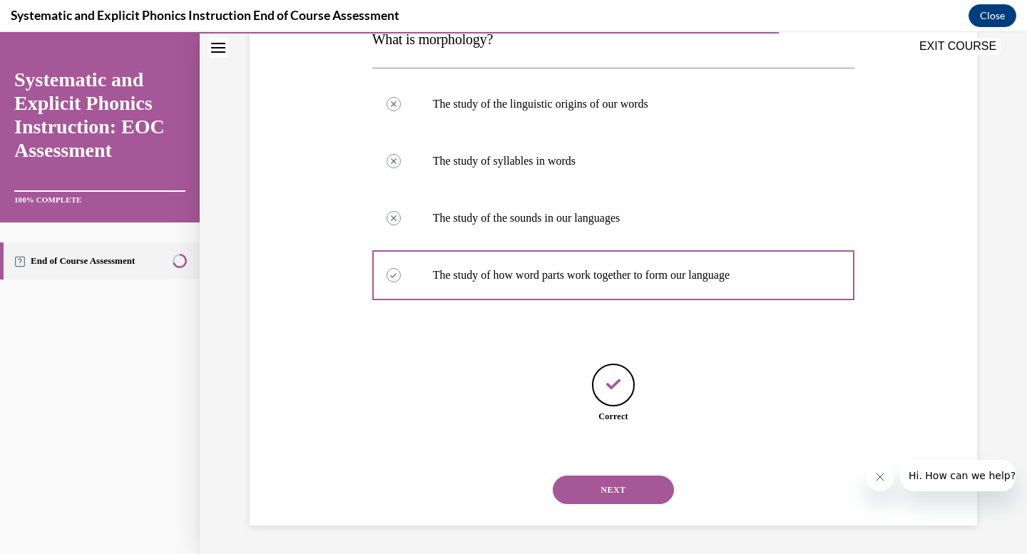
click at [604, 483] on button "NEXT" at bounding box center [613, 490] width 121 height 29
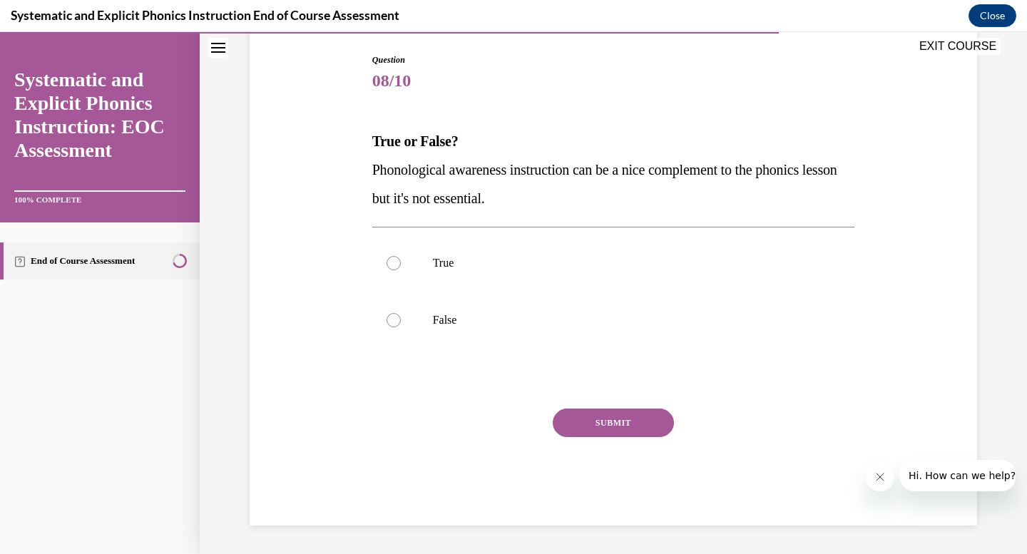
scroll to position [145, 0]
click at [394, 322] on div at bounding box center [394, 320] width 14 height 14
click at [585, 420] on button "SUBMIT" at bounding box center [613, 423] width 121 height 29
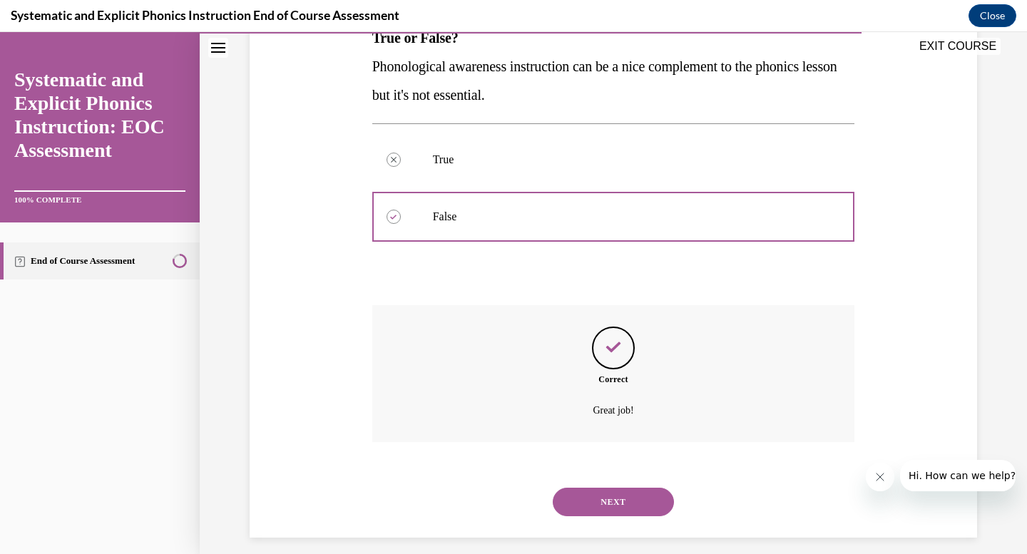
scroll to position [260, 0]
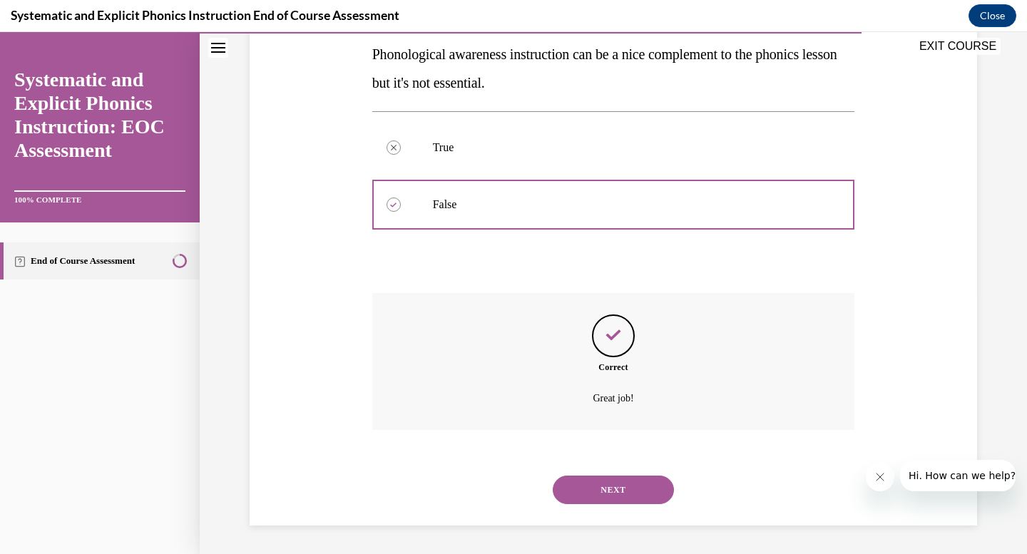
click at [627, 492] on button "NEXT" at bounding box center [613, 490] width 121 height 29
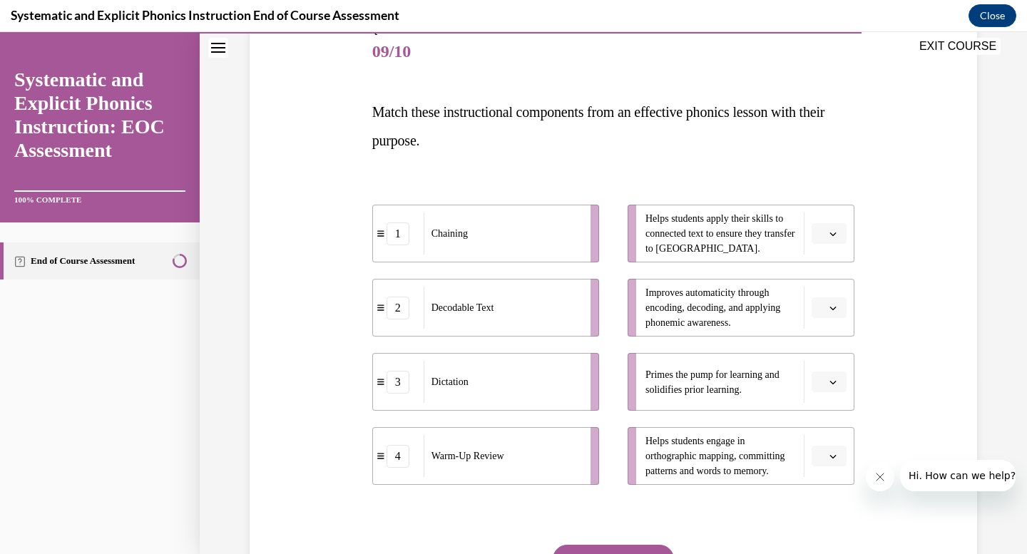
scroll to position [175, 0]
click at [837, 232] on span "button" at bounding box center [833, 232] width 10 height 10
click at [829, 313] on div "2" at bounding box center [827, 321] width 36 height 29
click at [835, 308] on icon "button" at bounding box center [832, 306] width 7 height 7
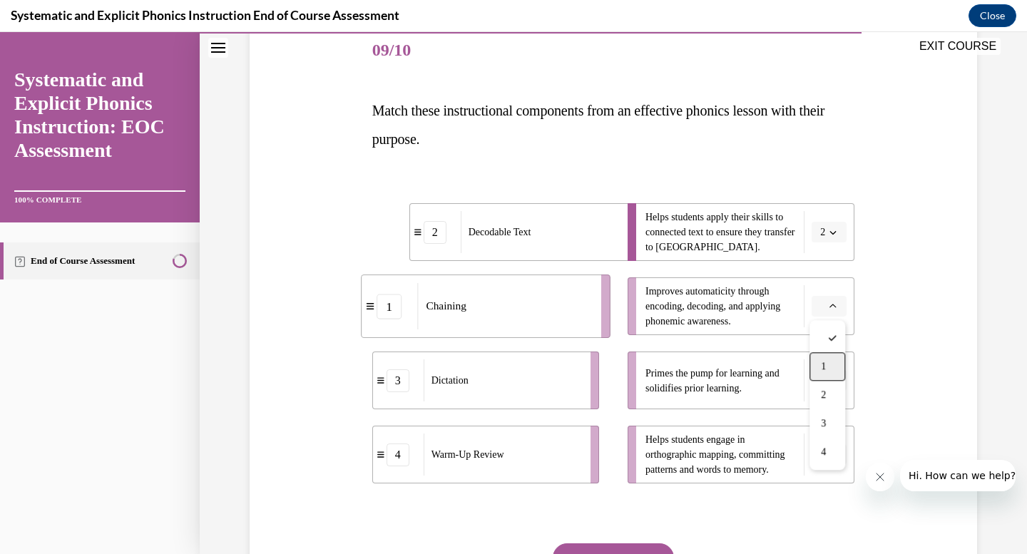
click at [830, 359] on div "1" at bounding box center [827, 366] width 36 height 29
click at [837, 379] on span "button" at bounding box center [833, 381] width 10 height 10
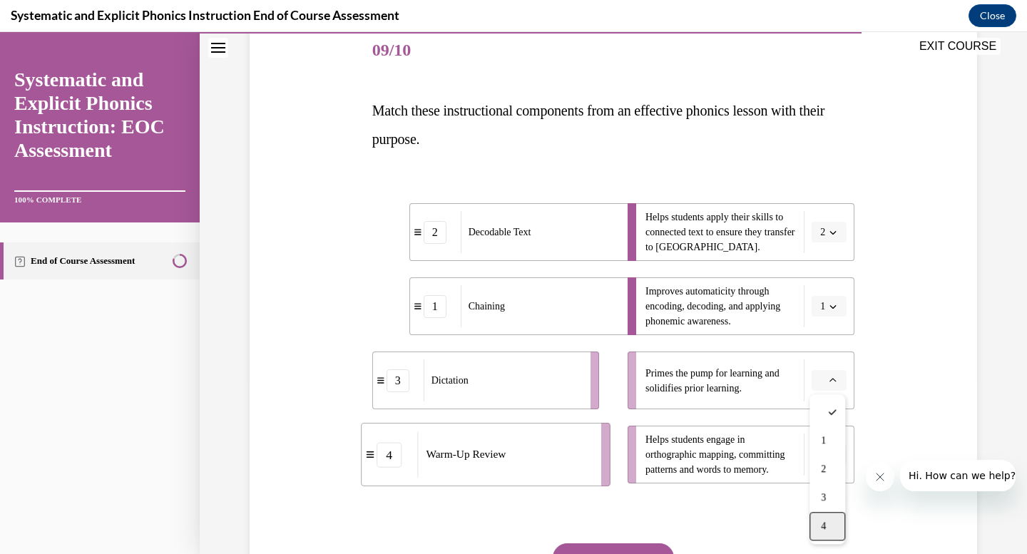
click at [824, 535] on div "4" at bounding box center [827, 526] width 36 height 29
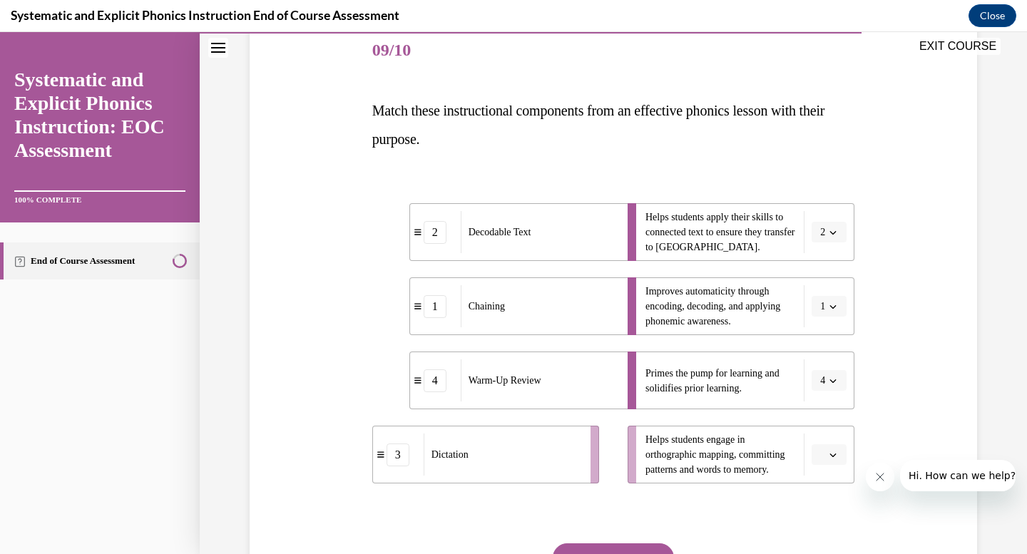
click at [835, 460] on button "button" at bounding box center [829, 454] width 35 height 21
click at [835, 397] on div "3" at bounding box center [827, 394] width 36 height 29
click at [620, 543] on button "SUBMIT" at bounding box center [613, 557] width 121 height 29
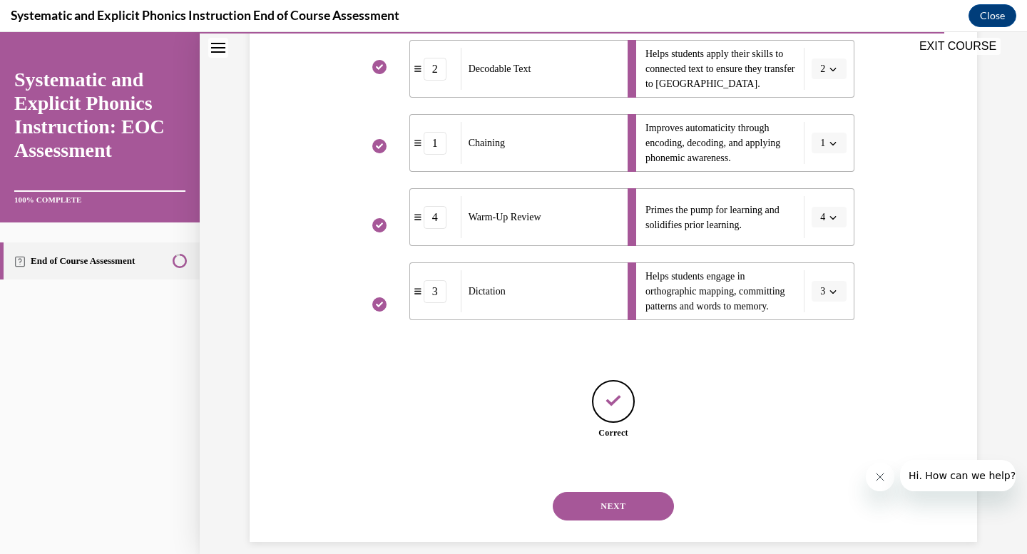
scroll to position [355, 0]
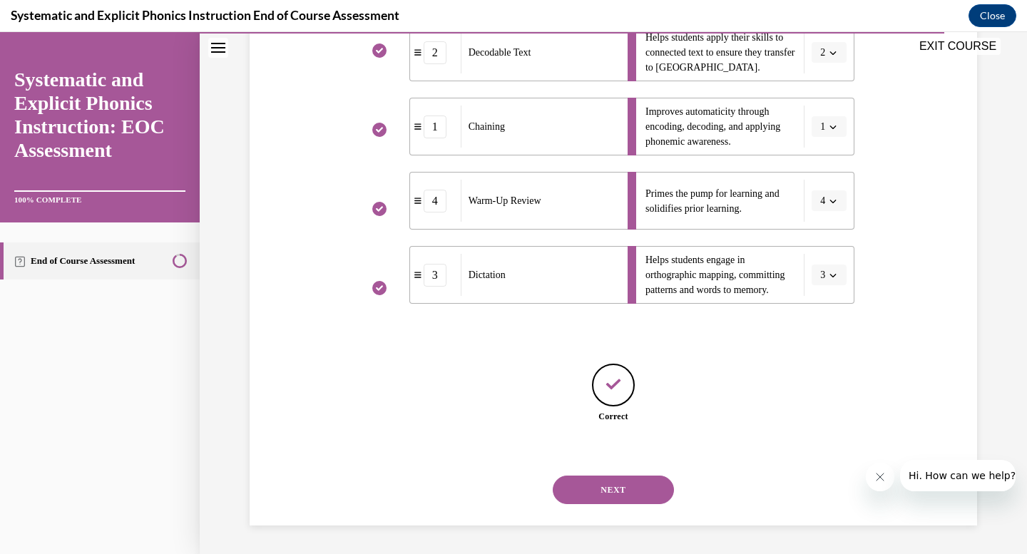
click at [617, 490] on button "NEXT" at bounding box center [613, 490] width 121 height 29
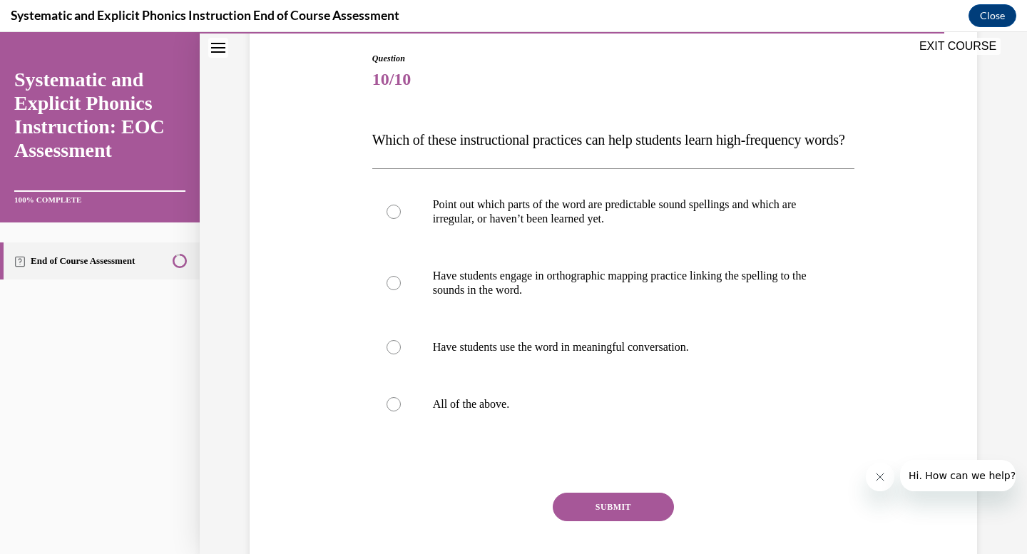
scroll to position [151, 0]
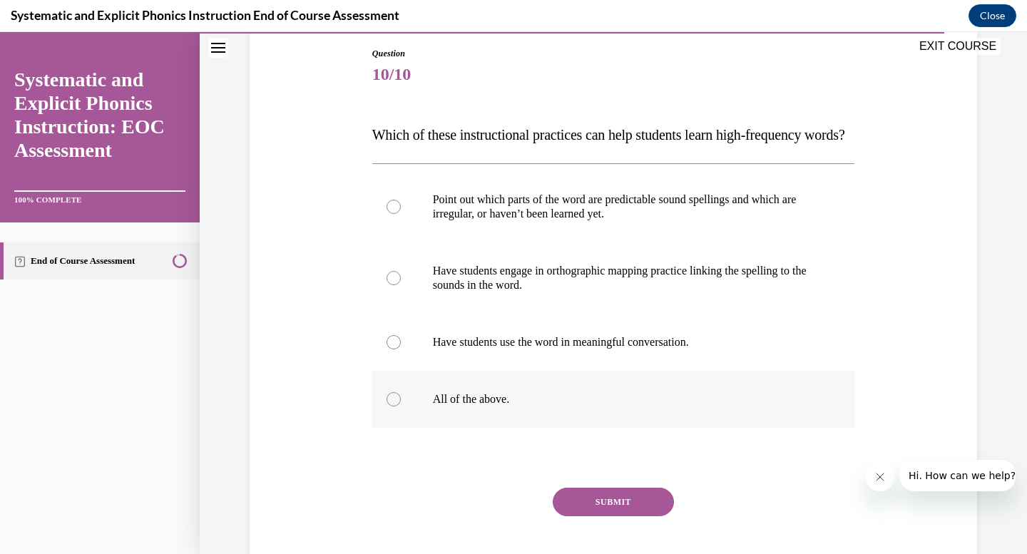
click at [409, 424] on div at bounding box center [613, 399] width 483 height 57
click at [589, 516] on button "SUBMIT" at bounding box center [613, 502] width 121 height 29
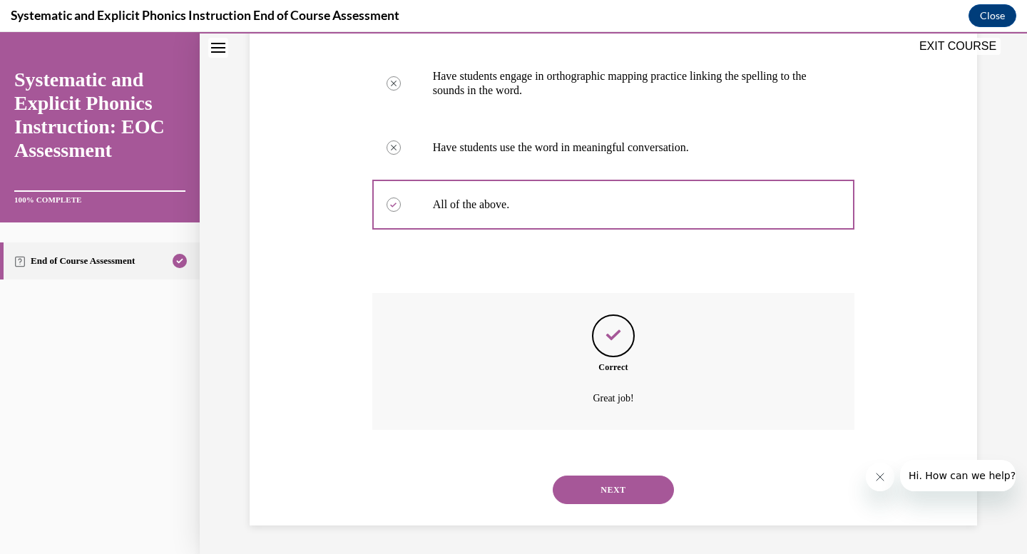
scroll to position [374, 0]
click at [604, 498] on button "NEXT" at bounding box center [613, 490] width 121 height 29
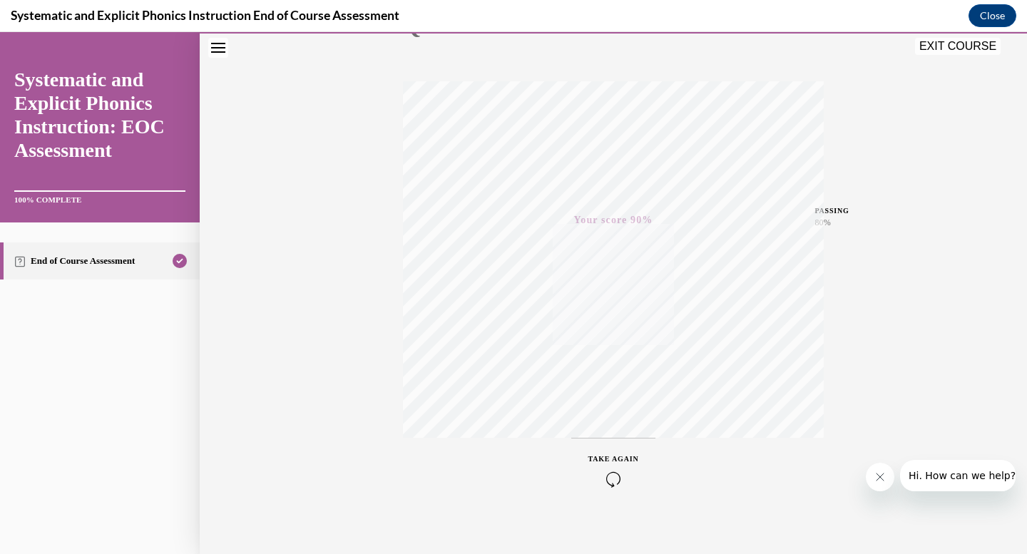
scroll to position [209, 0]
click at [614, 461] on icon "button" at bounding box center [613, 467] width 51 height 16
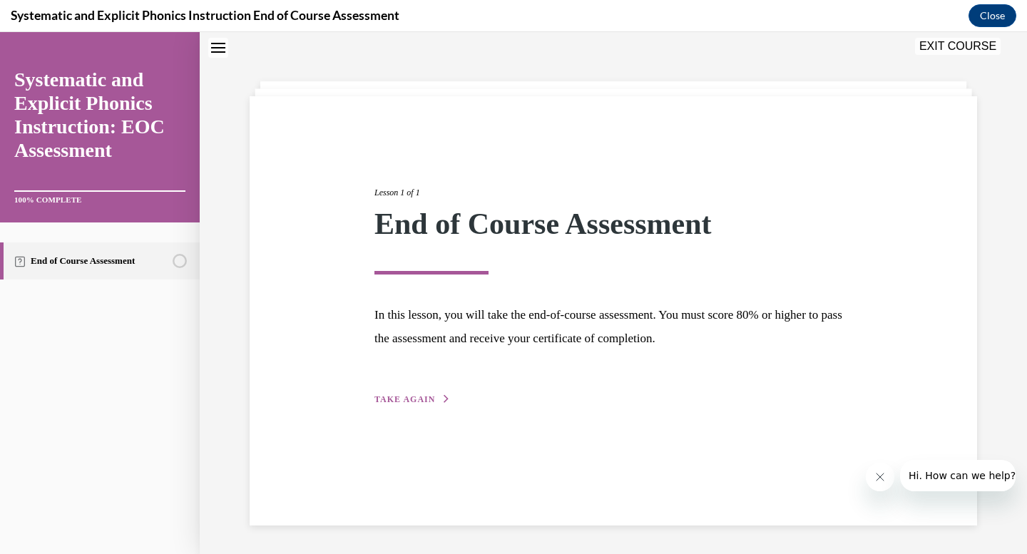
click at [399, 393] on button "TAKE AGAIN" at bounding box center [412, 399] width 76 height 13
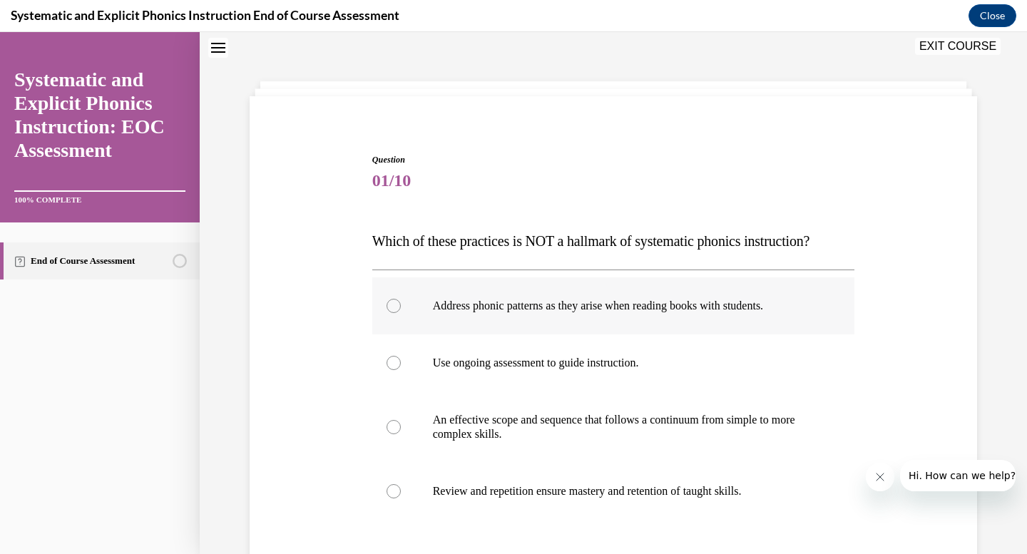
click at [393, 314] on div at bounding box center [613, 305] width 483 height 57
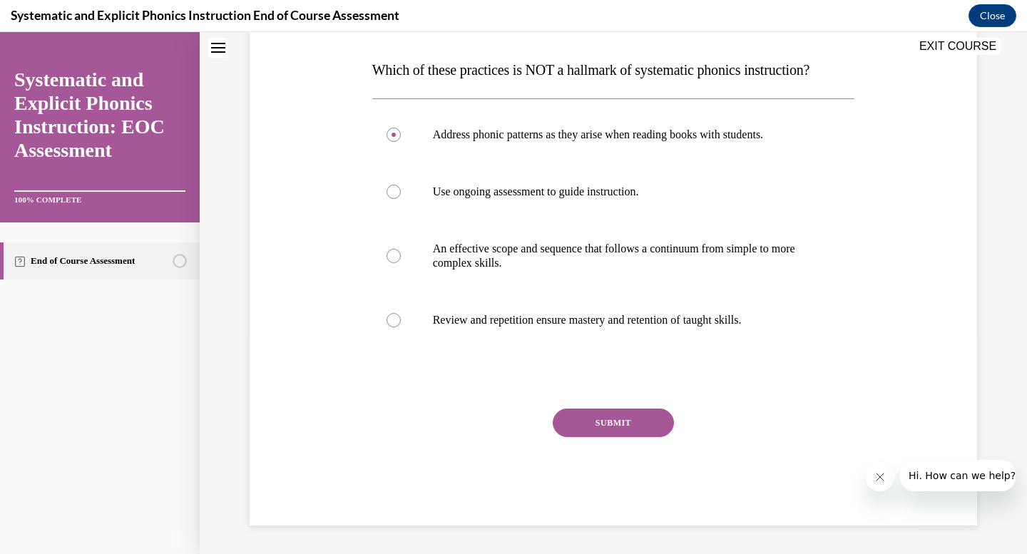
click at [582, 421] on button "SUBMIT" at bounding box center [613, 423] width 121 height 29
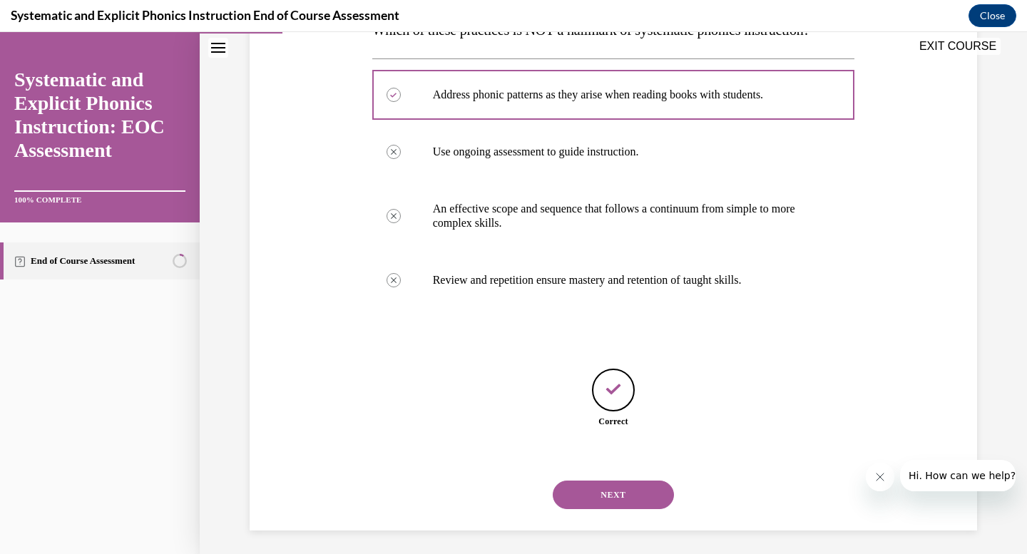
scroll to position [261, 0]
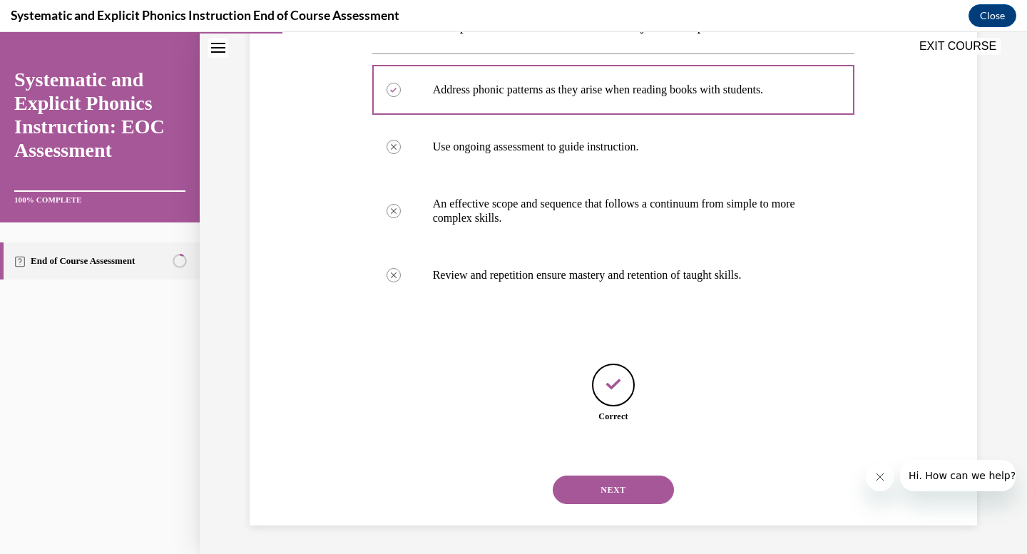
click at [612, 501] on button "NEXT" at bounding box center [613, 490] width 121 height 29
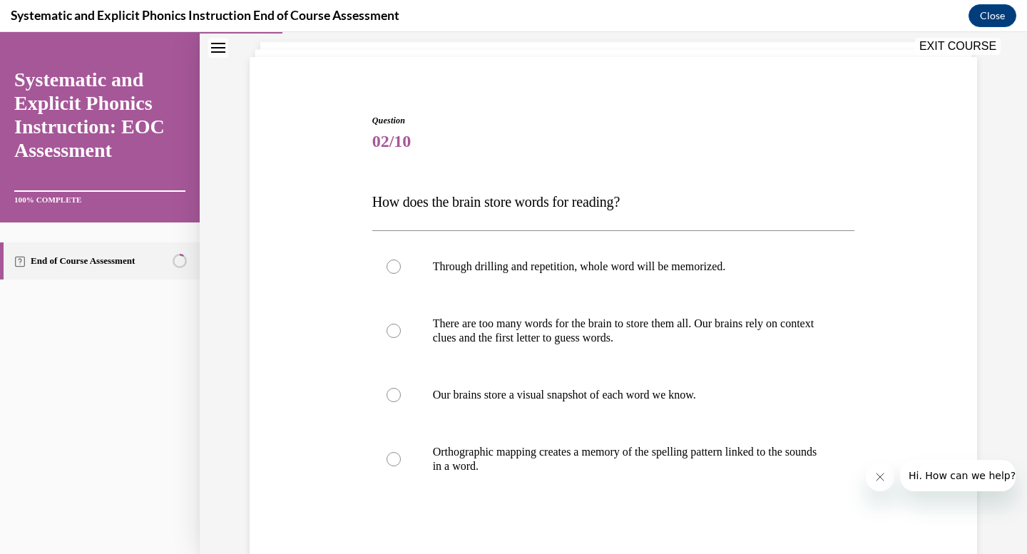
scroll to position [113, 0]
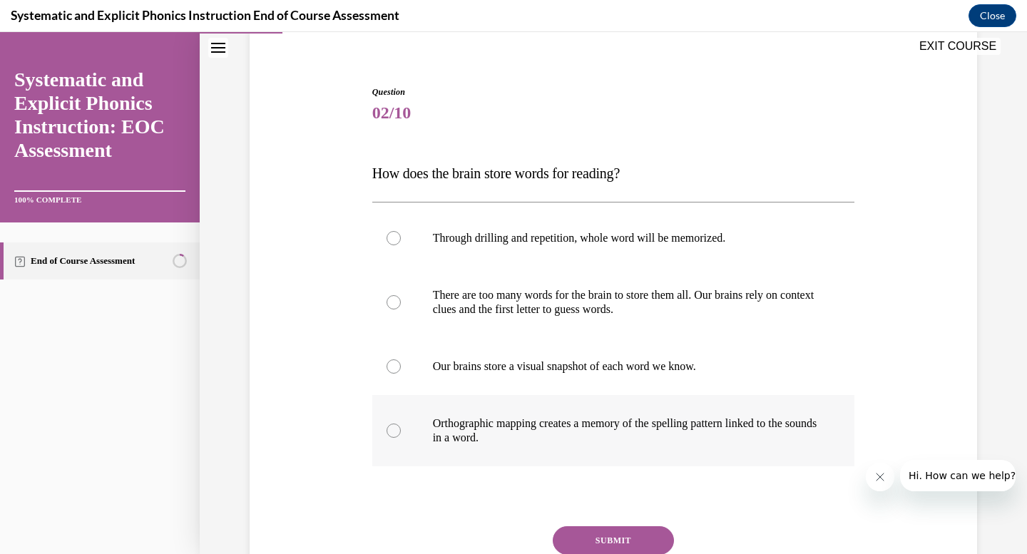
click at [399, 428] on div at bounding box center [394, 431] width 14 height 14
click at [583, 536] on button "SUBMIT" at bounding box center [613, 540] width 121 height 29
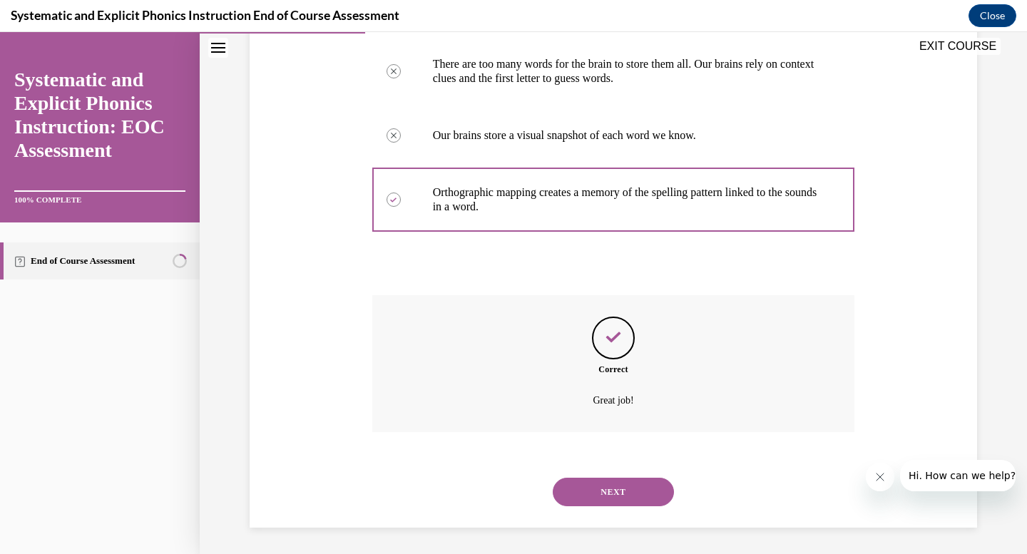
scroll to position [346, 0]
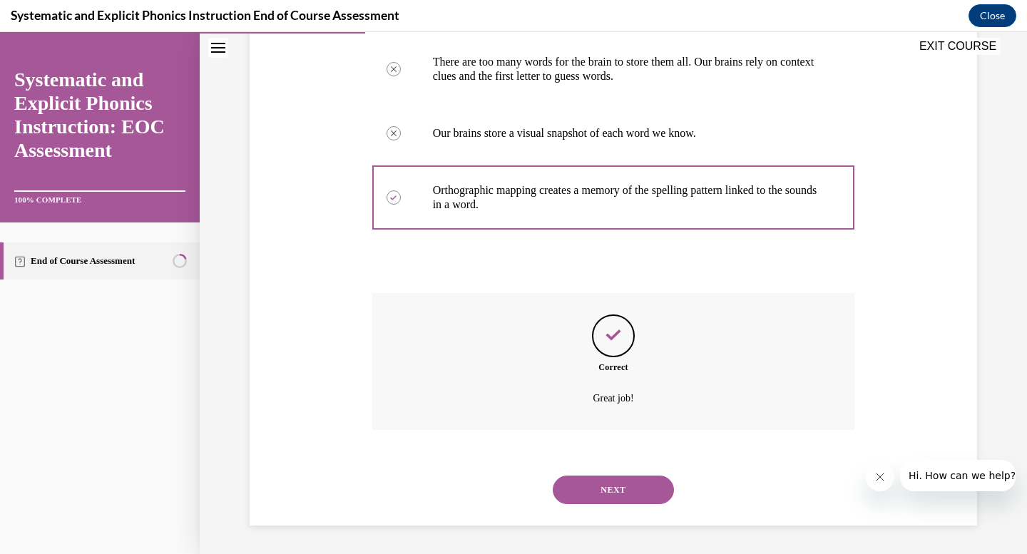
click at [588, 504] on div "NEXT" at bounding box center [613, 489] width 483 height 57
click at [588, 501] on button "NEXT" at bounding box center [613, 490] width 121 height 29
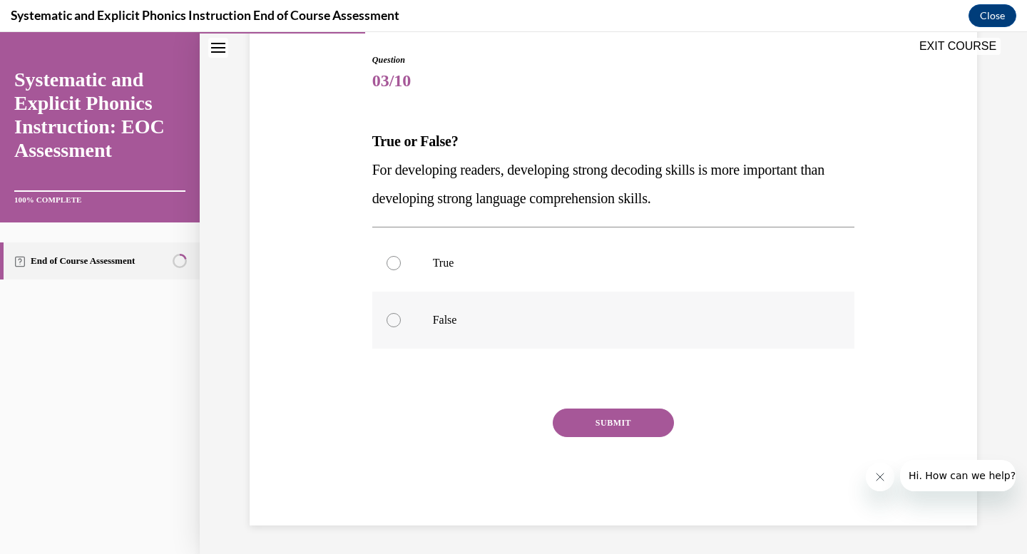
click at [395, 328] on div at bounding box center [613, 320] width 483 height 57
click at [587, 420] on button "SUBMIT" at bounding box center [613, 423] width 121 height 29
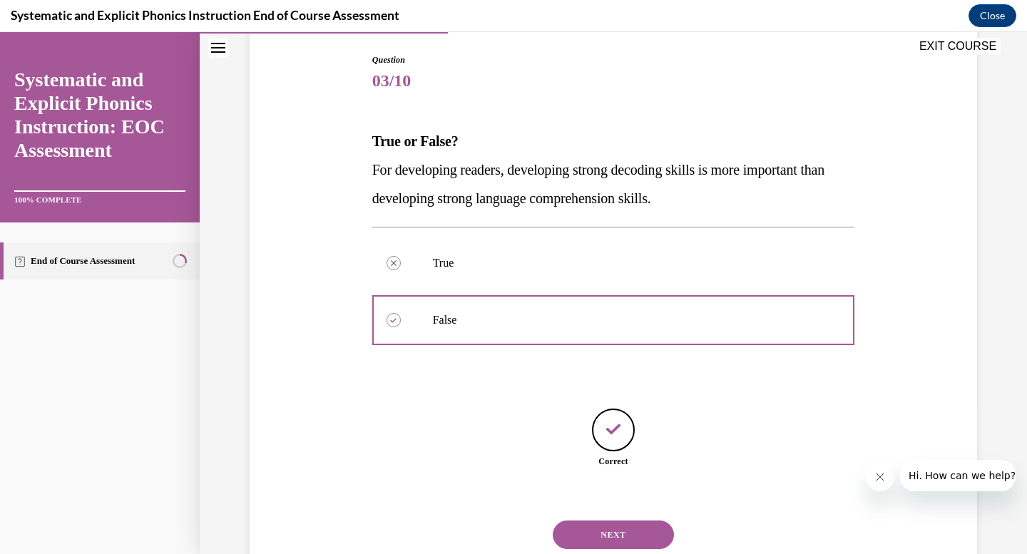
scroll to position [190, 0]
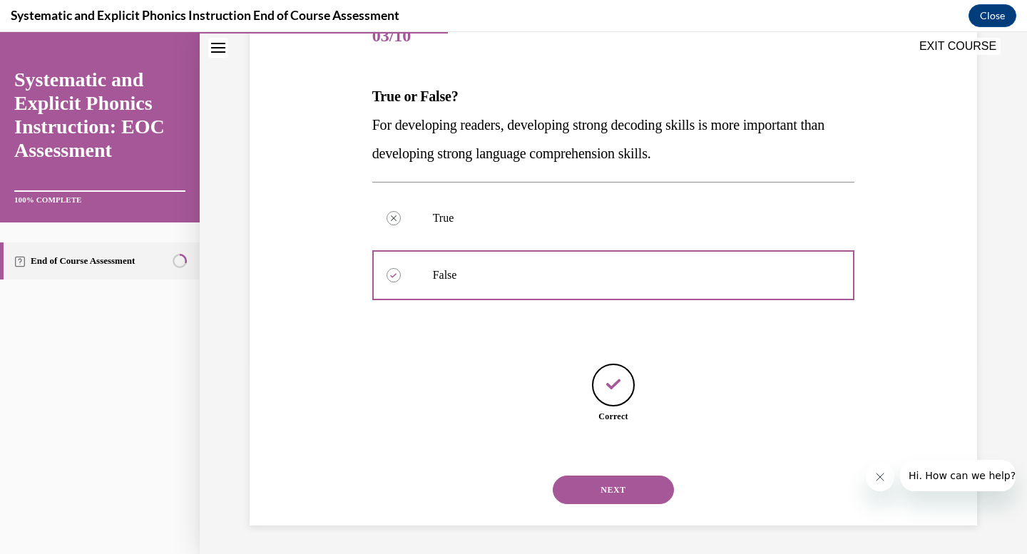
click at [587, 477] on button "NEXT" at bounding box center [613, 490] width 121 height 29
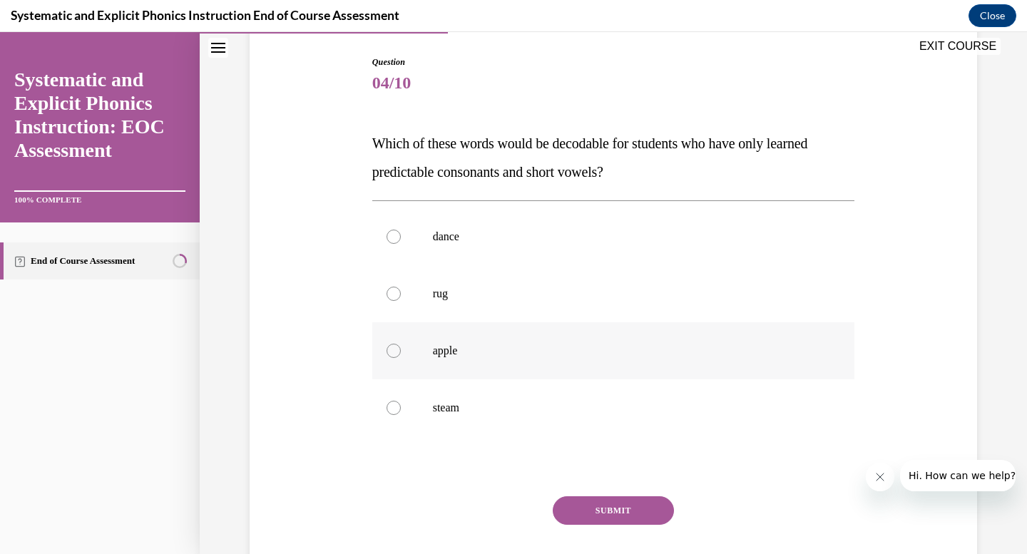
scroll to position [144, 0]
click at [398, 296] on div at bounding box center [394, 292] width 14 height 14
click at [585, 510] on button "SUBMIT" at bounding box center [613, 509] width 121 height 29
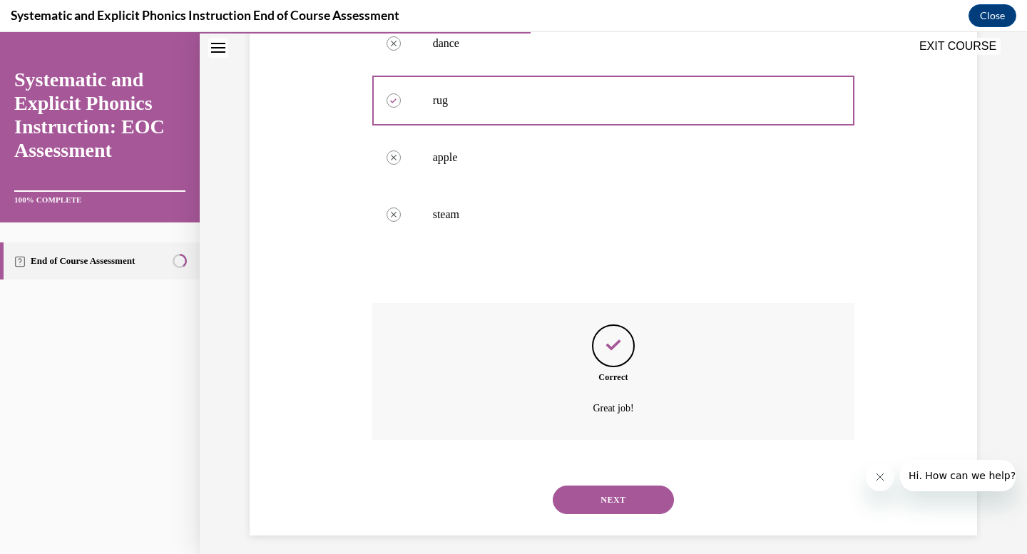
scroll to position [346, 0]
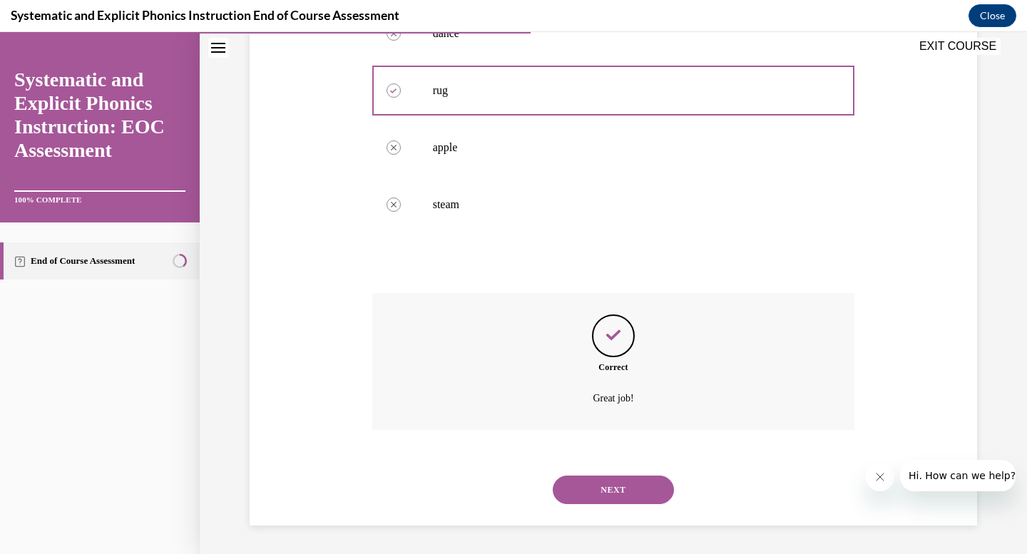
click at [599, 486] on button "NEXT" at bounding box center [613, 490] width 121 height 29
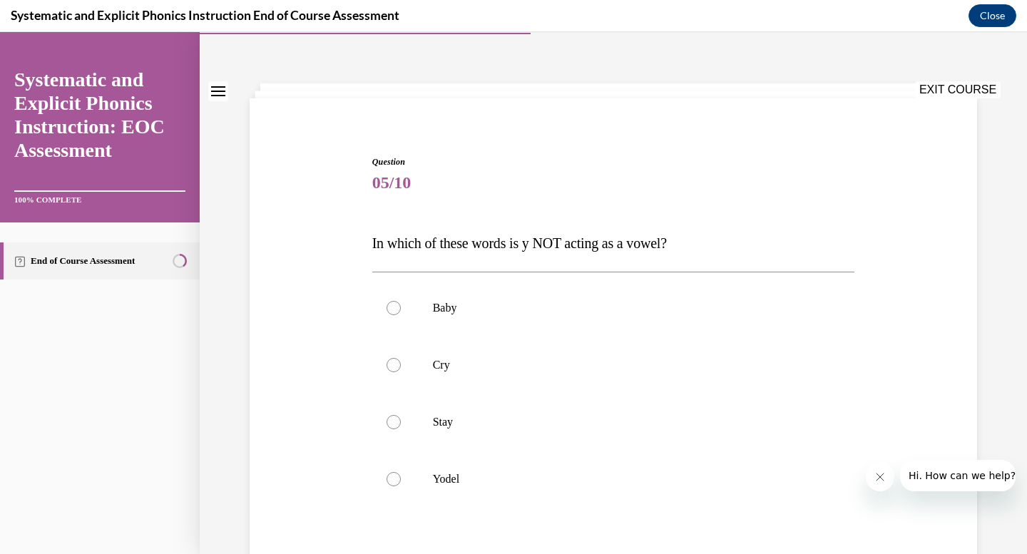
scroll to position [46, 0]
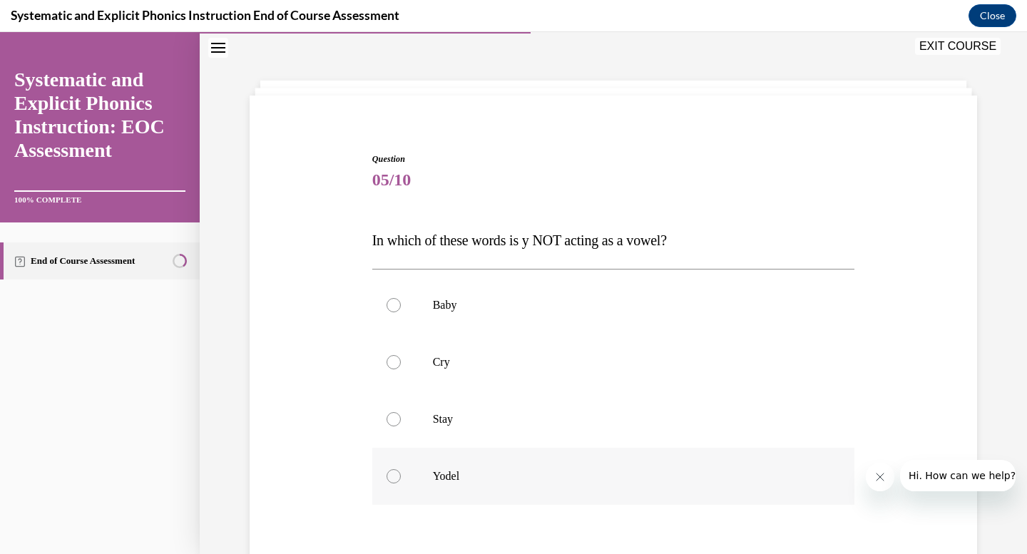
click at [393, 476] on div at bounding box center [394, 476] width 14 height 14
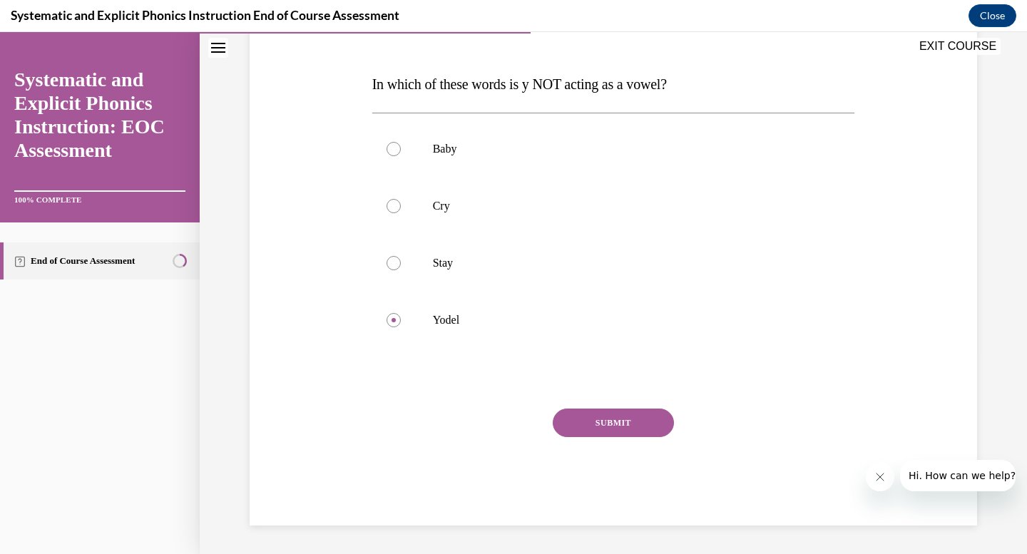
click at [593, 436] on button "SUBMIT" at bounding box center [613, 423] width 121 height 29
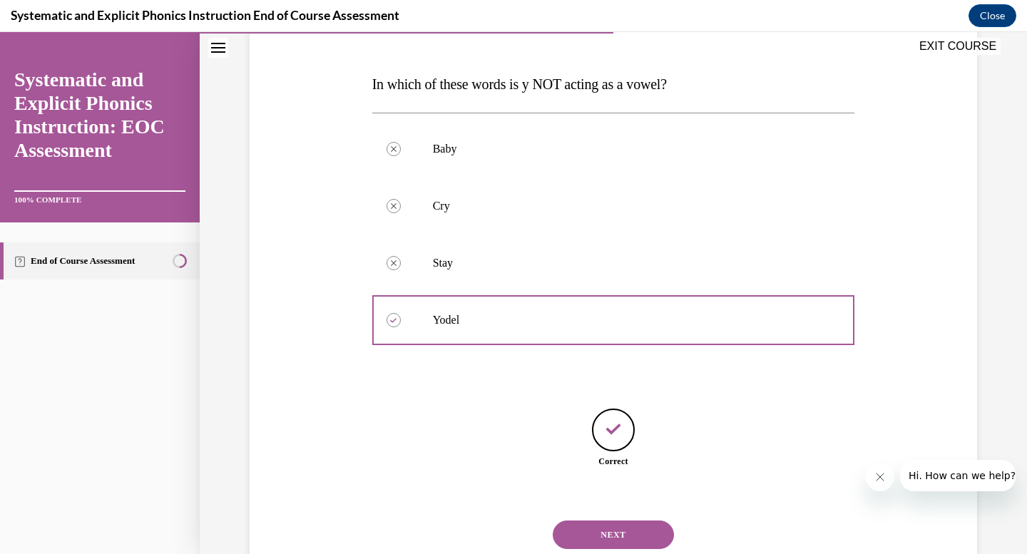
scroll to position [247, 0]
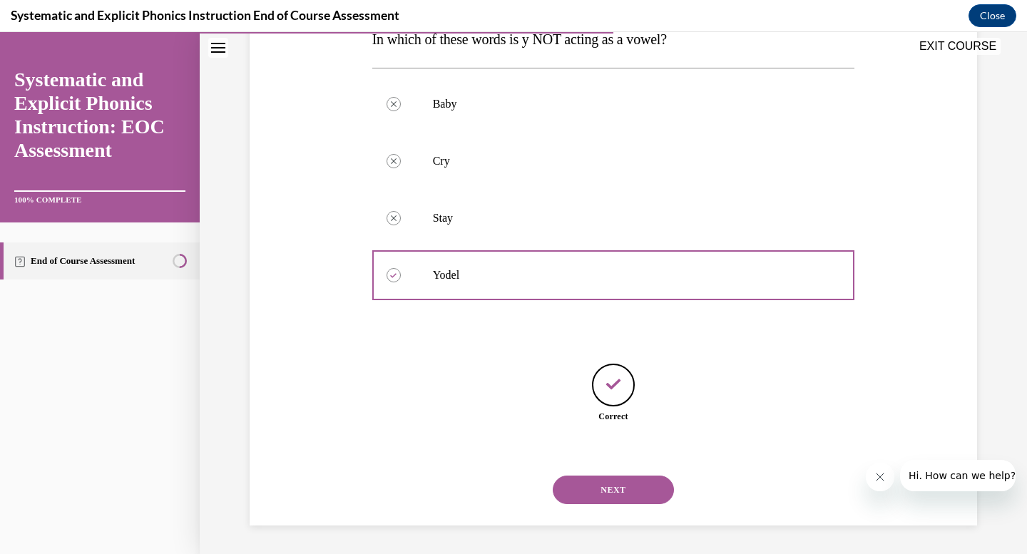
click at [601, 496] on button "NEXT" at bounding box center [613, 490] width 121 height 29
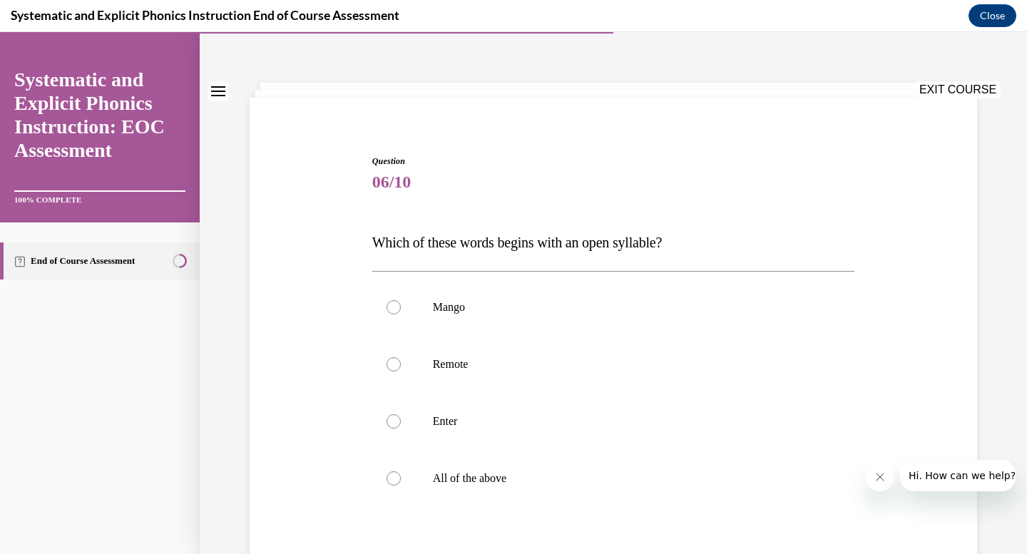
scroll to position [45, 0]
click at [392, 365] on div at bounding box center [394, 363] width 14 height 14
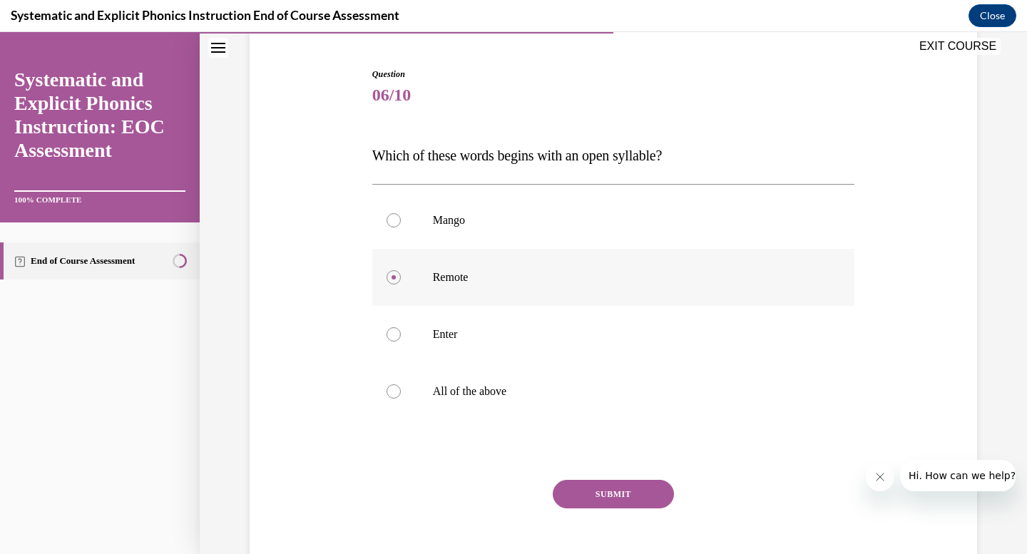
scroll to position [202, 0]
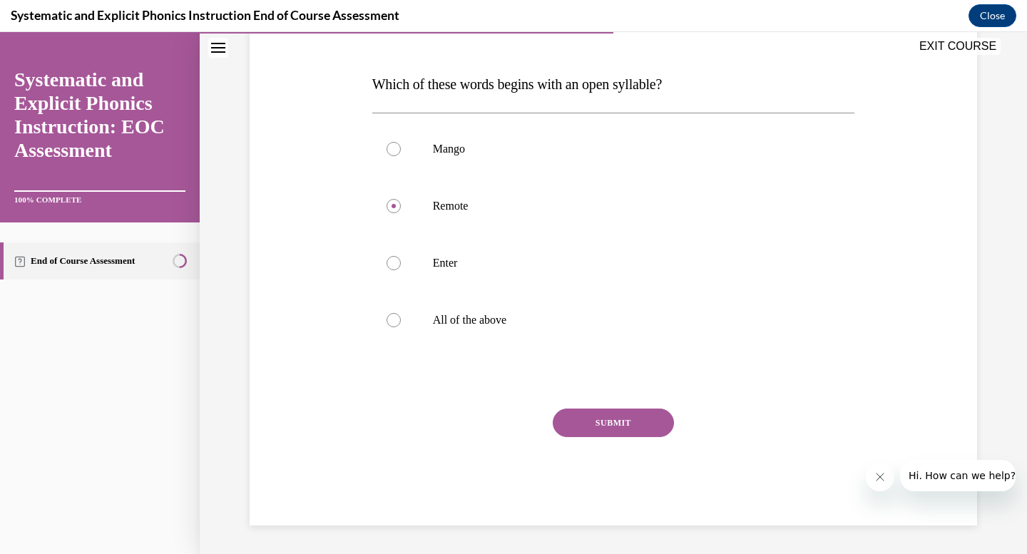
click at [624, 424] on button "SUBMIT" at bounding box center [613, 423] width 121 height 29
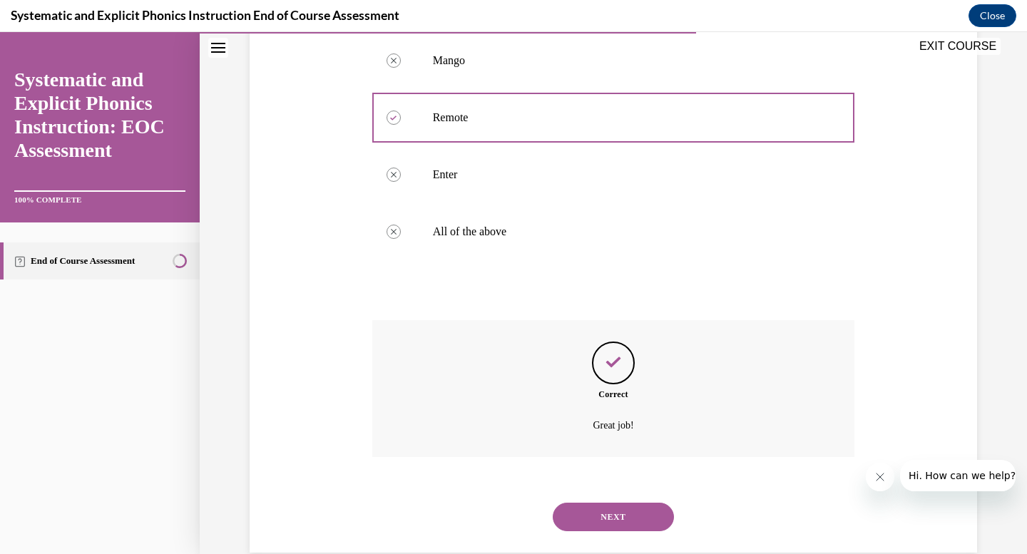
scroll to position [317, 0]
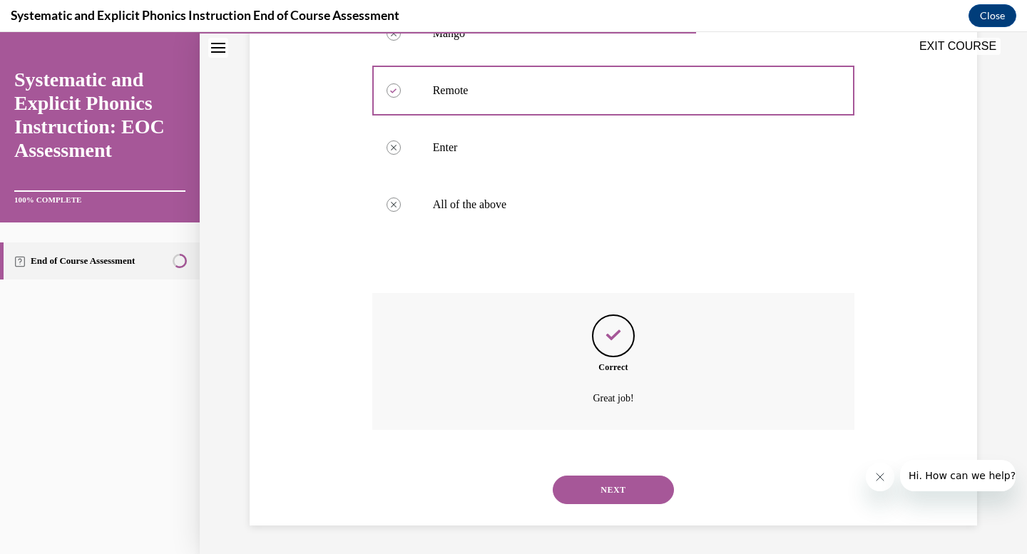
click at [606, 491] on button "NEXT" at bounding box center [613, 490] width 121 height 29
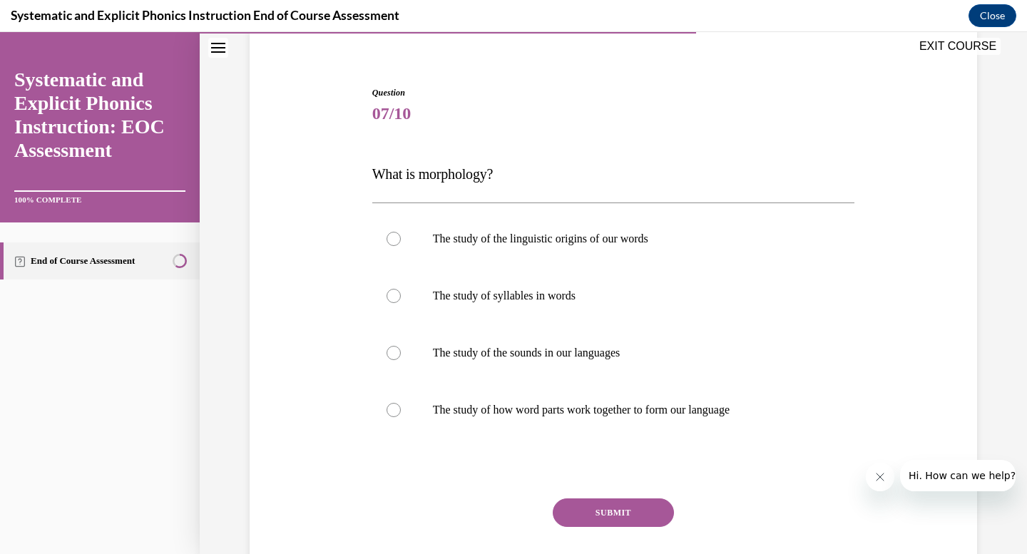
scroll to position [115, 0]
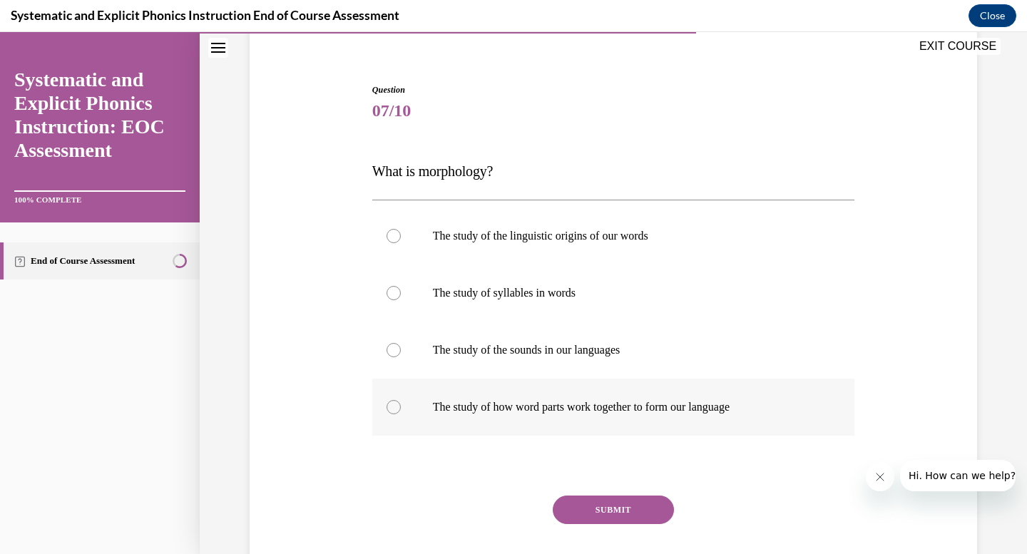
click at [455, 407] on p "The study of how word parts work together to form our language" at bounding box center [626, 407] width 387 height 14
click at [595, 507] on button "SUBMIT" at bounding box center [613, 510] width 121 height 29
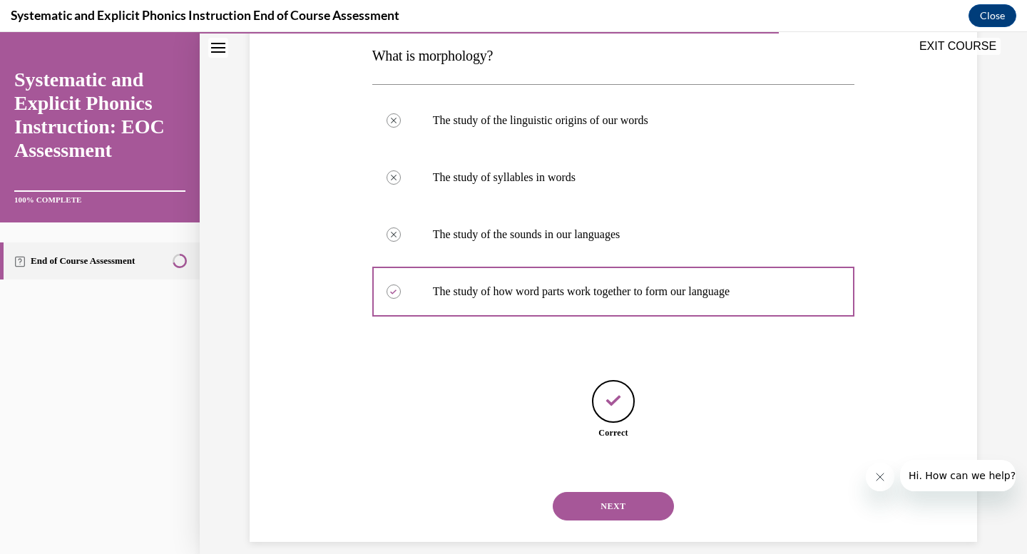
scroll to position [247, 0]
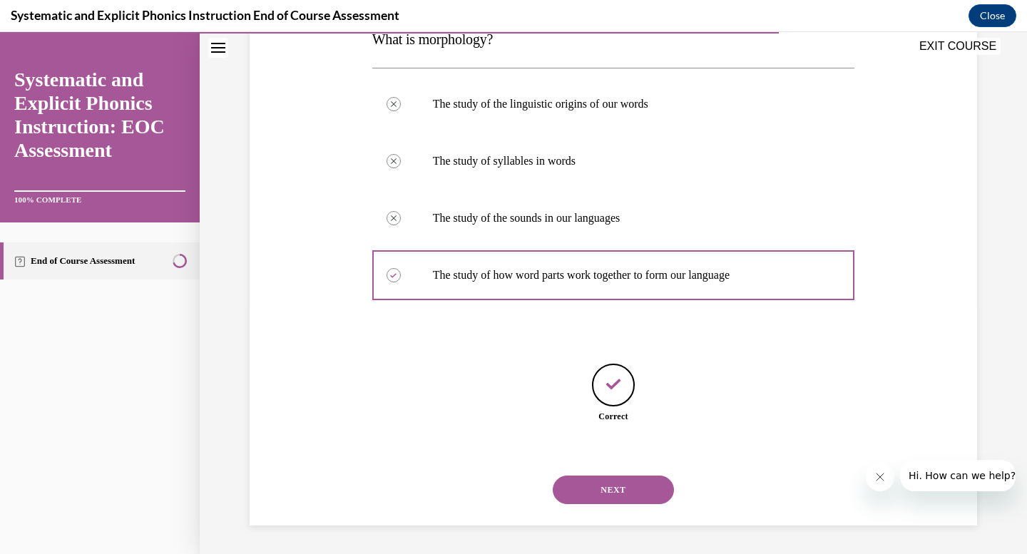
click at [611, 490] on button "NEXT" at bounding box center [613, 490] width 121 height 29
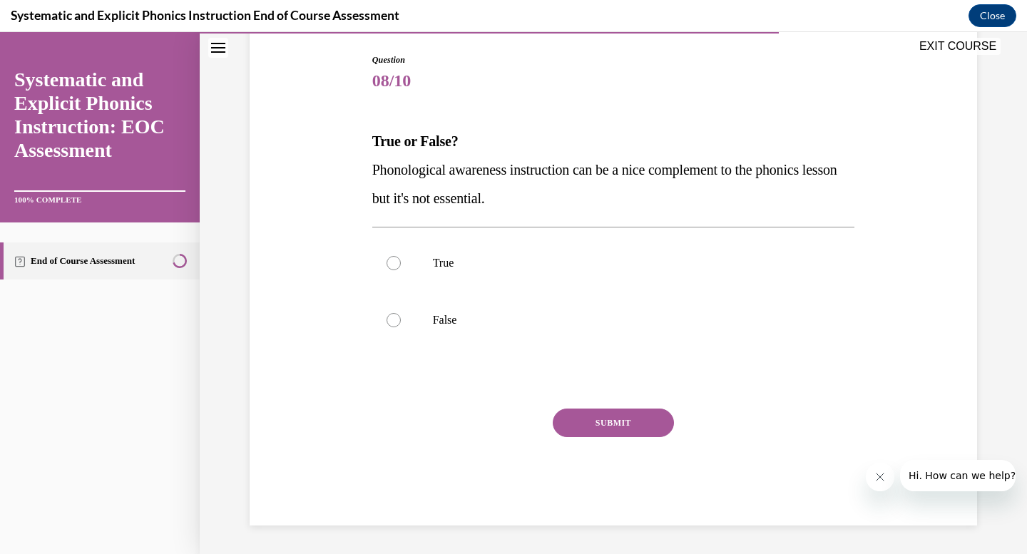
scroll to position [145, 0]
click at [399, 324] on div at bounding box center [613, 320] width 483 height 57
click at [586, 420] on button "SUBMIT" at bounding box center [613, 423] width 121 height 29
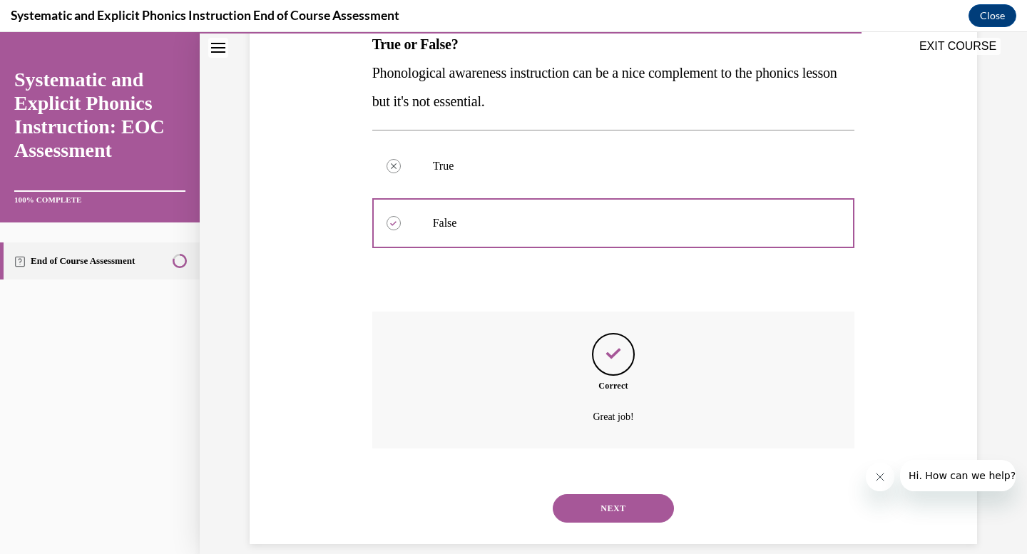
scroll to position [260, 0]
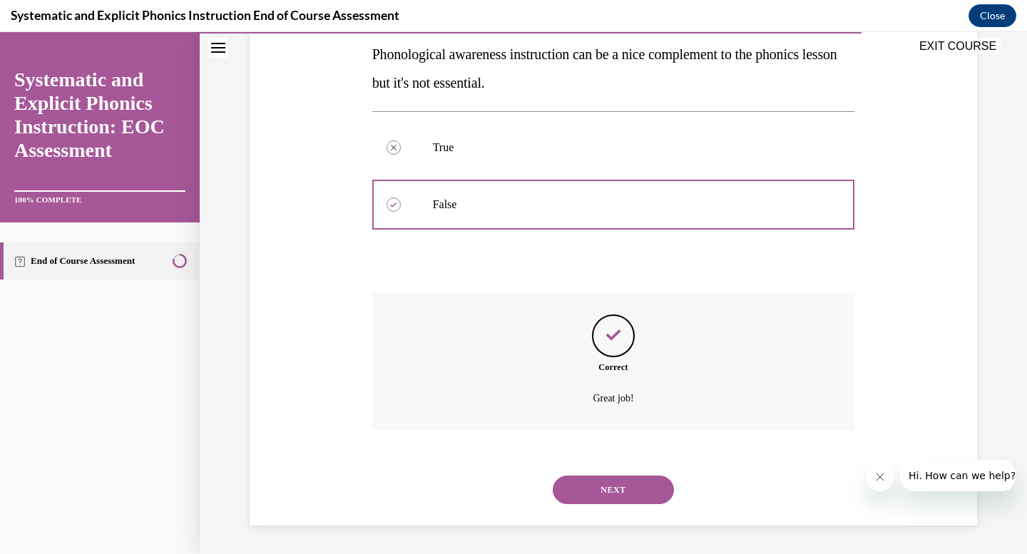
click at [591, 487] on button "NEXT" at bounding box center [613, 490] width 121 height 29
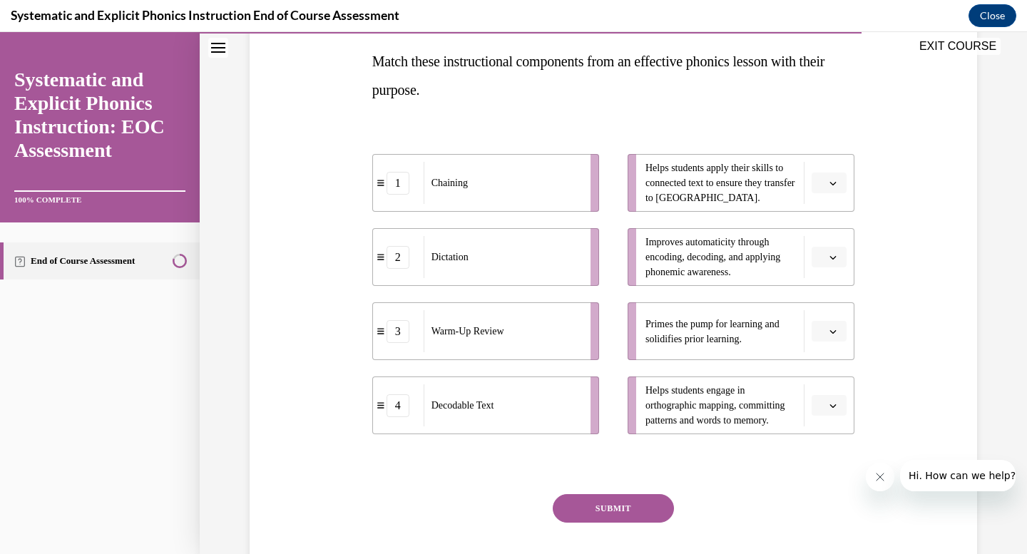
scroll to position [228, 0]
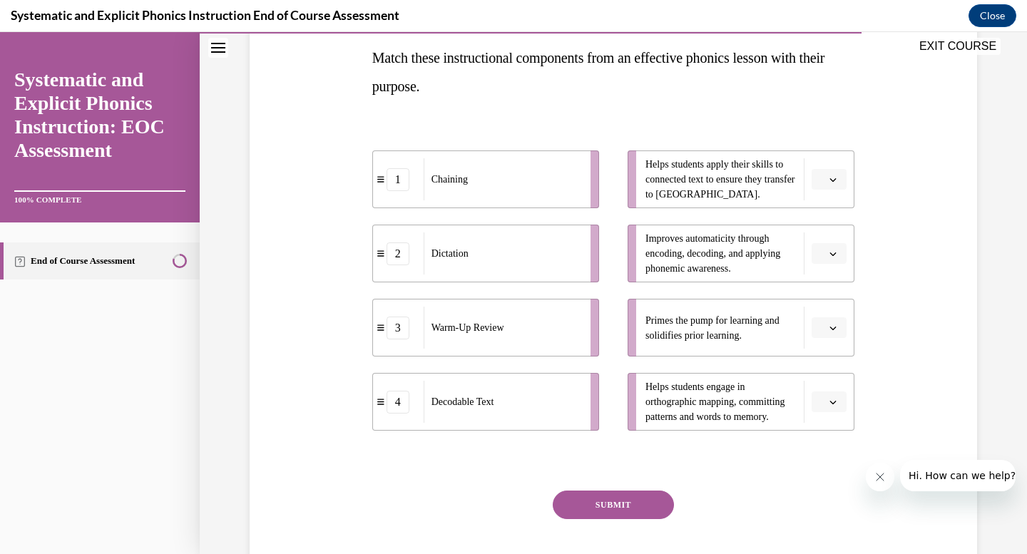
click at [834, 179] on icon "button" at bounding box center [833, 180] width 6 height 4
click at [834, 331] on div "4" at bounding box center [827, 325] width 36 height 29
click at [835, 256] on icon "button" at bounding box center [832, 253] width 7 height 7
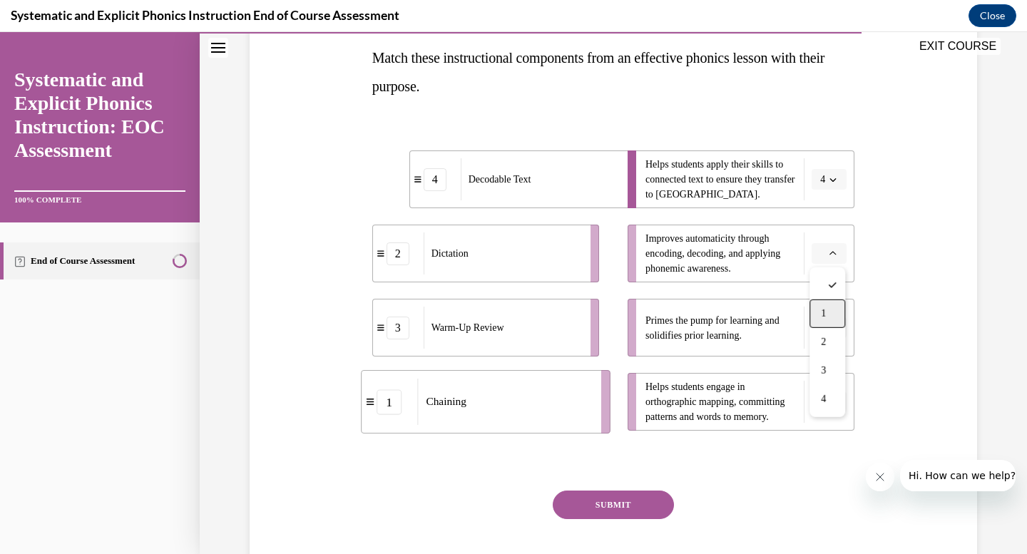
click at [830, 320] on div "1" at bounding box center [827, 314] width 36 height 29
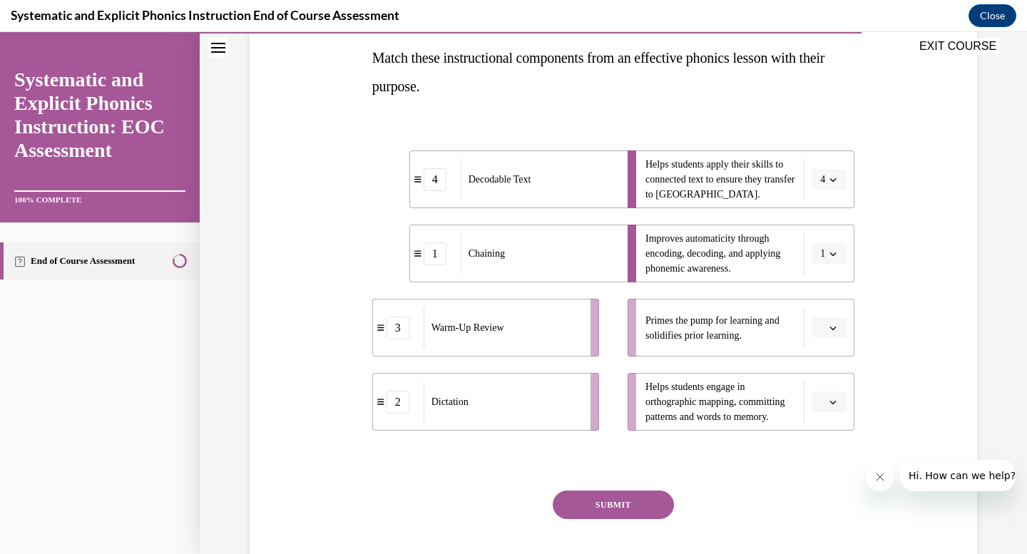
click at [837, 328] on span "button" at bounding box center [833, 328] width 10 height 10
click at [832, 445] on div "3" at bounding box center [827, 445] width 36 height 29
click at [834, 406] on span "button" at bounding box center [833, 402] width 10 height 10
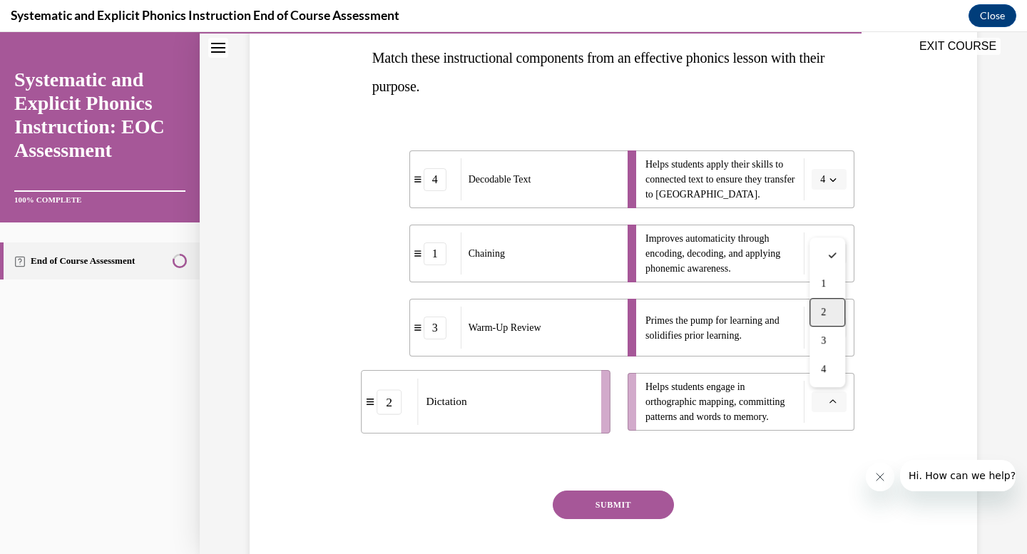
click at [827, 320] on div "2" at bounding box center [827, 312] width 36 height 29
click at [630, 510] on button "SUBMIT" at bounding box center [613, 505] width 121 height 29
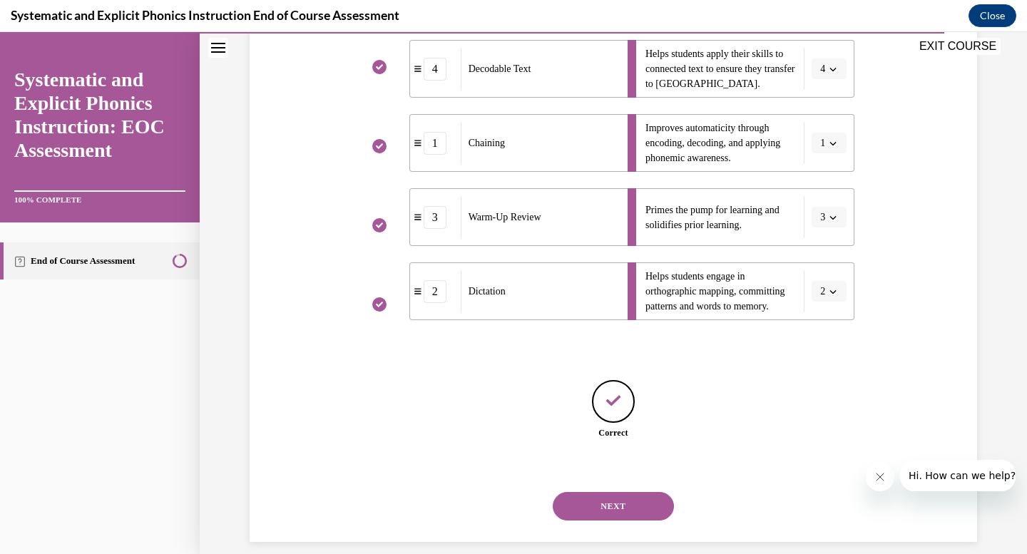
scroll to position [355, 0]
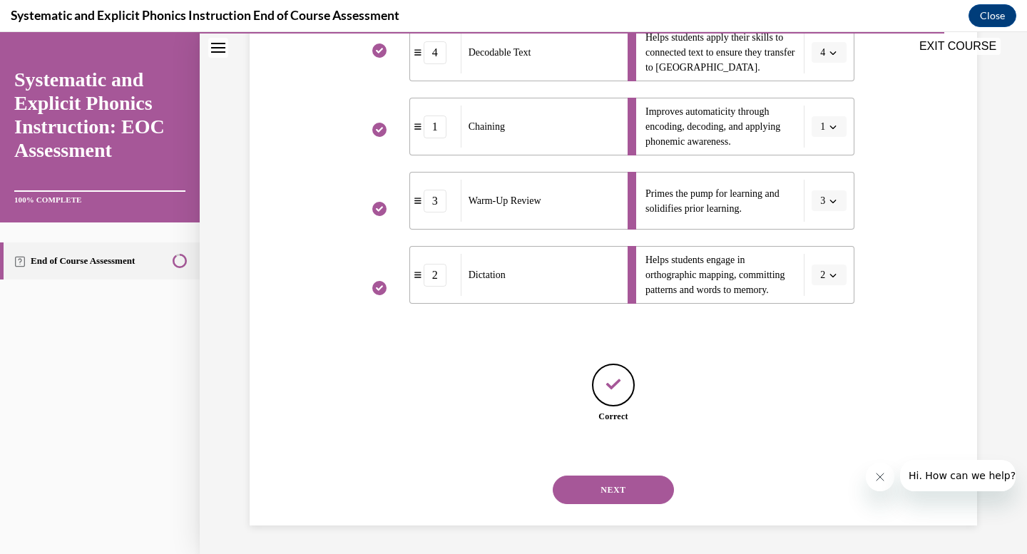
click at [621, 498] on button "NEXT" at bounding box center [613, 490] width 121 height 29
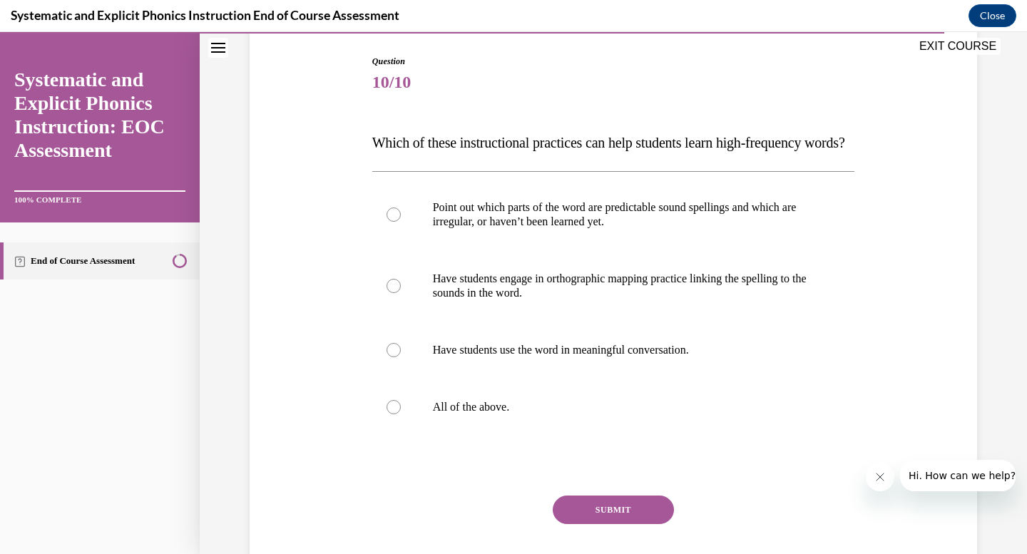
scroll to position [153, 0]
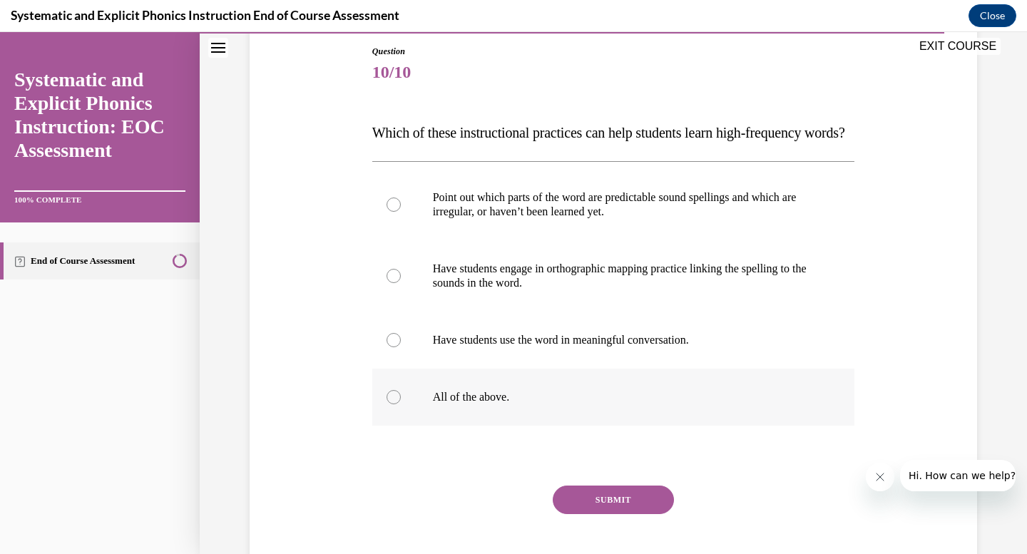
click at [522, 404] on p "All of the above." at bounding box center [626, 397] width 387 height 14
click at [605, 514] on button "SUBMIT" at bounding box center [613, 500] width 121 height 29
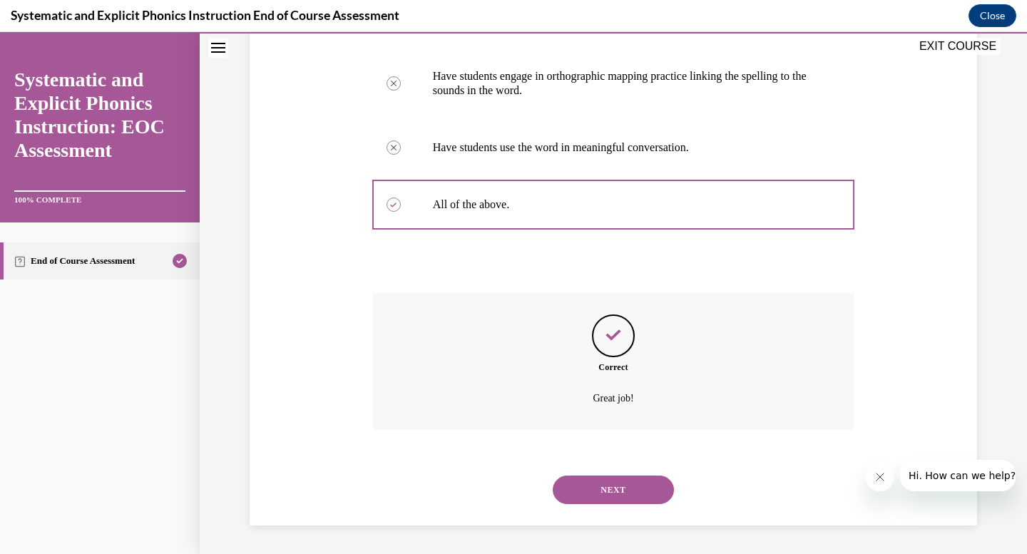
scroll to position [374, 0]
click at [611, 488] on button "NEXT" at bounding box center [613, 490] width 121 height 29
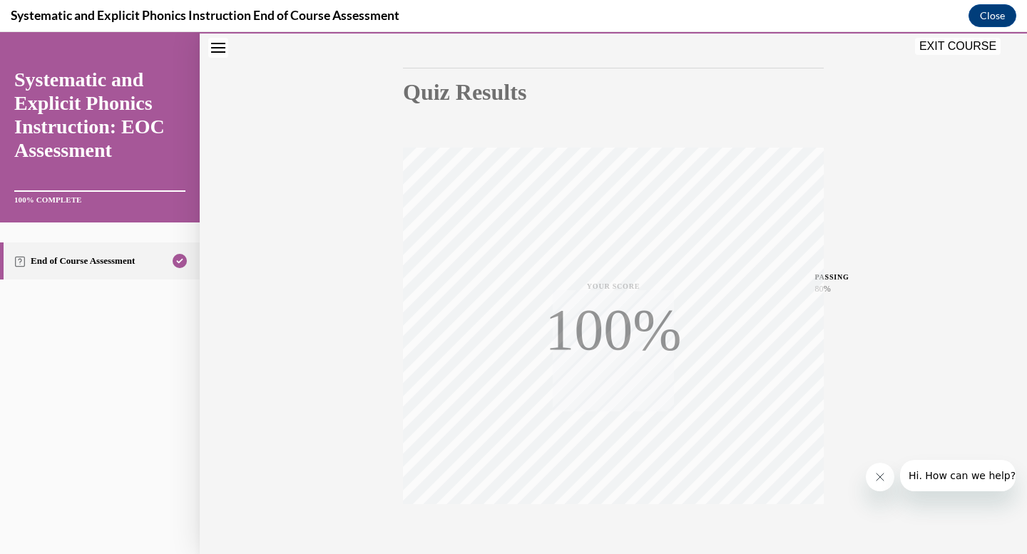
scroll to position [209, 0]
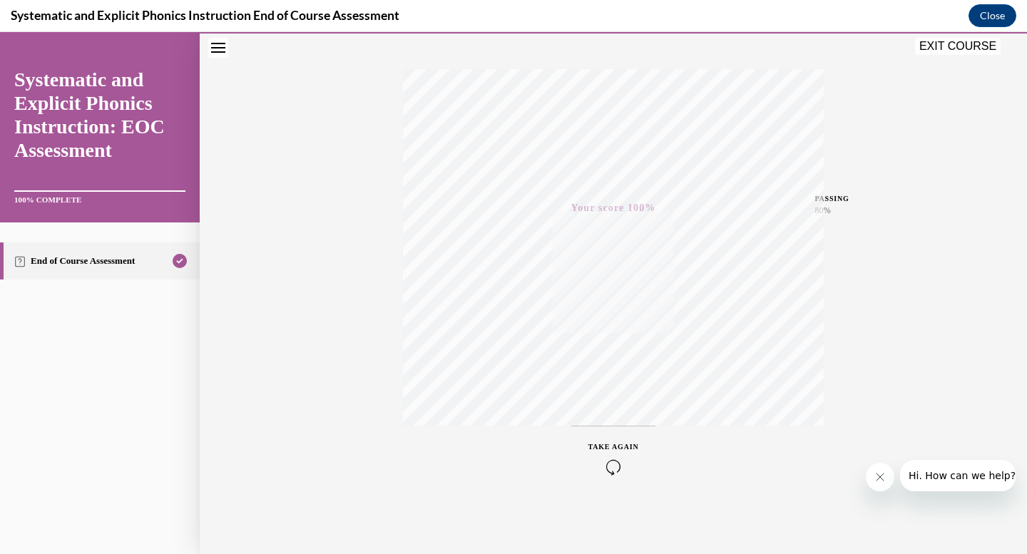
click at [971, 44] on button "EXIT COURSE" at bounding box center [958, 46] width 86 height 17
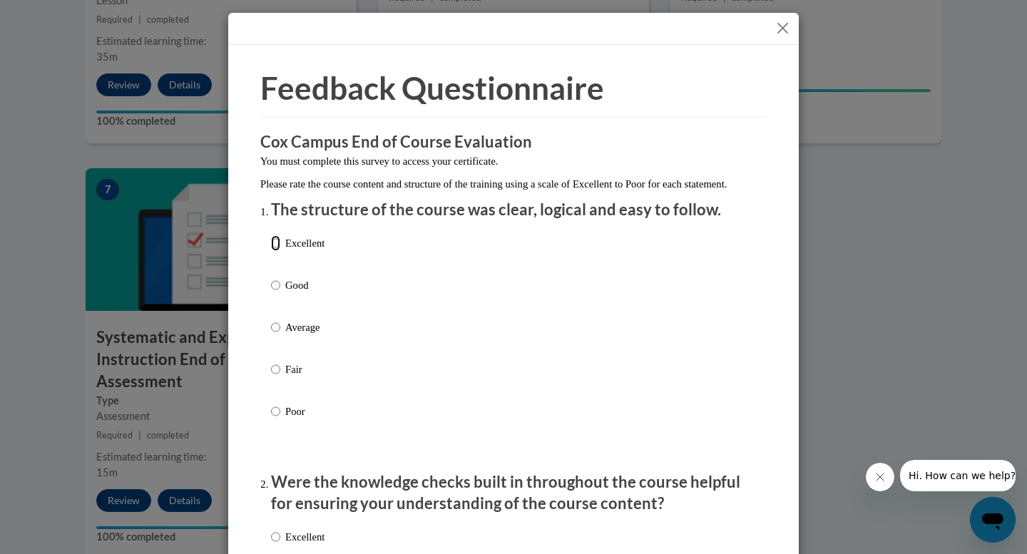
click at [279, 251] on input "Excellent" at bounding box center [275, 243] width 9 height 16
radio input "true"
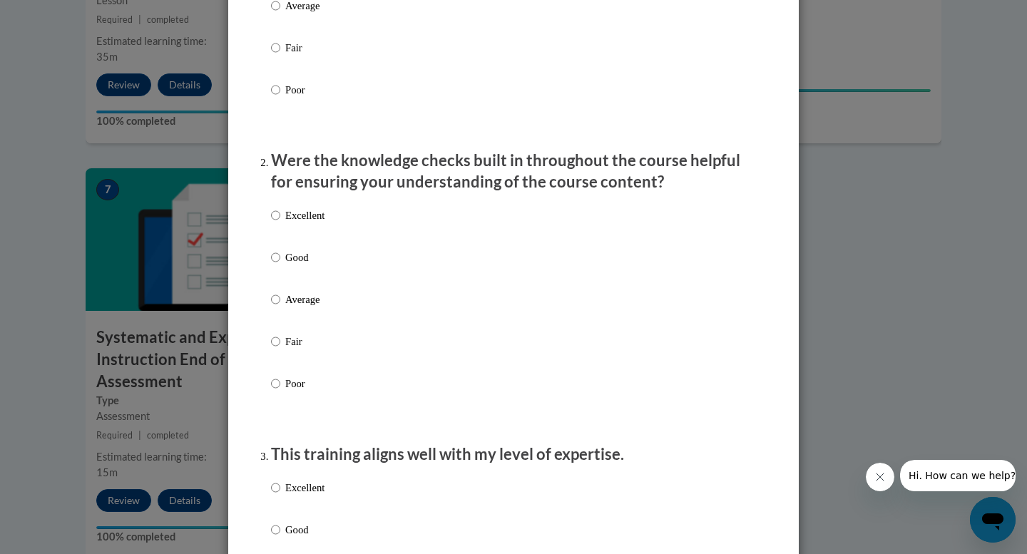
scroll to position [321, 0]
click at [277, 266] on input "Good" at bounding box center [275, 258] width 9 height 16
radio input "true"
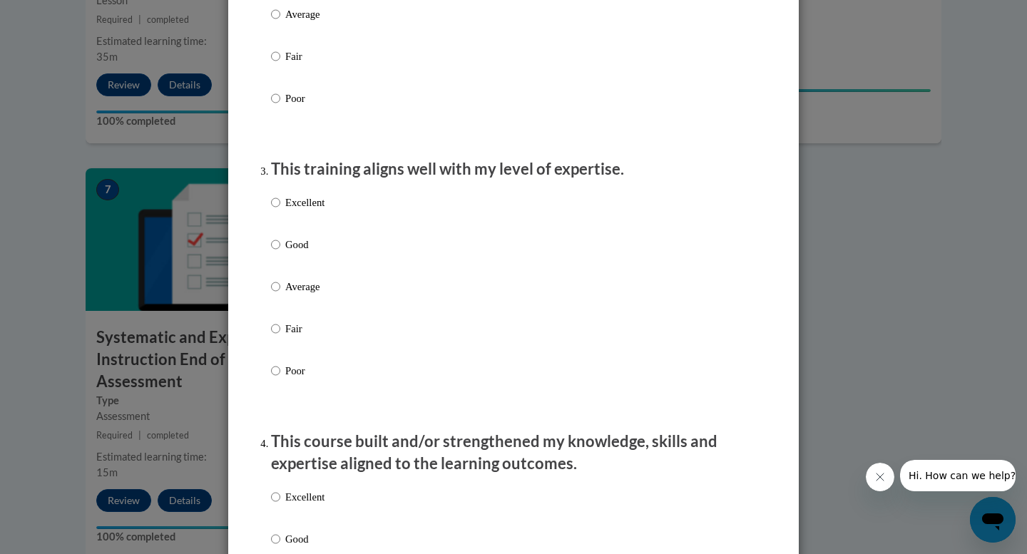
scroll to position [623, 0]
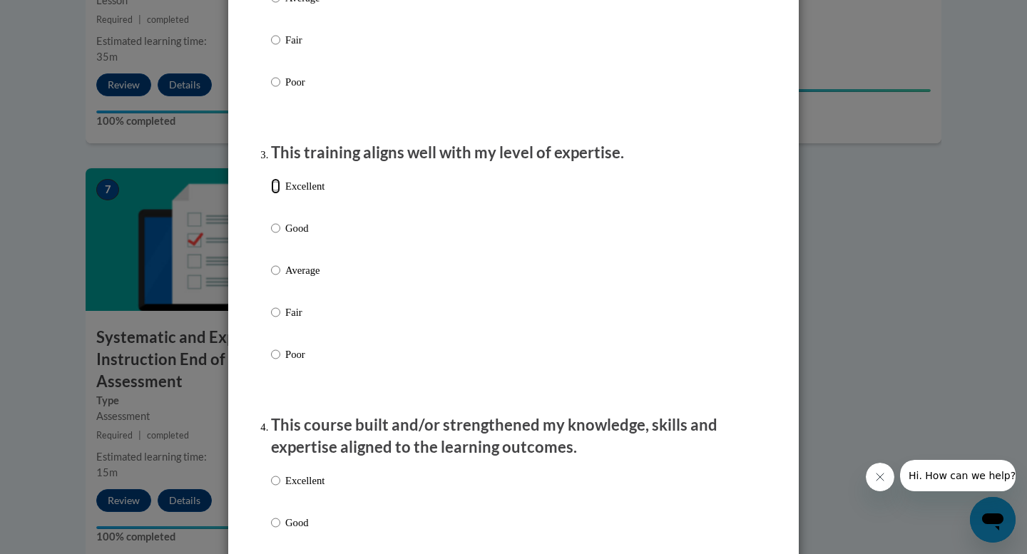
click at [276, 194] on input "Excellent" at bounding box center [275, 186] width 9 height 16
radio input "true"
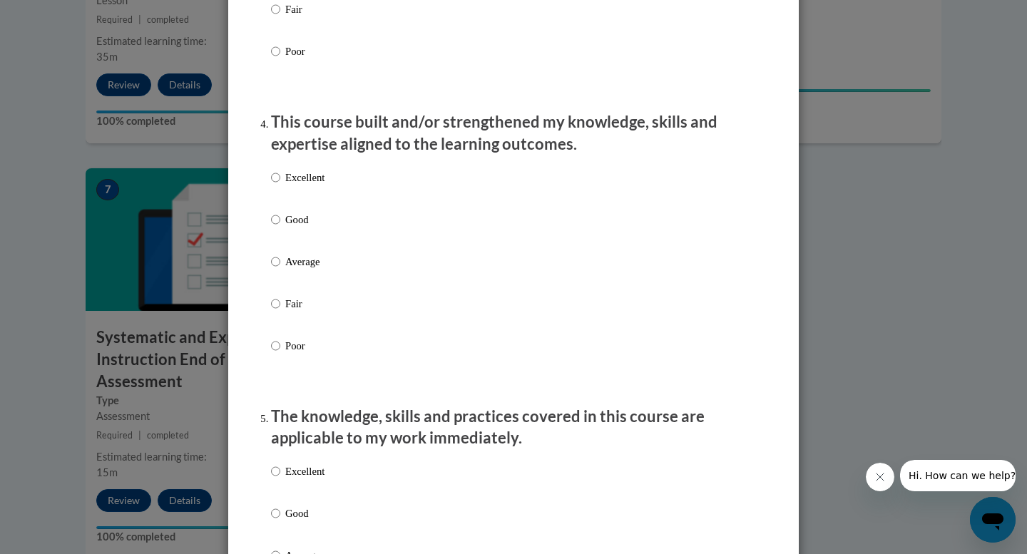
scroll to position [930, 0]
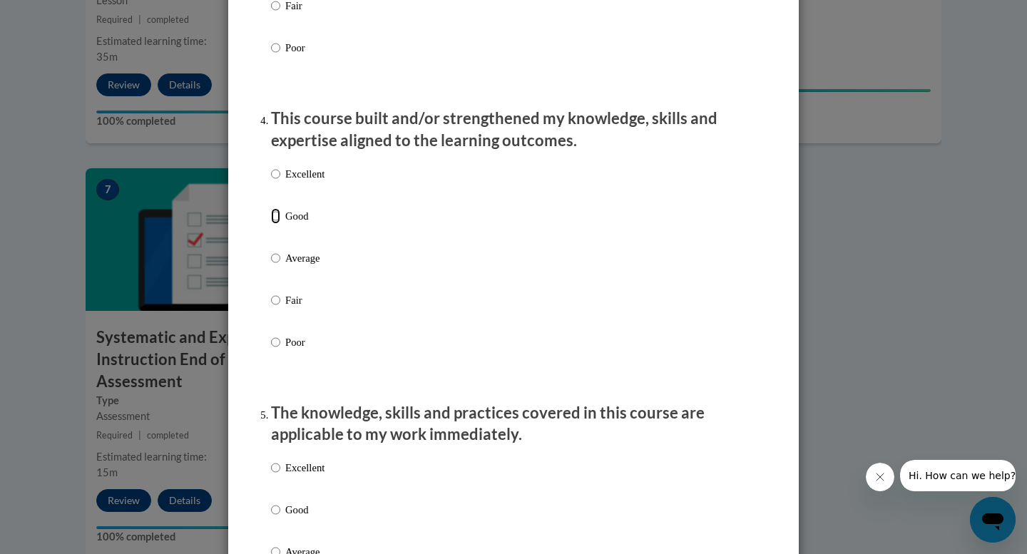
click at [277, 224] on input "Good" at bounding box center [275, 216] width 9 height 16
radio input "true"
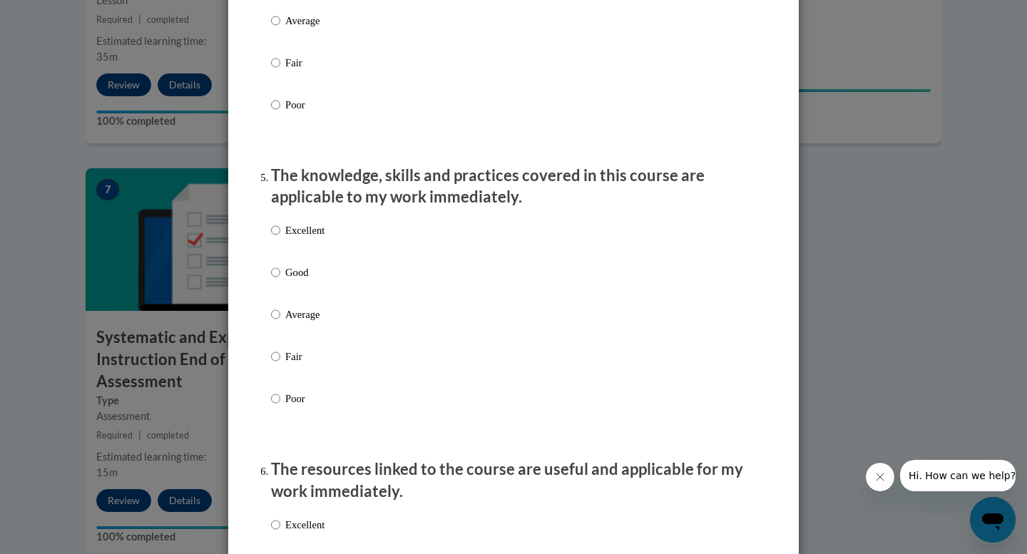
scroll to position [1172, 0]
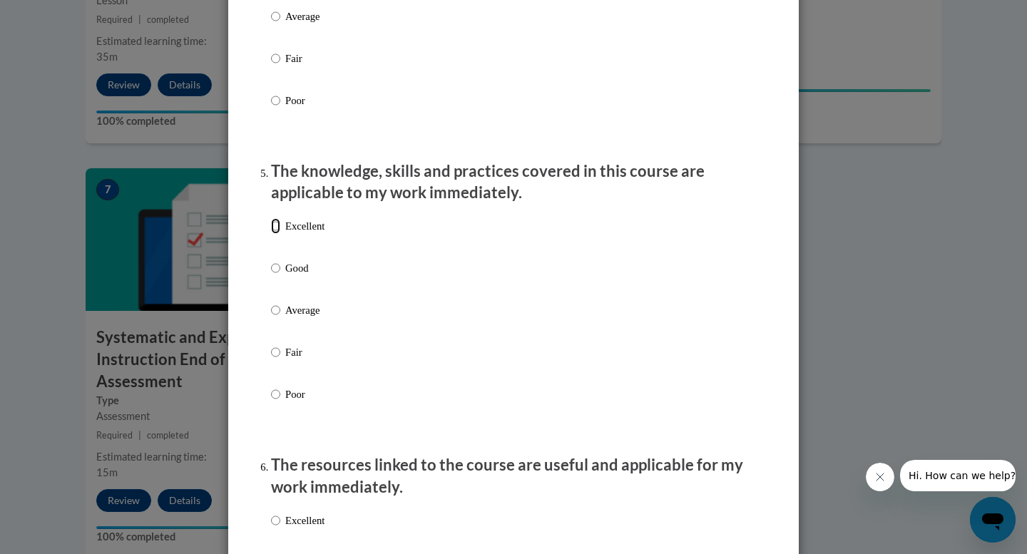
click at [277, 234] on input "Excellent" at bounding box center [275, 226] width 9 height 16
radio input "true"
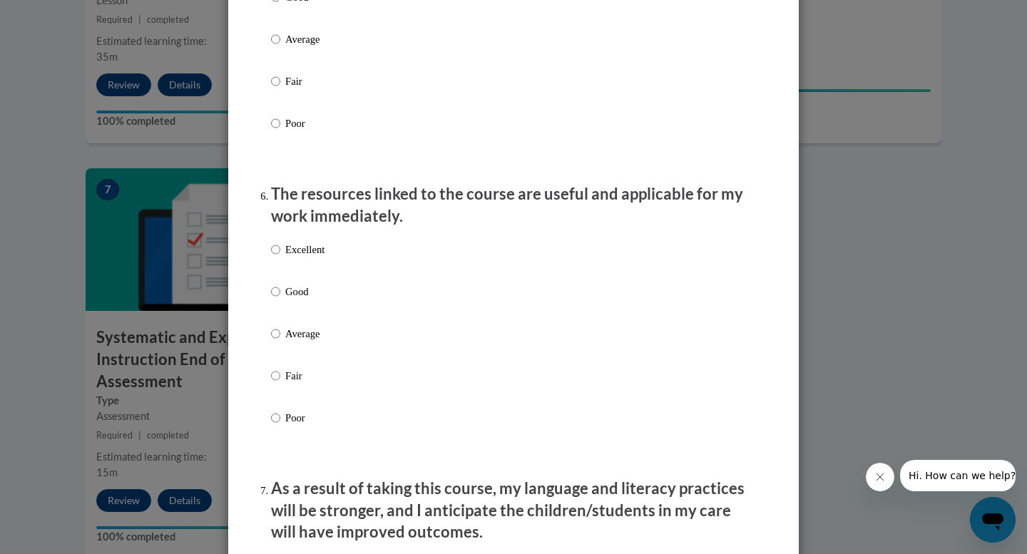
scroll to position [1448, 0]
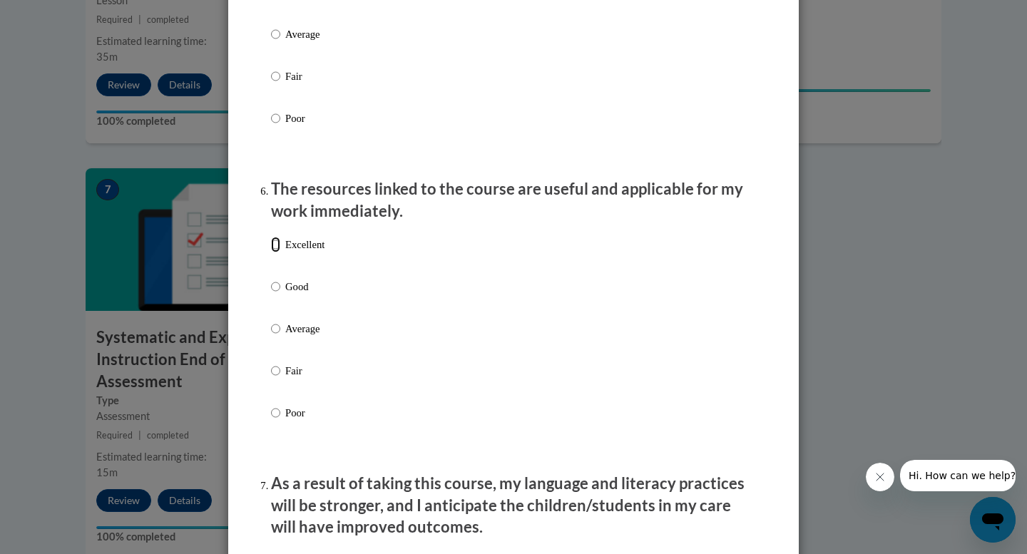
click at [277, 252] on input "Excellent" at bounding box center [275, 245] width 9 height 16
radio input "true"
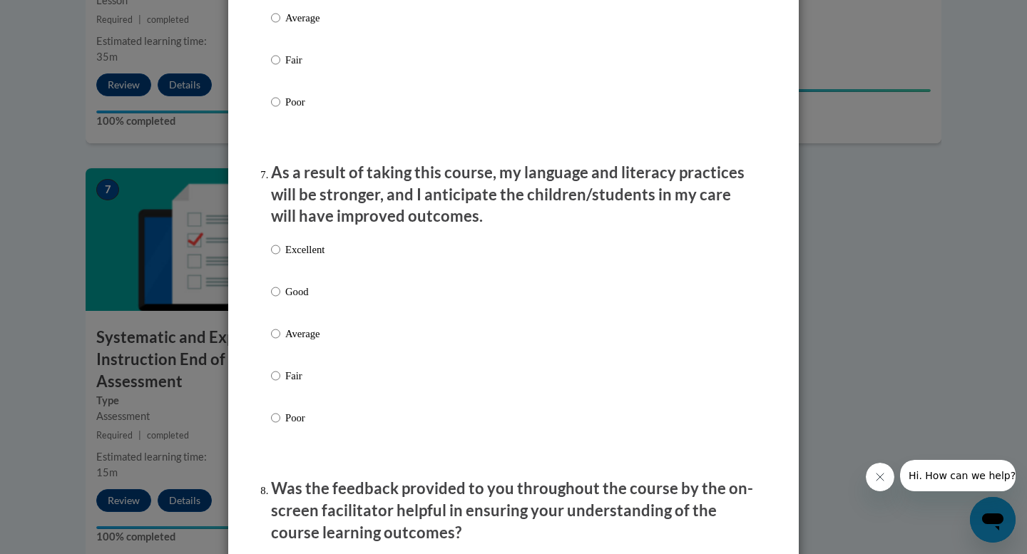
scroll to position [1762, 0]
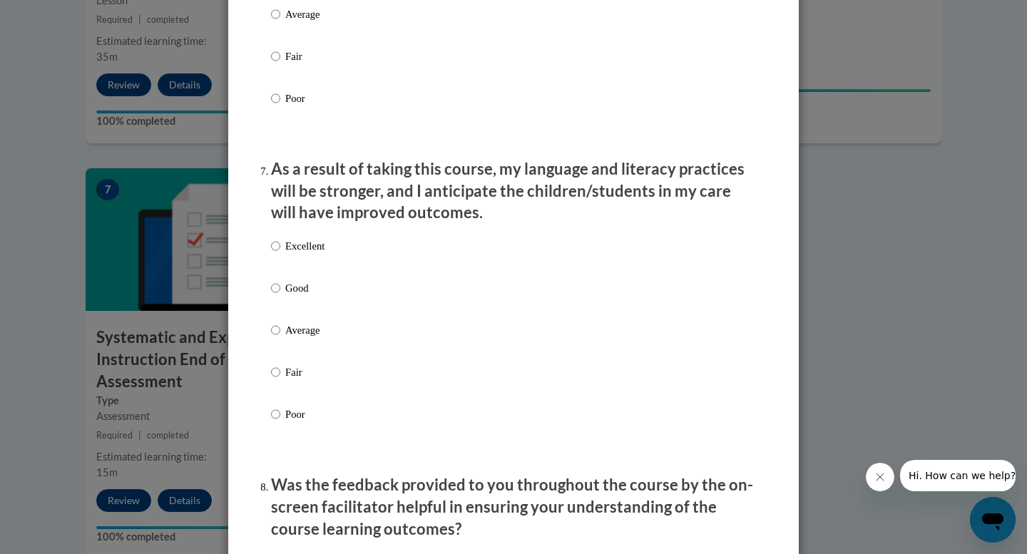
click at [280, 260] on label "Excellent" at bounding box center [297, 257] width 53 height 39
click at [280, 254] on input "Excellent" at bounding box center [275, 246] width 9 height 16
radio input "true"
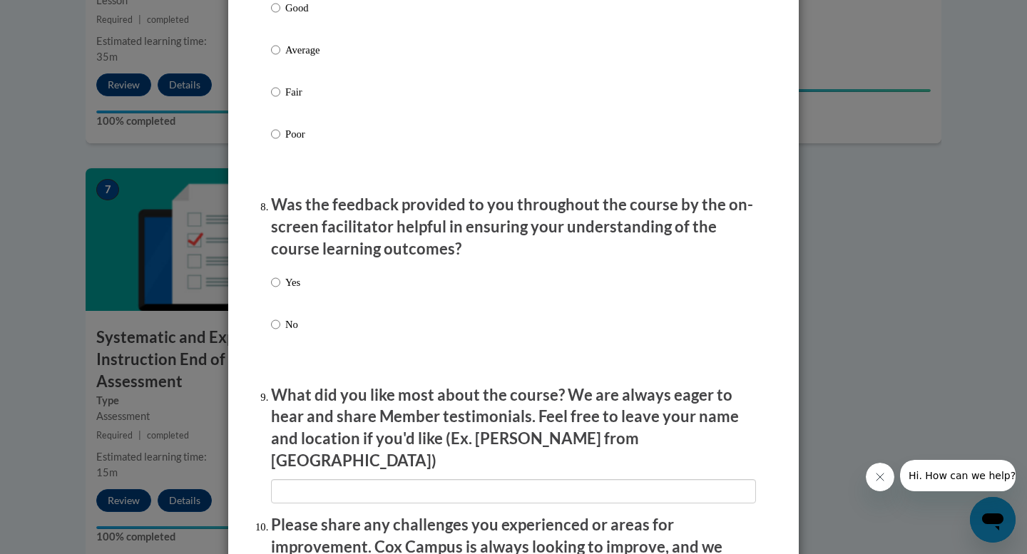
scroll to position [2047, 0]
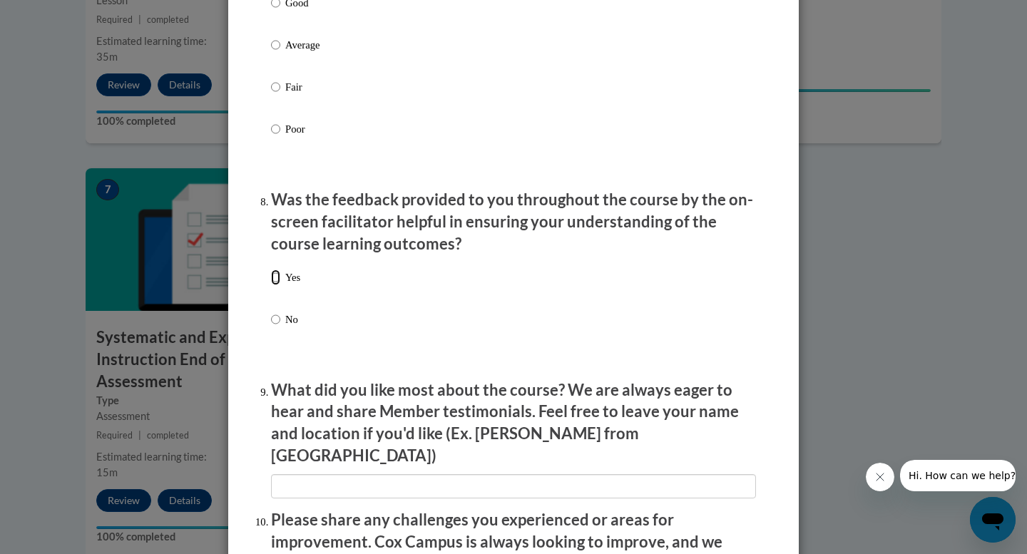
click at [279, 285] on input "Yes" at bounding box center [275, 278] width 9 height 16
radio input "true"
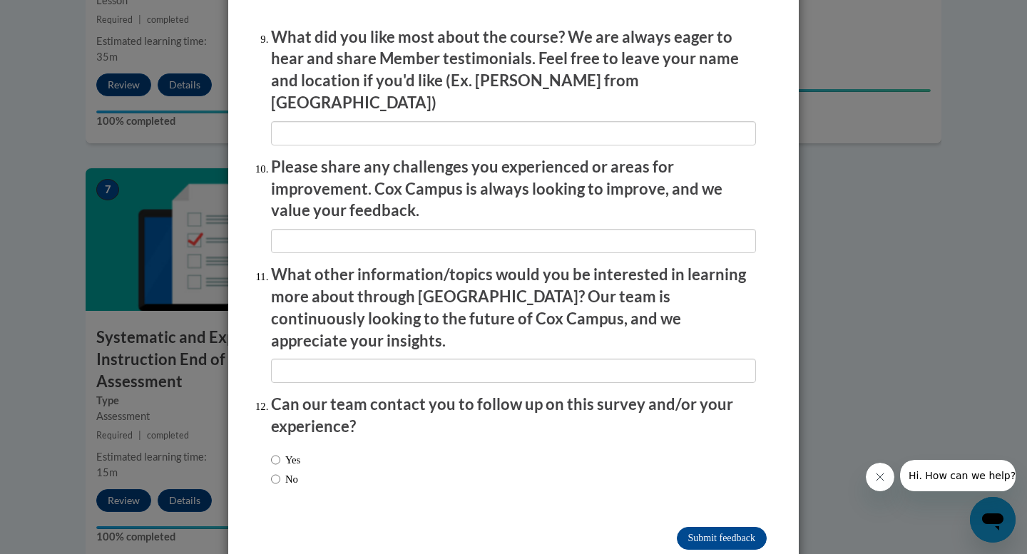
scroll to position [2396, 0]
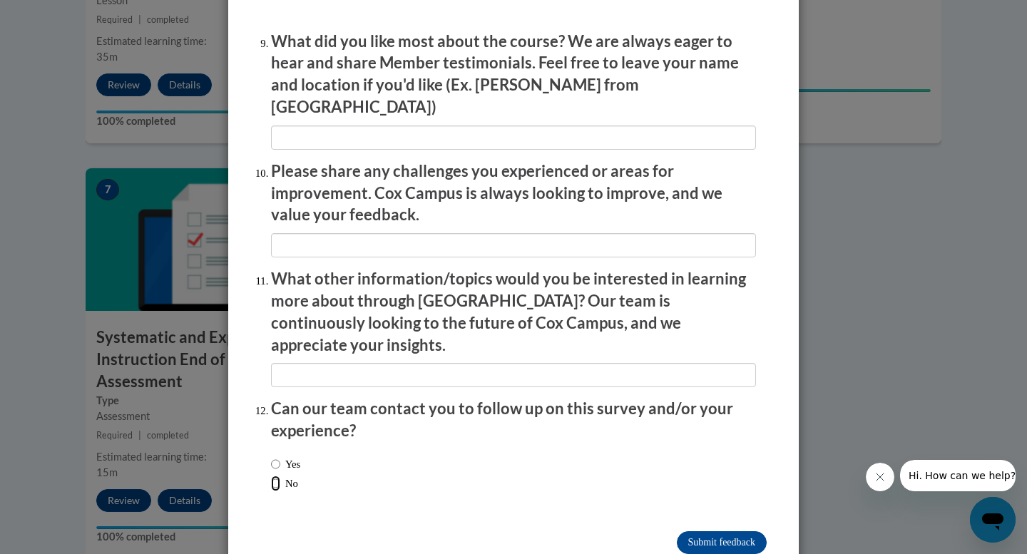
click at [278, 476] on input "No" at bounding box center [275, 484] width 9 height 16
radio input "true"
click at [720, 531] on input "Submit feedback" at bounding box center [722, 542] width 90 height 23
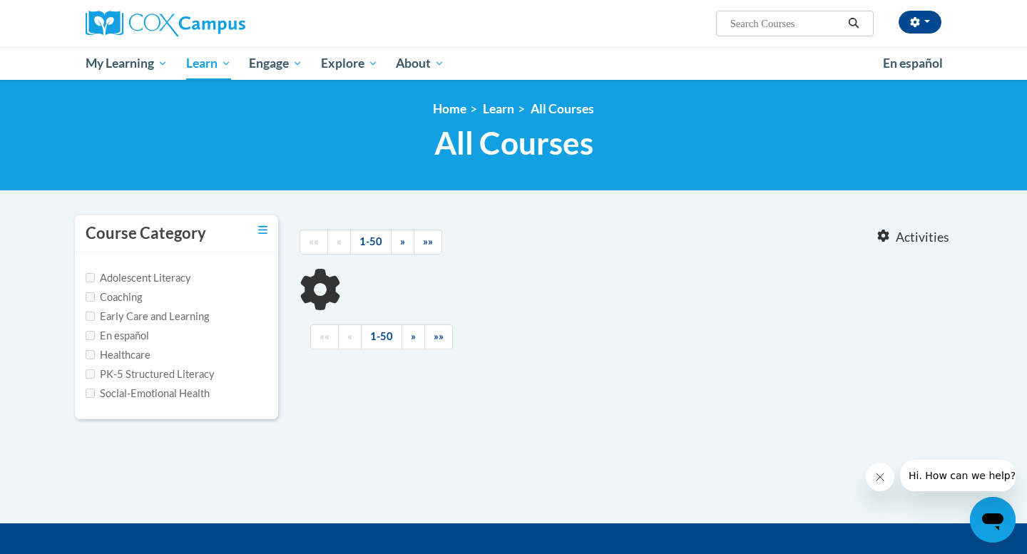
type input "Oral language"
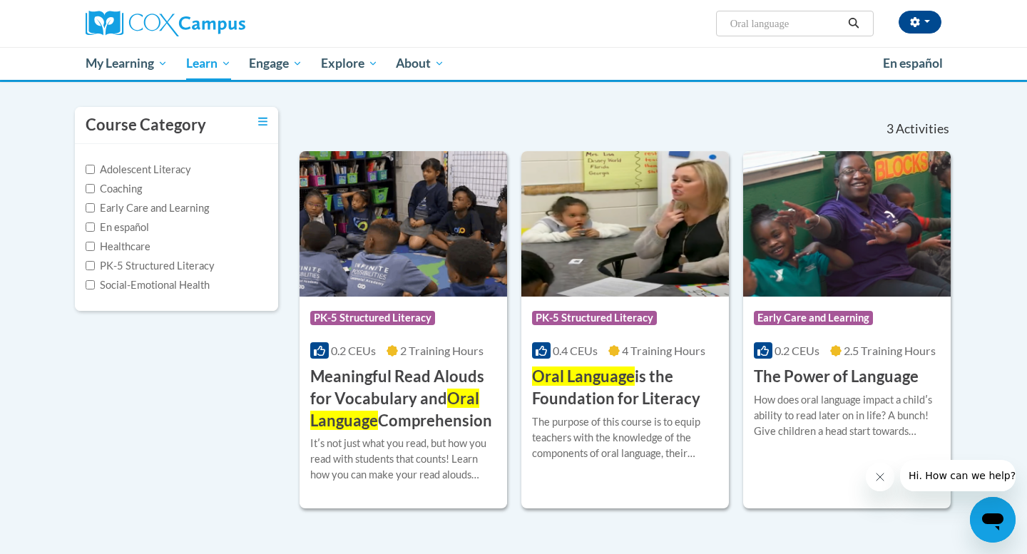
scroll to position [128, 0]
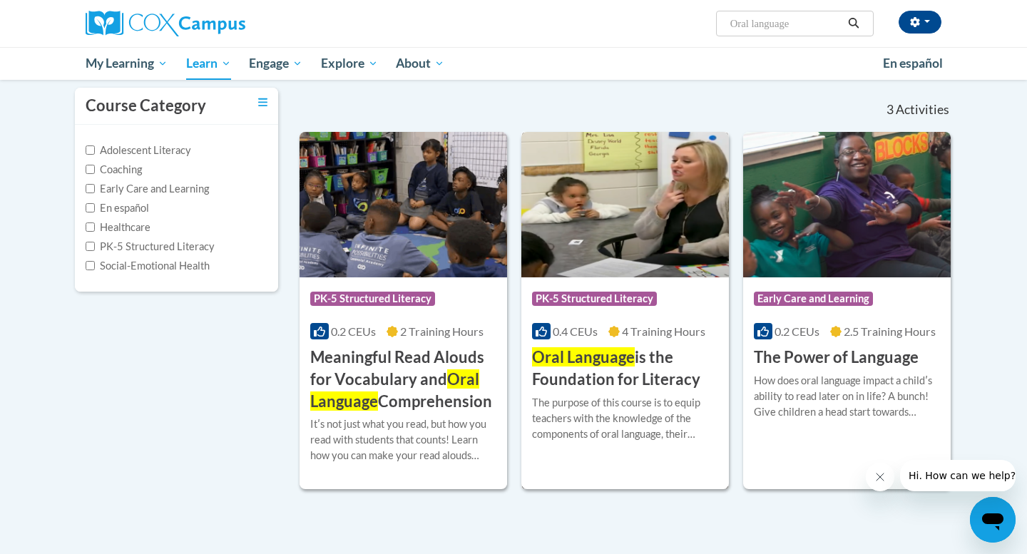
click at [591, 359] on span "Oral Language" at bounding box center [583, 356] width 103 height 19
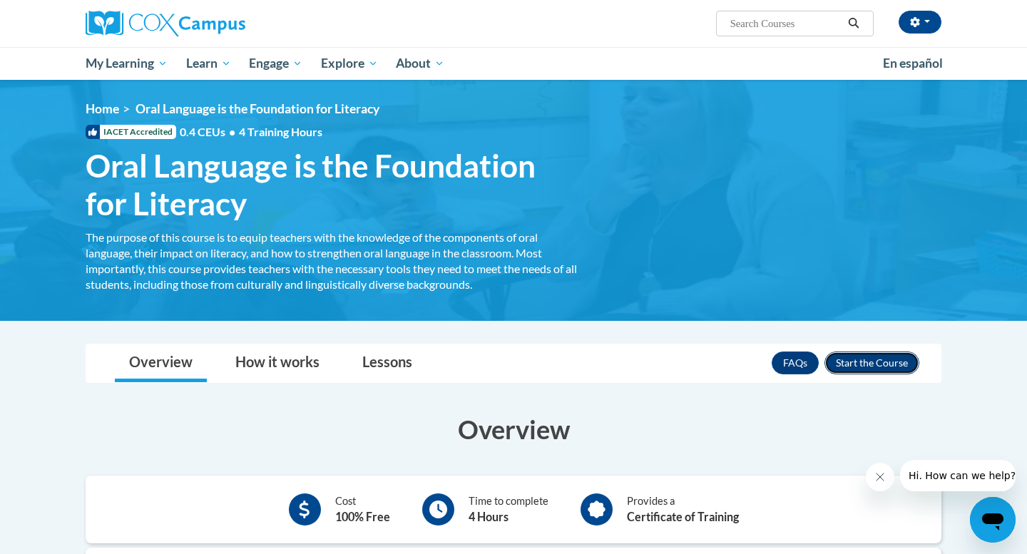
click at [850, 363] on button "Enroll" at bounding box center [871, 363] width 95 height 23
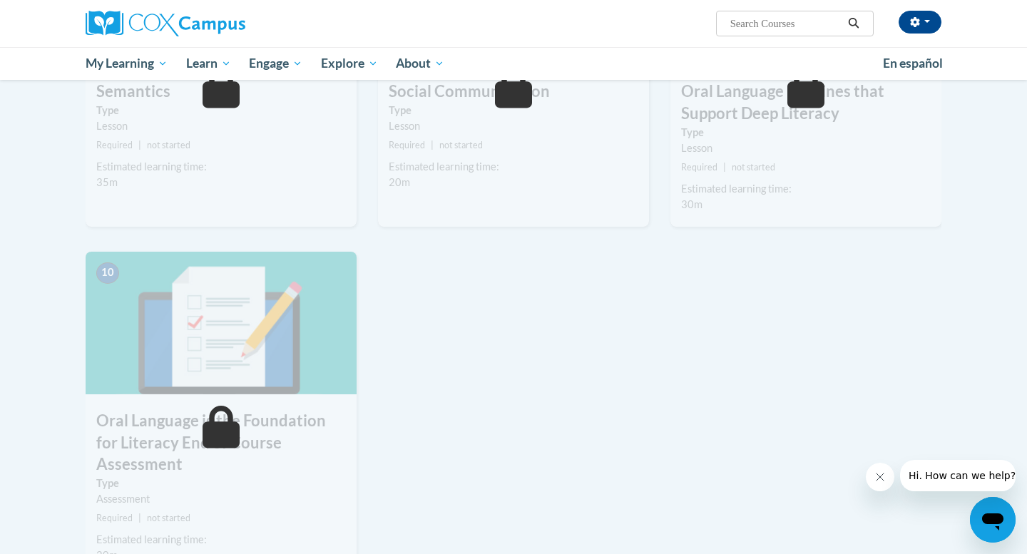
scroll to position [1114, 0]
